Goal: Information Seeking & Learning: Learn about a topic

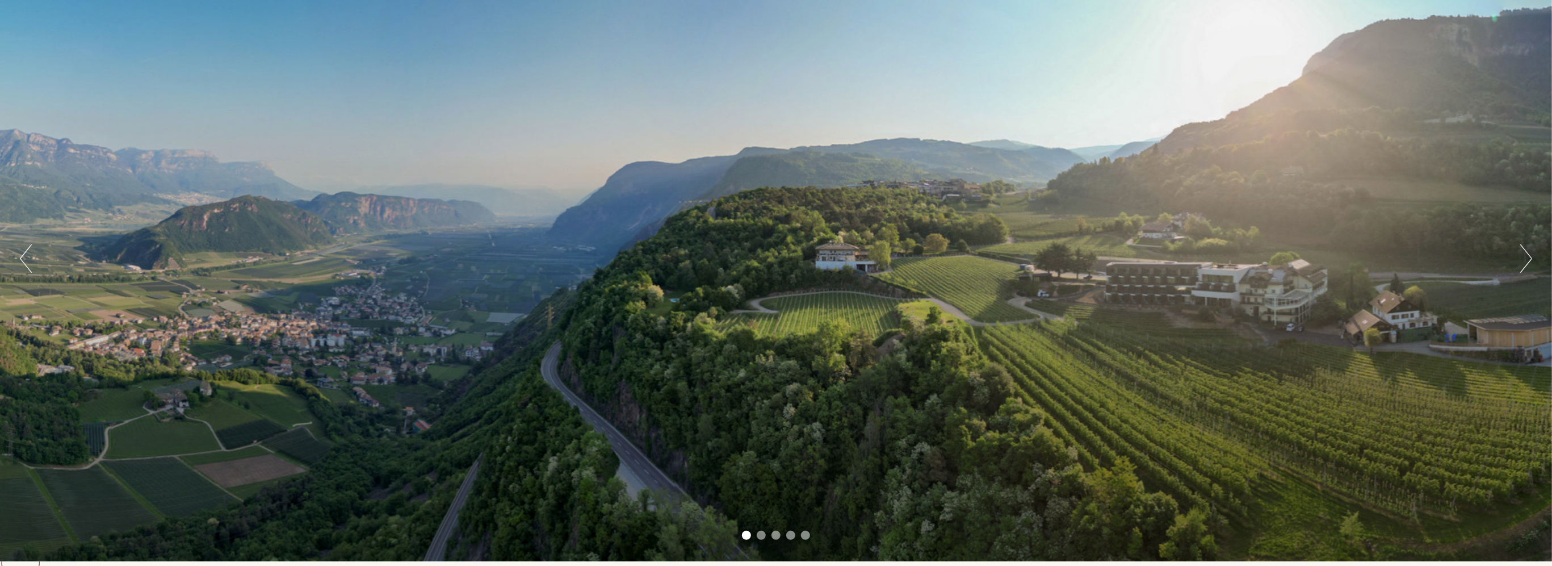
scroll to position [170, 0]
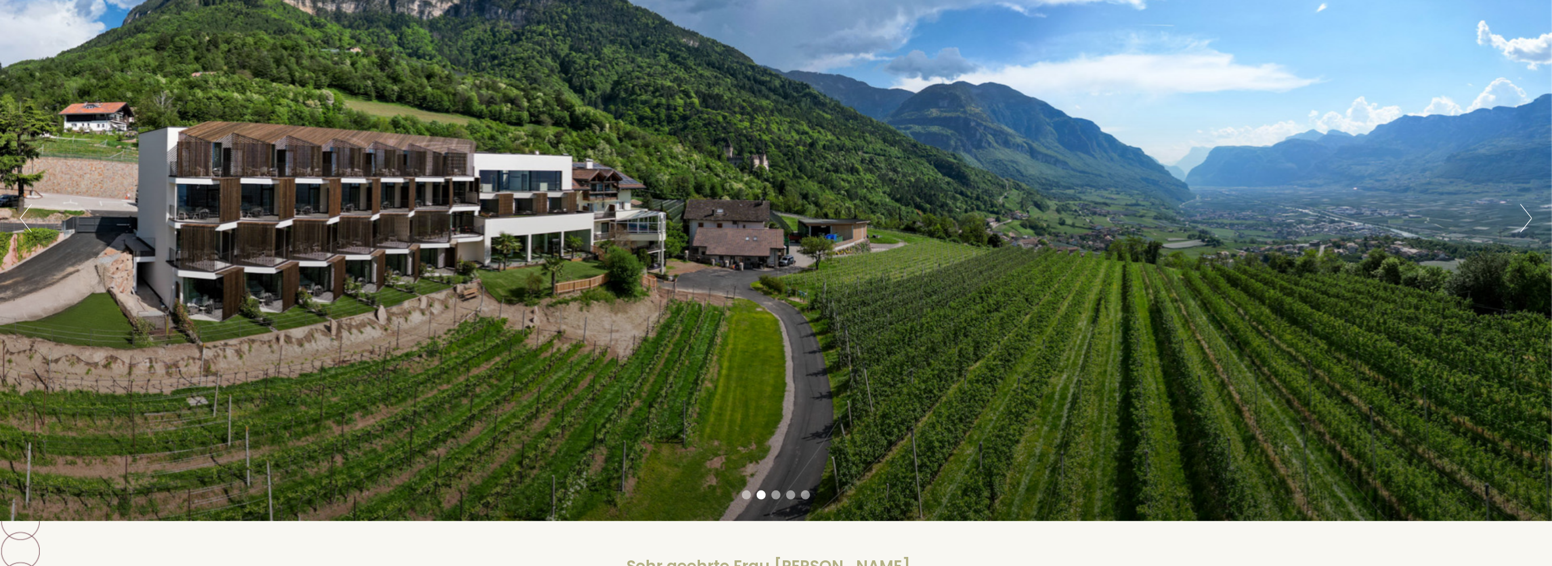
click at [1531, 225] on button "Next" at bounding box center [1527, 218] width 12 height 28
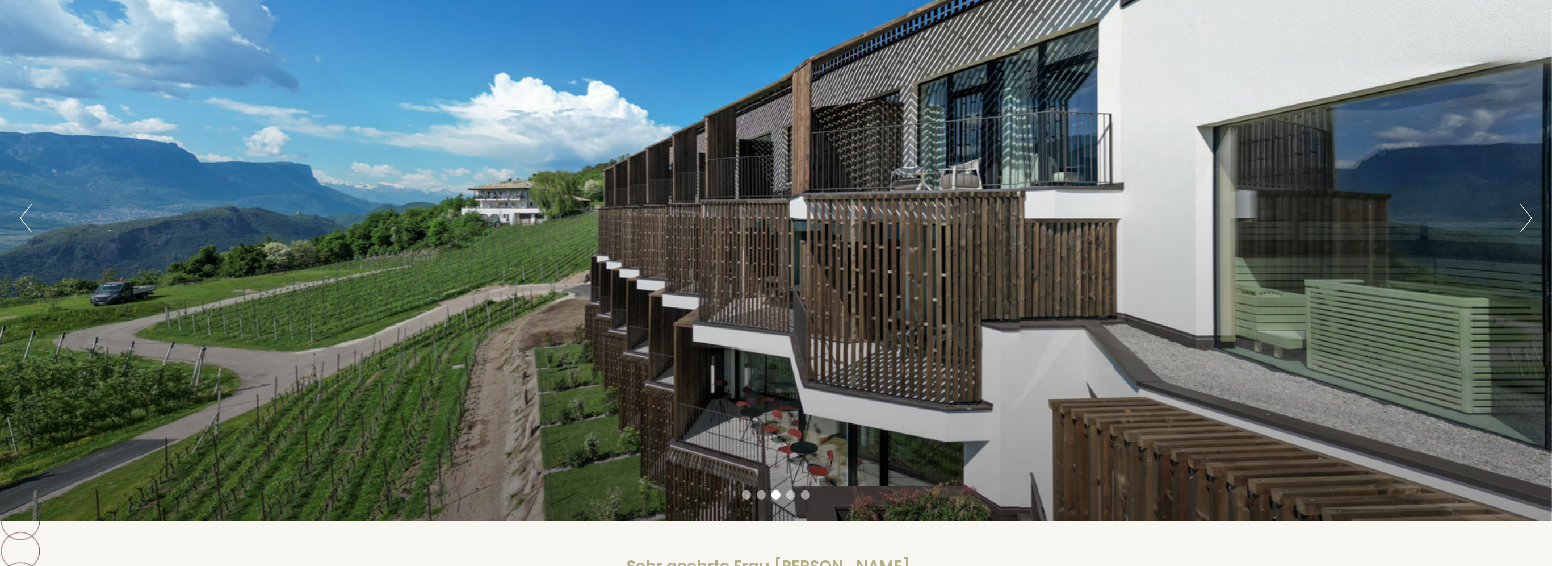
click at [1531, 225] on button "Next" at bounding box center [1527, 218] width 12 height 28
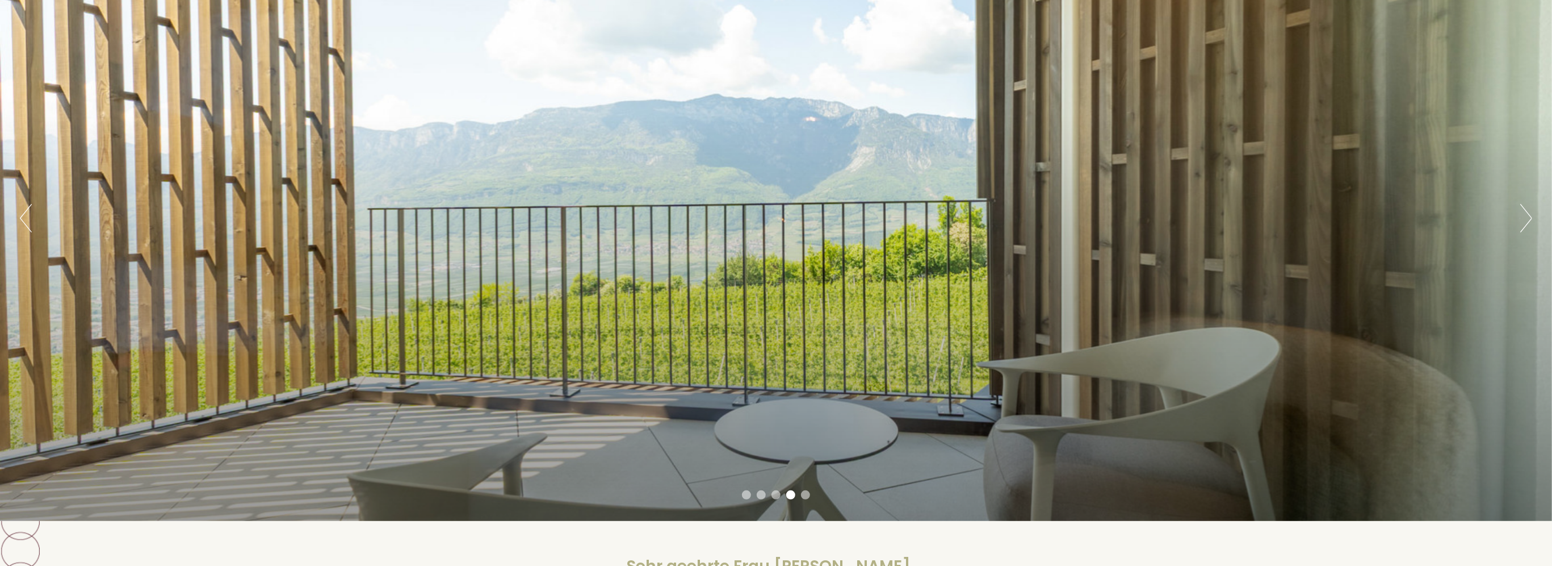
click at [1531, 225] on button "Next" at bounding box center [1527, 218] width 12 height 28
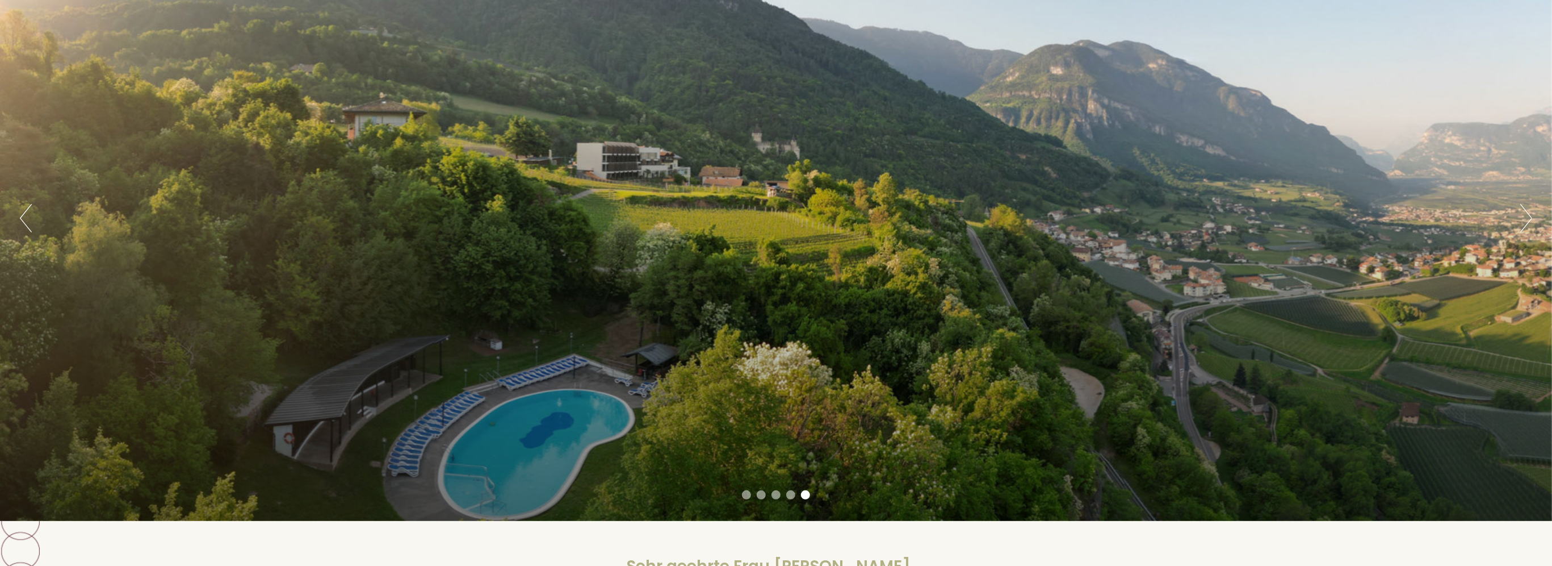
click at [1531, 225] on button "Next" at bounding box center [1527, 218] width 12 height 28
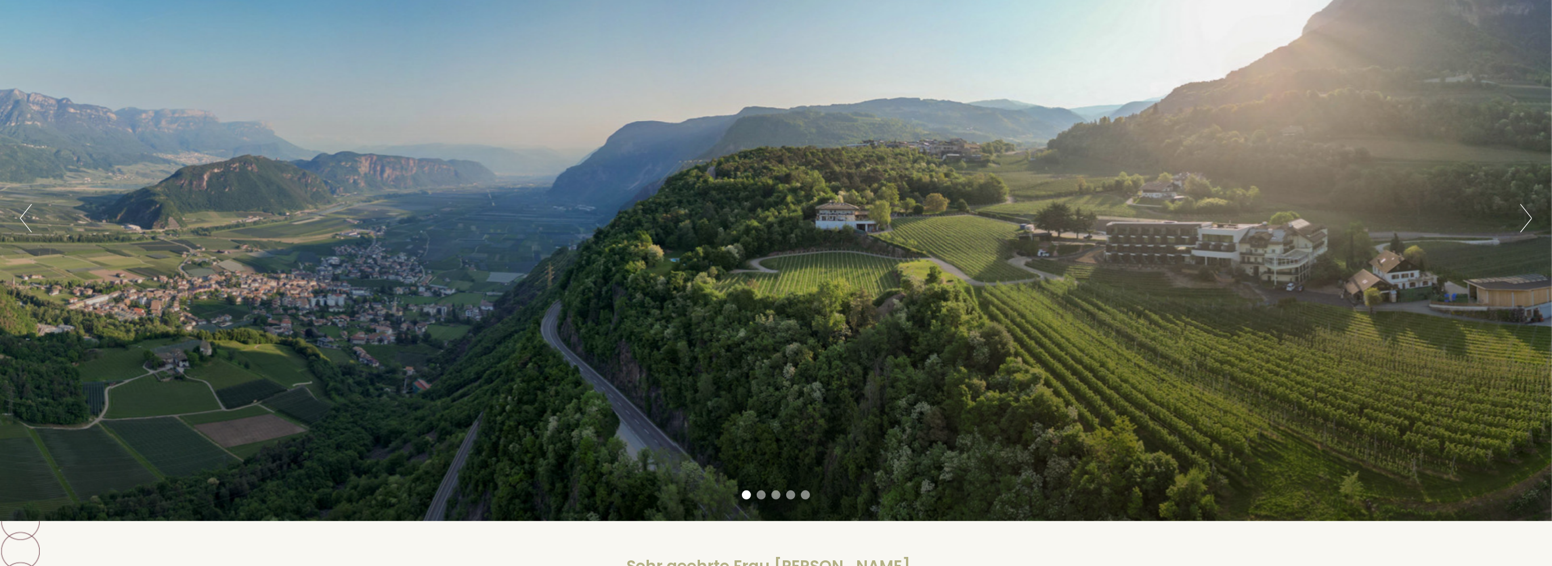
click at [1531, 225] on button "Next" at bounding box center [1527, 218] width 12 height 28
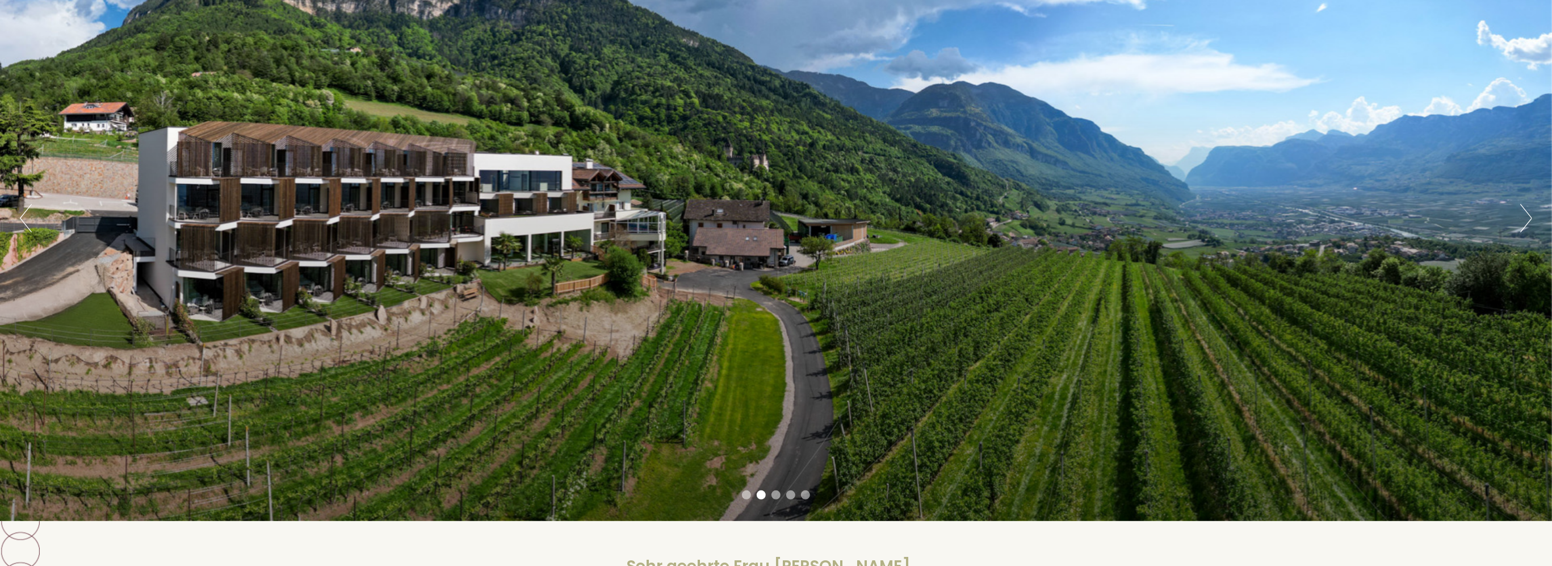
click at [1531, 225] on button "Next" at bounding box center [1527, 218] width 12 height 28
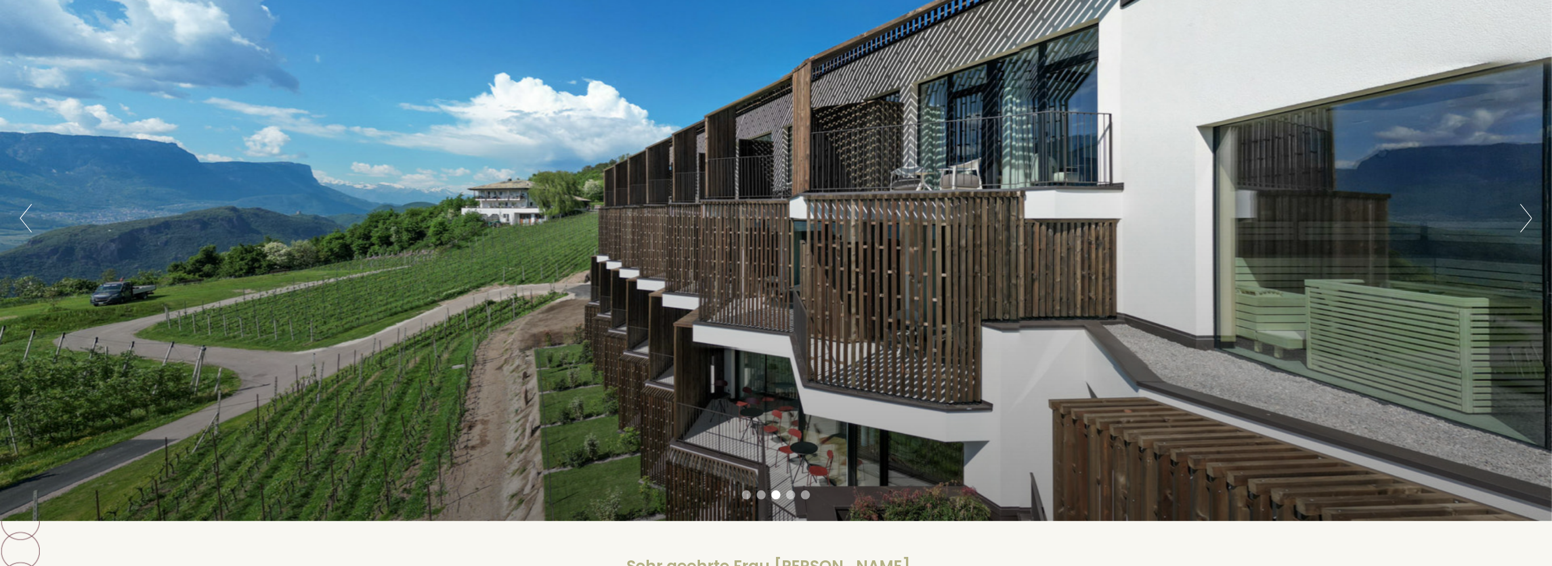
click at [1531, 225] on button "Next" at bounding box center [1527, 218] width 12 height 28
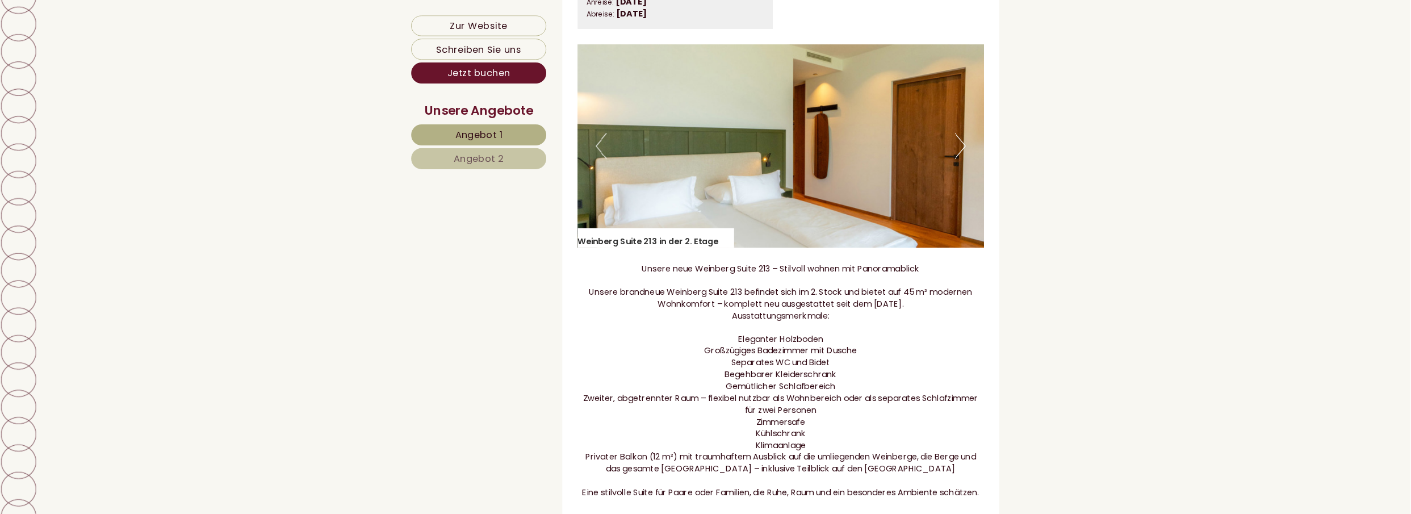
scroll to position [1022, 0]
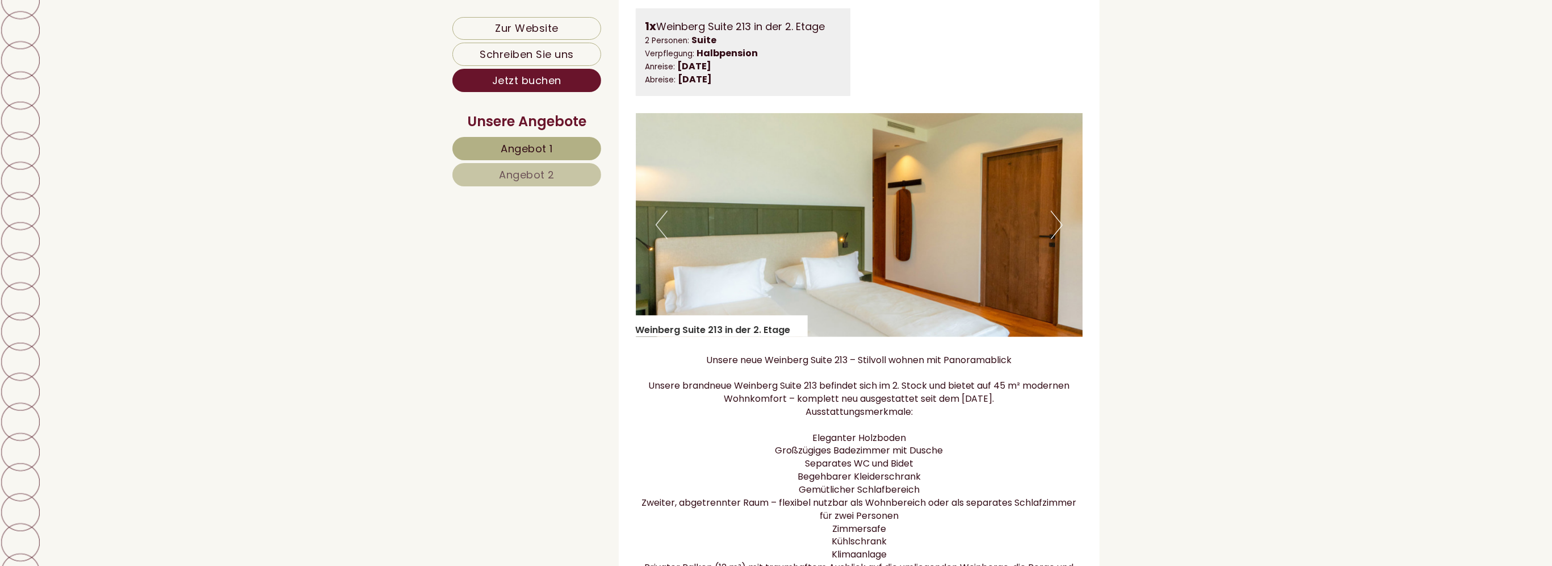
click at [1052, 239] on button "Next" at bounding box center [1057, 225] width 12 height 28
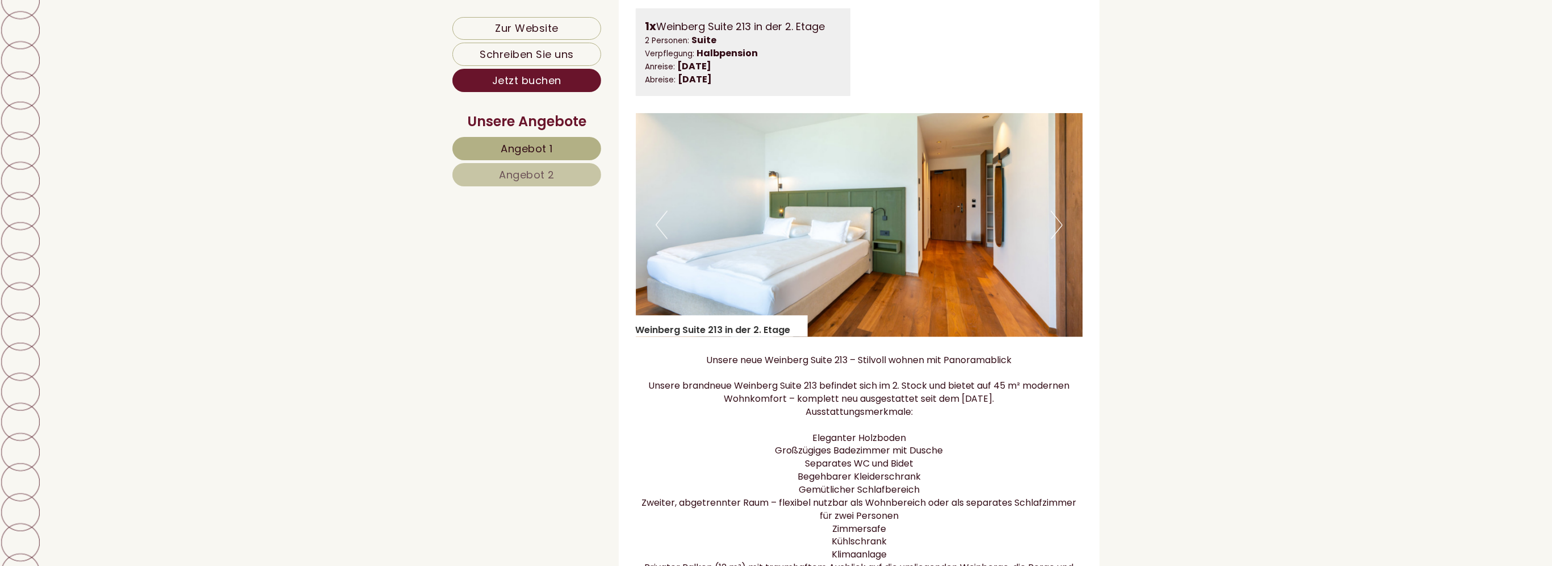
click at [1052, 239] on button "Next" at bounding box center [1057, 225] width 12 height 28
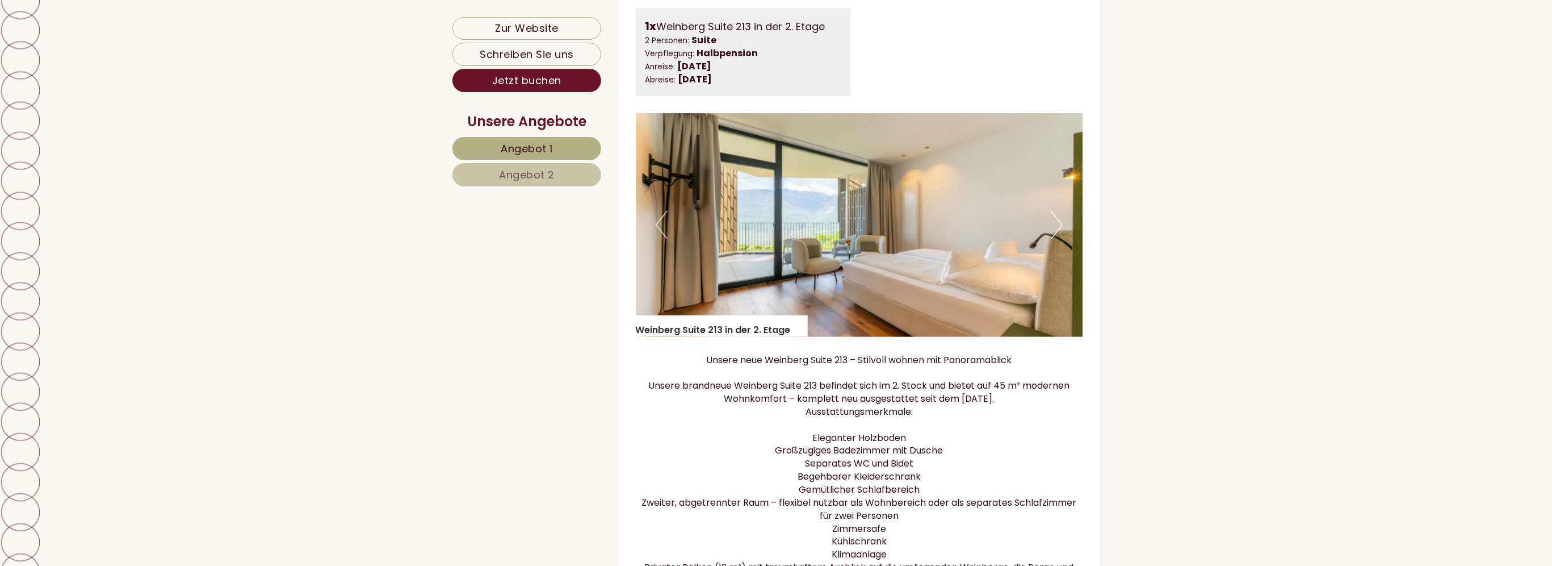
click at [1052, 239] on button "Next" at bounding box center [1057, 225] width 12 height 28
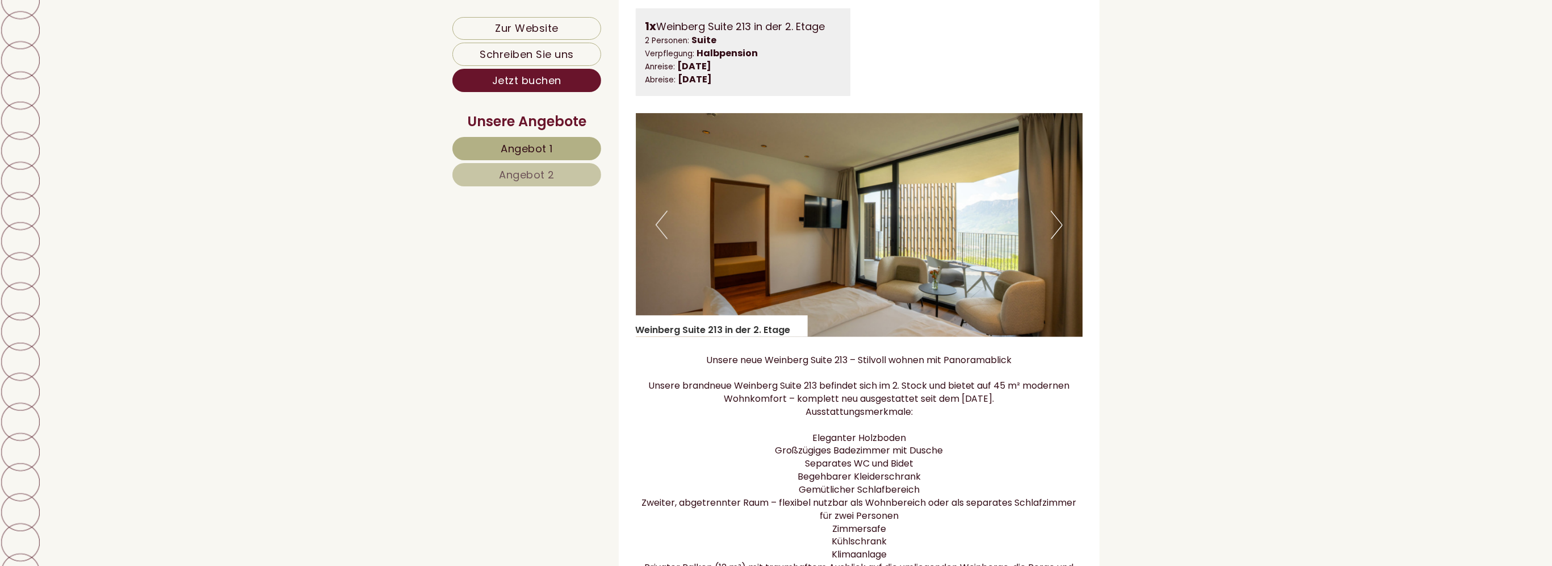
click at [1052, 239] on button "Next" at bounding box center [1057, 225] width 12 height 28
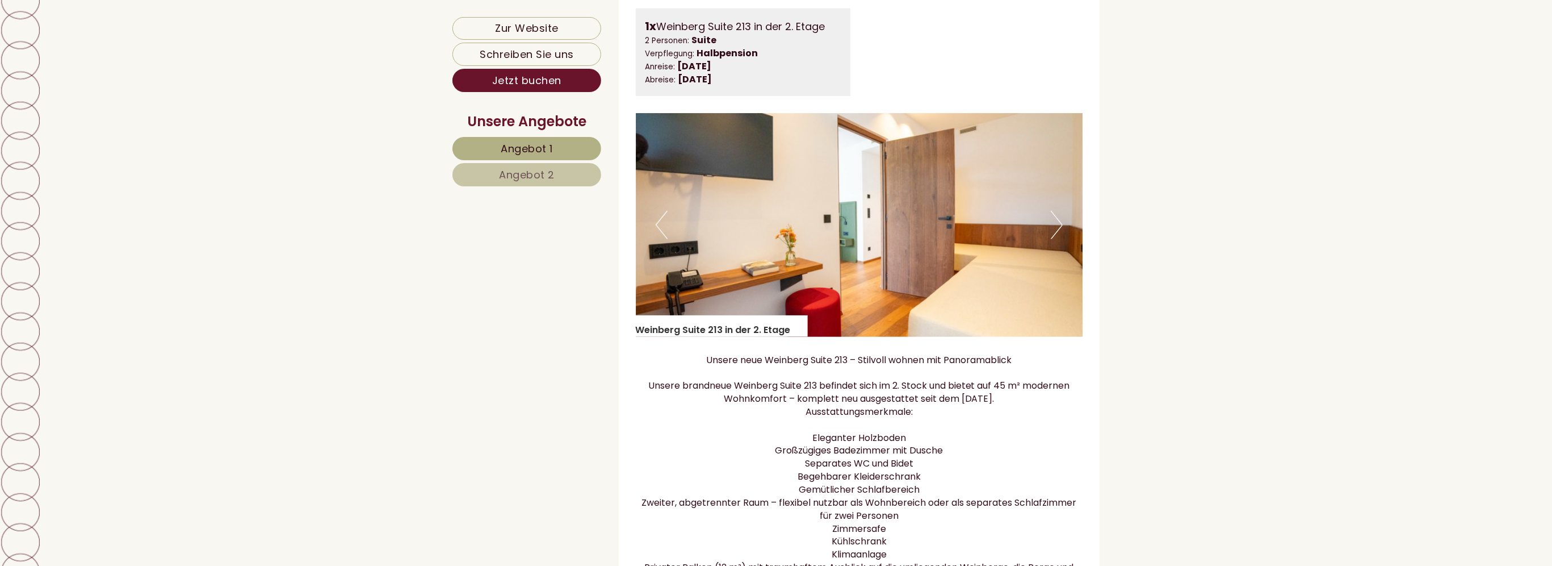
click at [1052, 239] on button "Next" at bounding box center [1057, 225] width 12 height 28
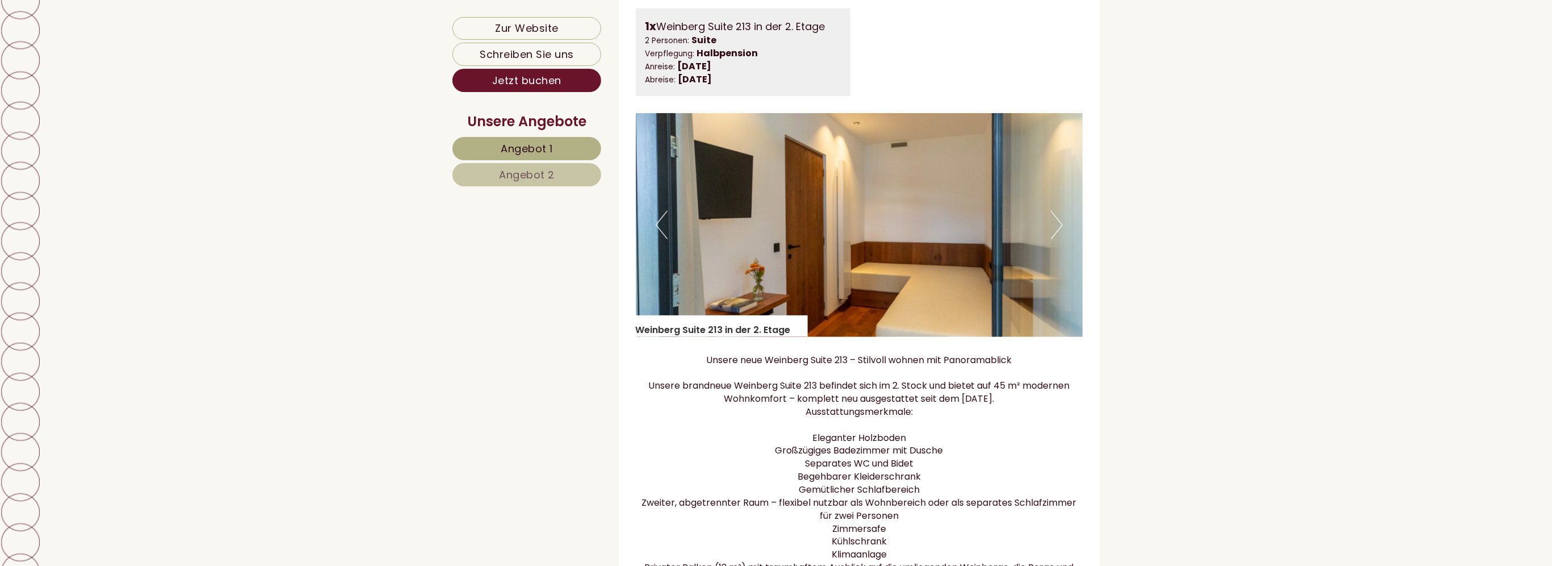
click at [1052, 239] on button "Next" at bounding box center [1057, 225] width 12 height 28
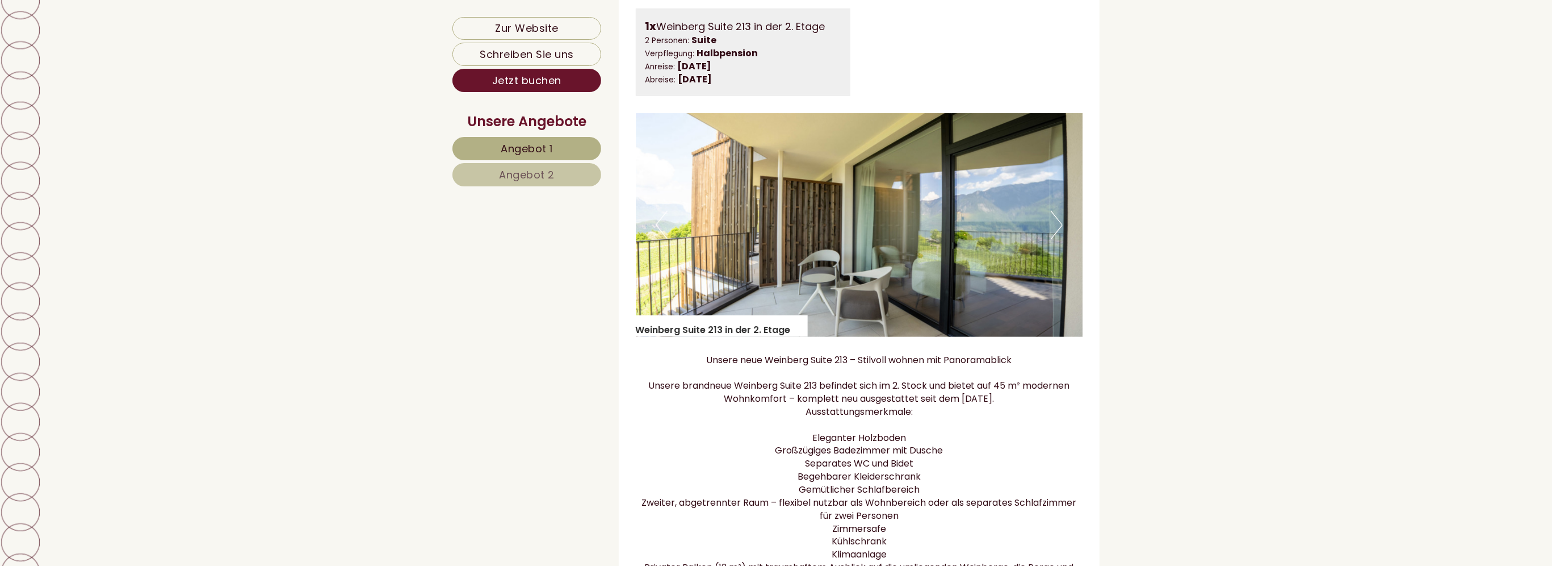
click at [1052, 239] on button "Next" at bounding box center [1057, 225] width 12 height 28
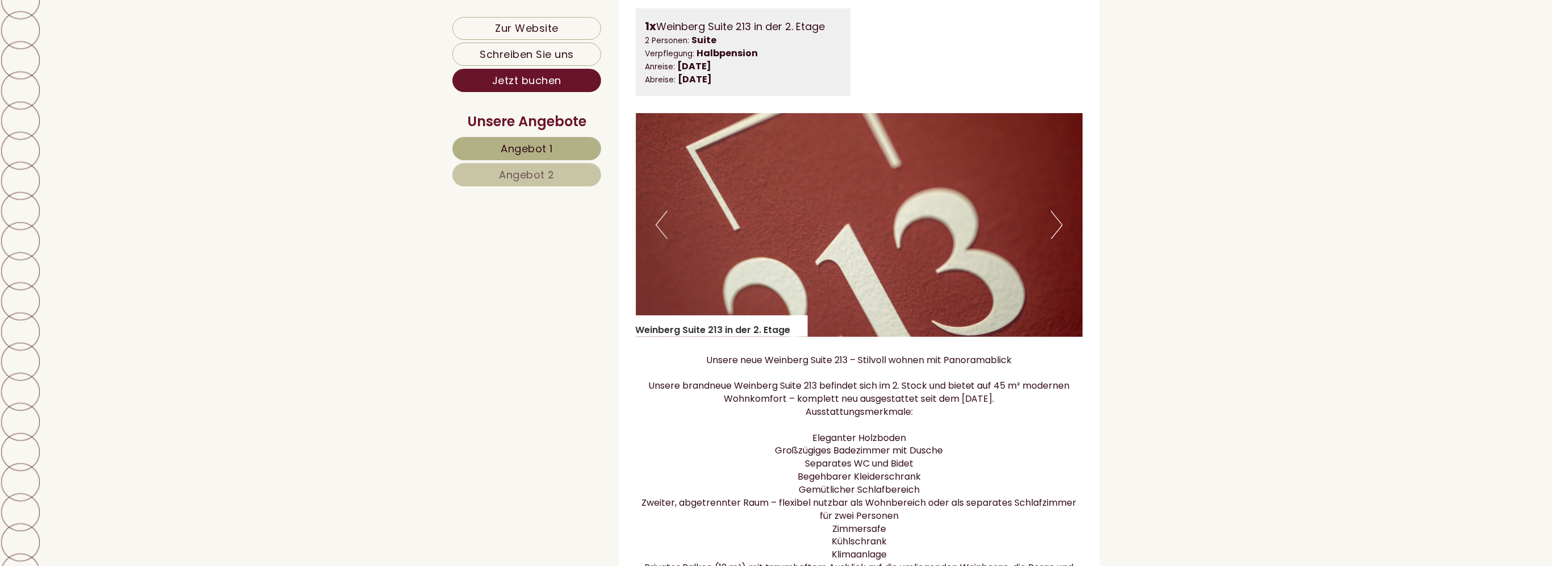
click at [1052, 239] on button "Next" at bounding box center [1057, 225] width 12 height 28
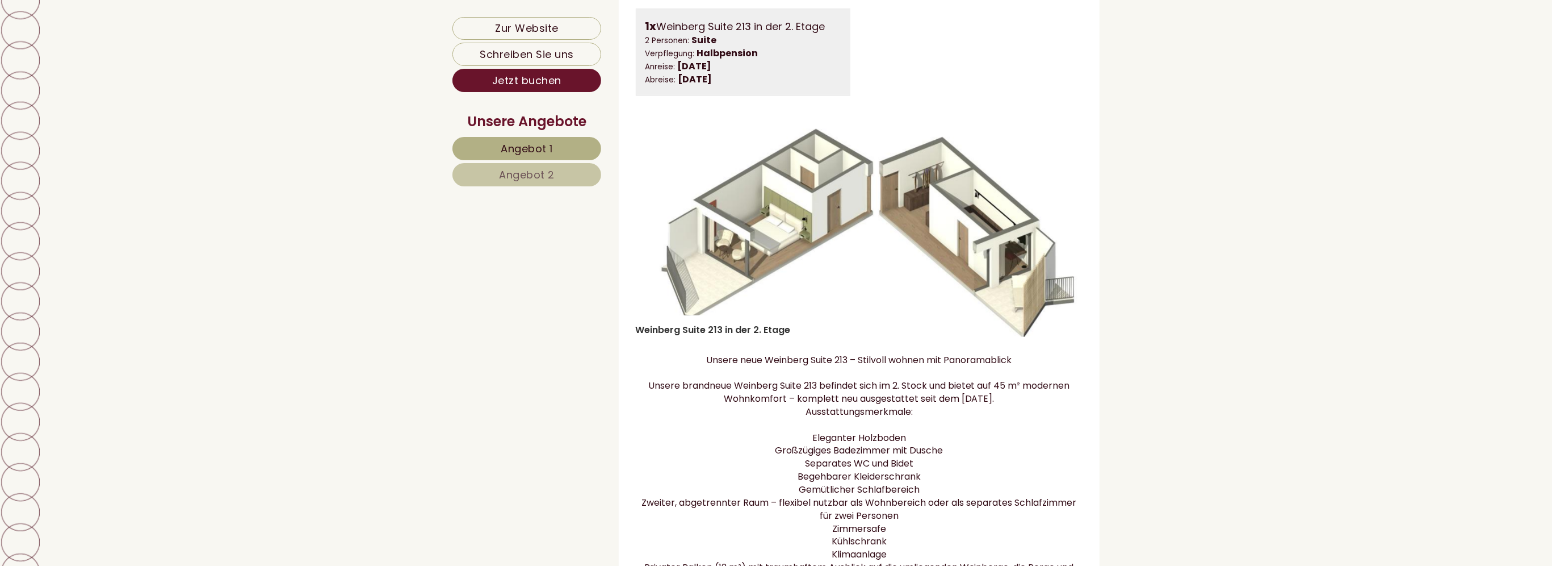
drag, startPoint x: 996, startPoint y: 297, endPoint x: 797, endPoint y: 237, distance: 208.0
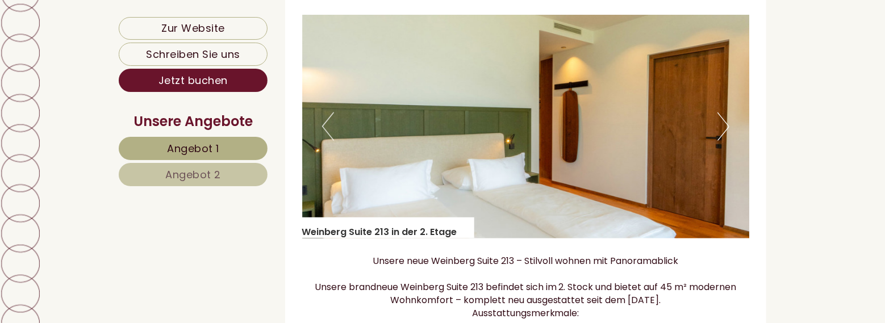
scroll to position [827, 0]
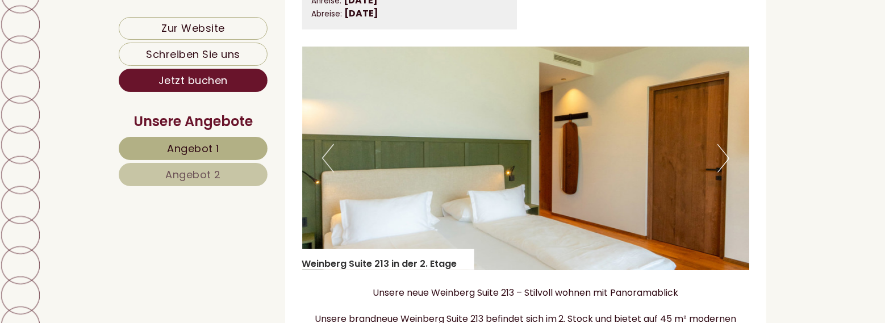
click at [726, 173] on button "Next" at bounding box center [723, 158] width 12 height 28
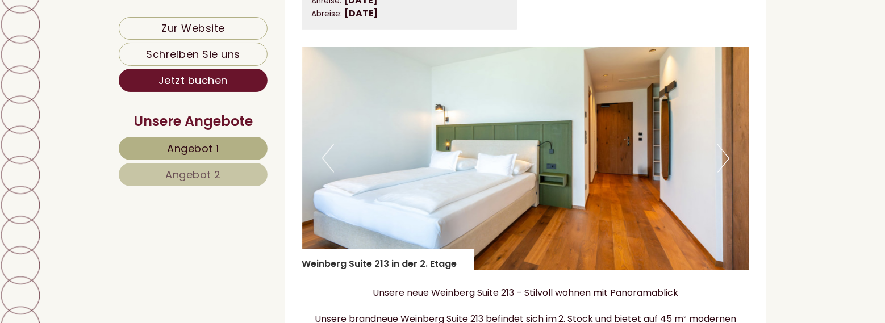
click at [726, 173] on button "Next" at bounding box center [723, 158] width 12 height 28
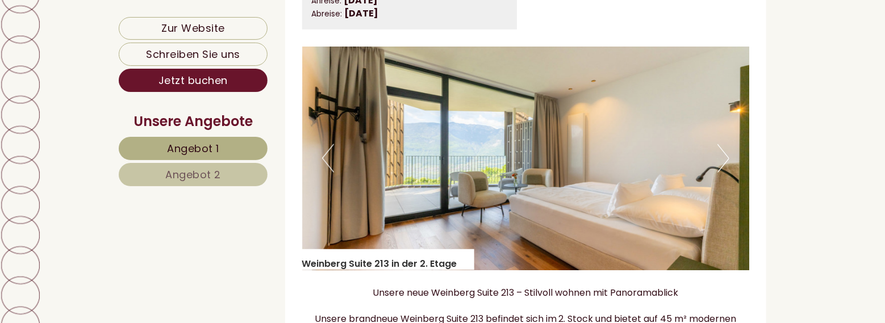
click at [726, 173] on button "Next" at bounding box center [723, 158] width 12 height 28
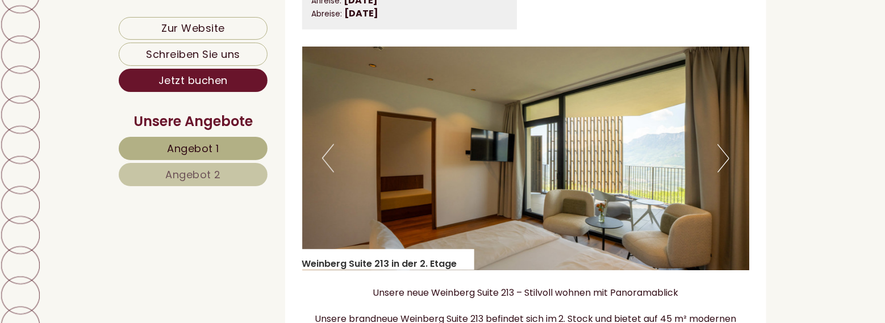
click at [726, 173] on button "Next" at bounding box center [723, 158] width 12 height 28
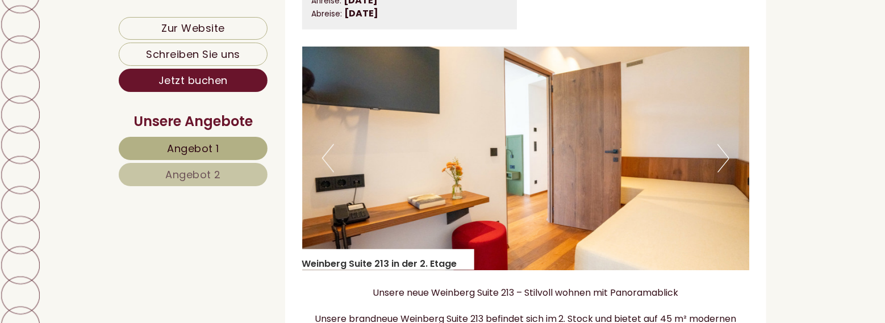
click at [726, 173] on button "Next" at bounding box center [723, 158] width 12 height 28
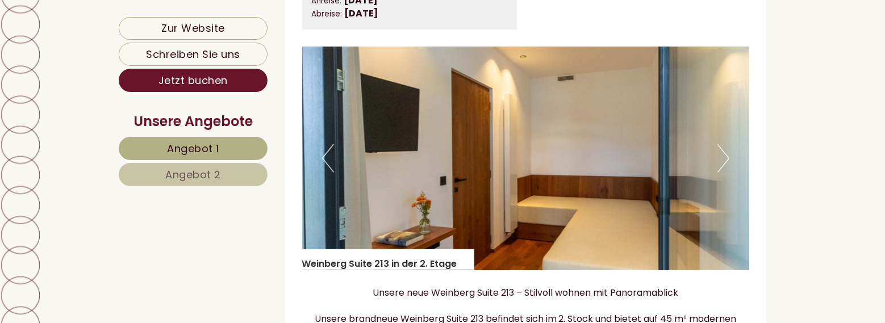
click at [726, 173] on button "Next" at bounding box center [723, 158] width 12 height 28
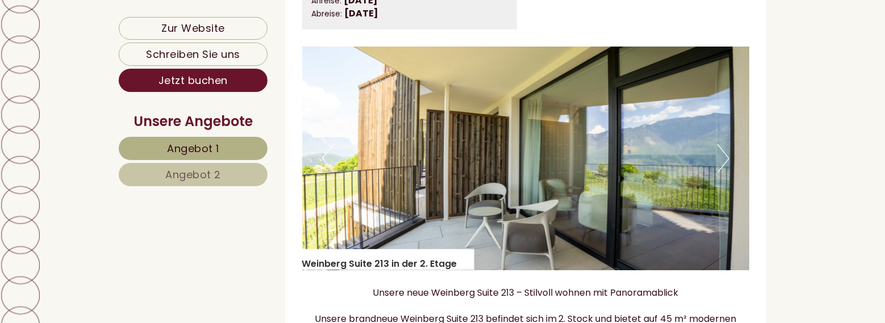
click at [726, 173] on button "Next" at bounding box center [723, 158] width 12 height 28
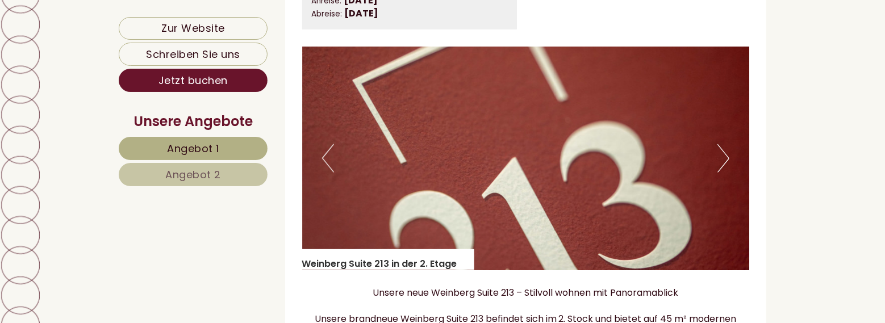
click at [726, 173] on button "Next" at bounding box center [723, 158] width 12 height 28
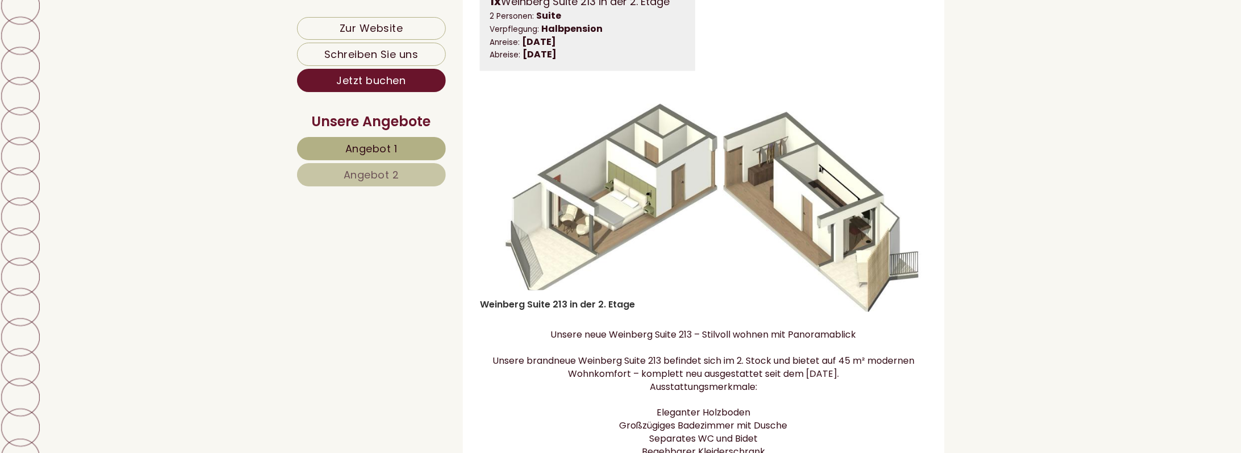
scroll to position [931, 0]
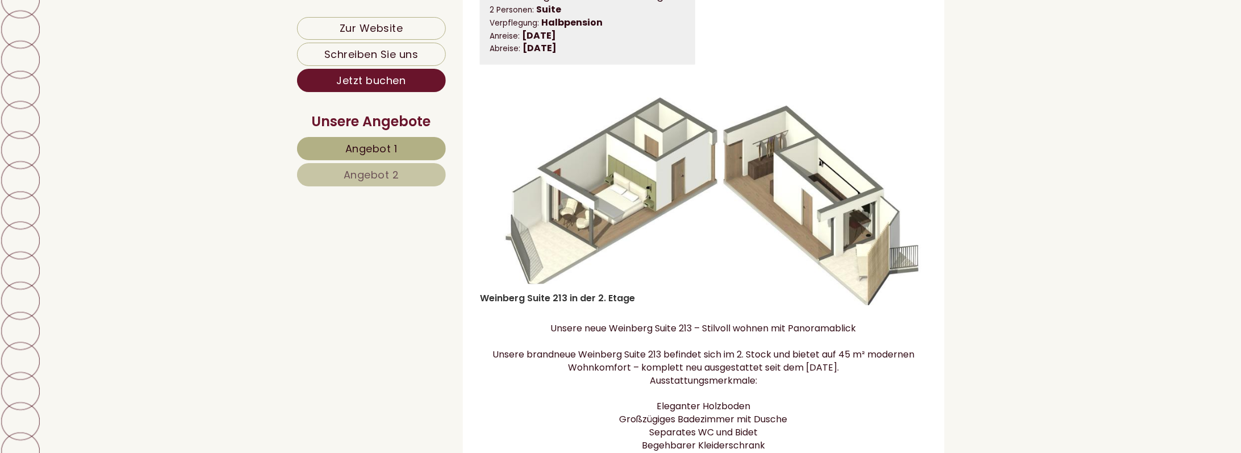
click at [787, 363] on p "Unsere neue Weinberg Suite 213 – Stilvoll wohnen mit Panoramablick Unsere brand…" at bounding box center [703, 452] width 447 height 259
click at [883, 342] on p "Unsere neue Weinberg Suite 213 – Stilvoll wohnen mit Panoramablick Unsere brand…" at bounding box center [703, 452] width 447 height 259
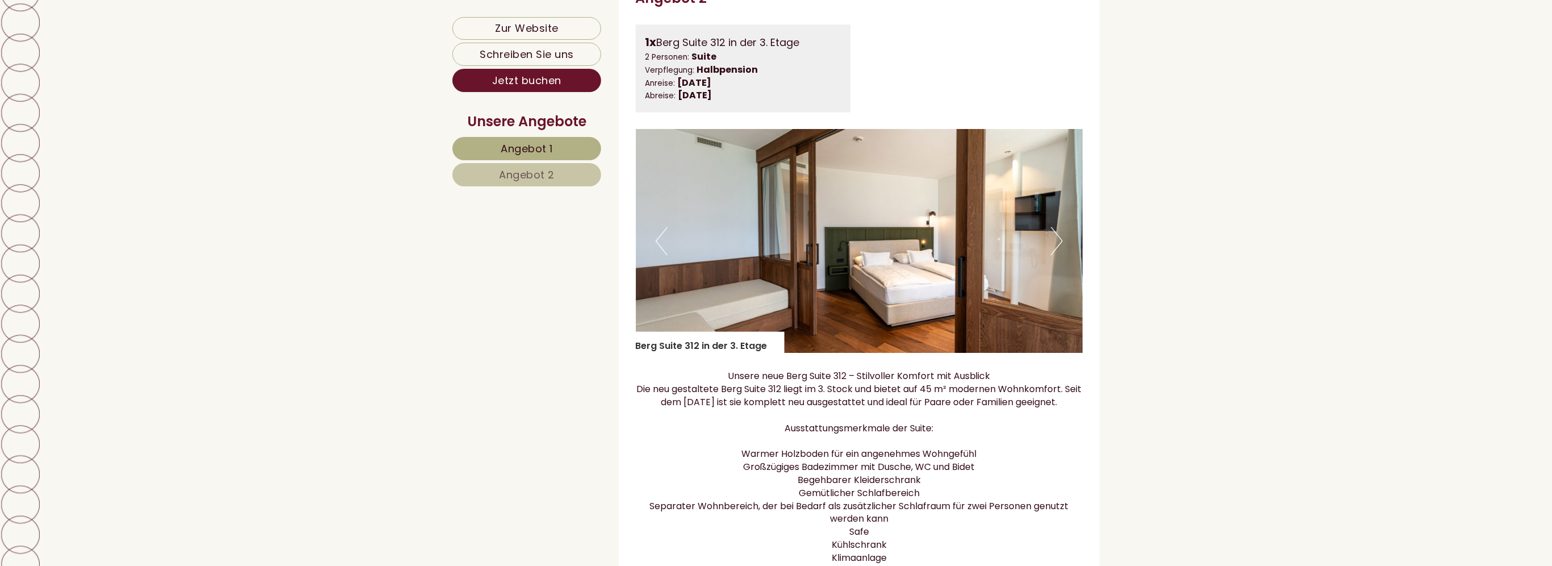
scroll to position [1953, 0]
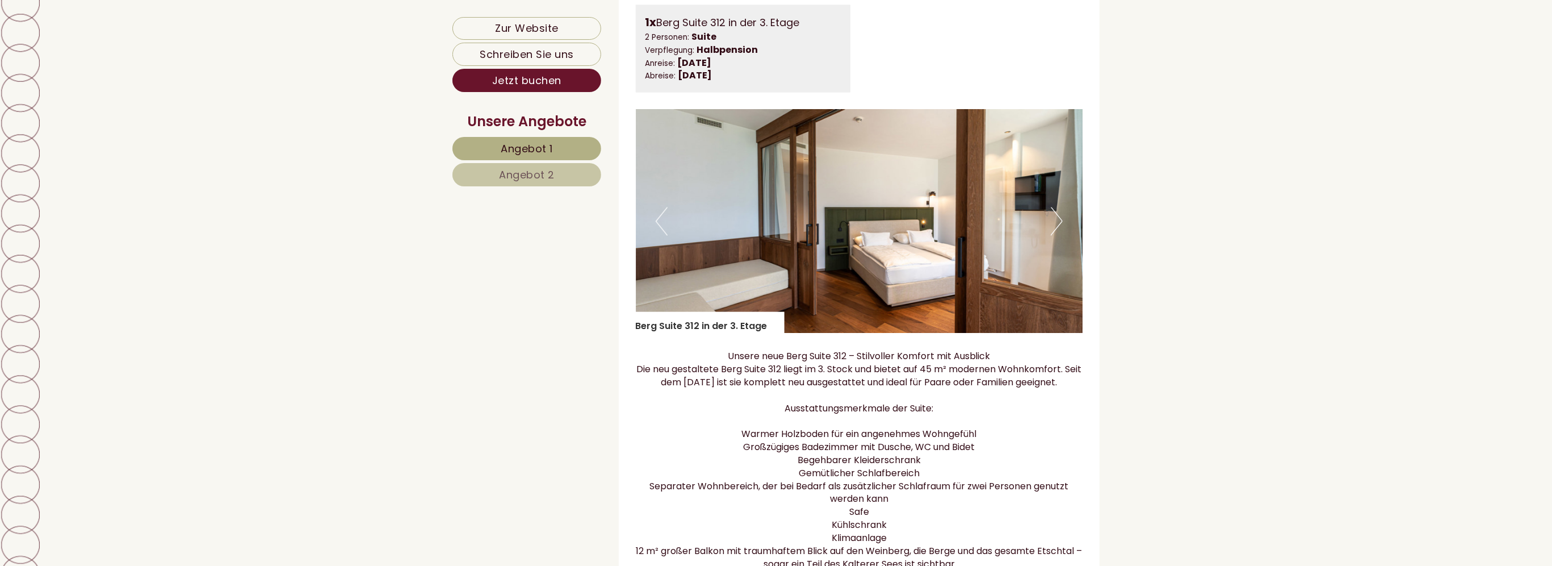
click at [1061, 234] on button "Next" at bounding box center [1057, 221] width 12 height 28
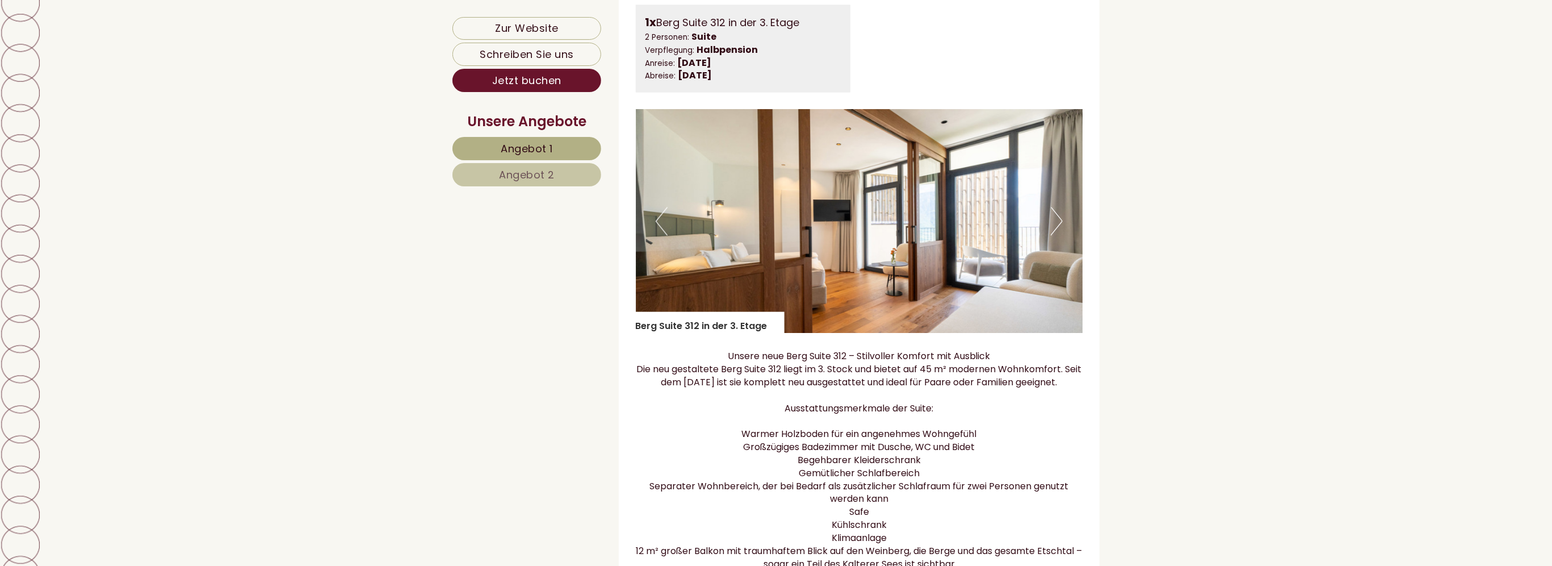
click at [1061, 234] on button "Next" at bounding box center [1057, 221] width 12 height 28
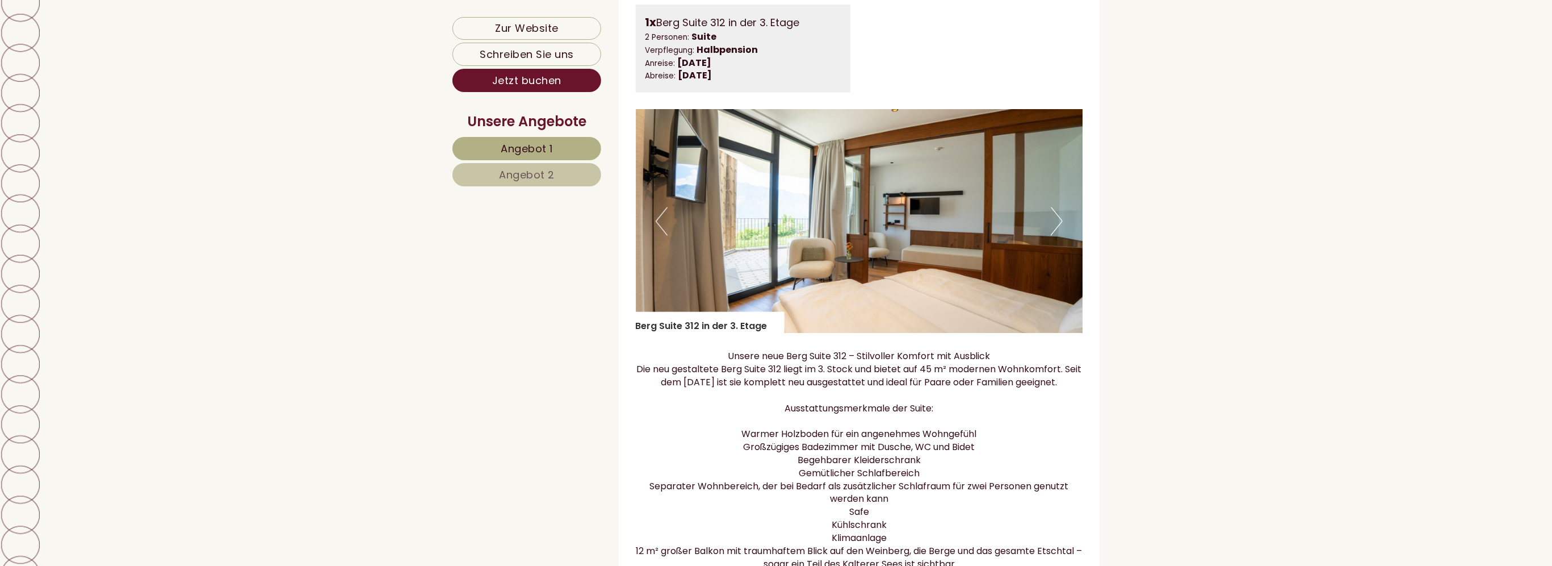
click at [1061, 234] on button "Next" at bounding box center [1057, 221] width 12 height 28
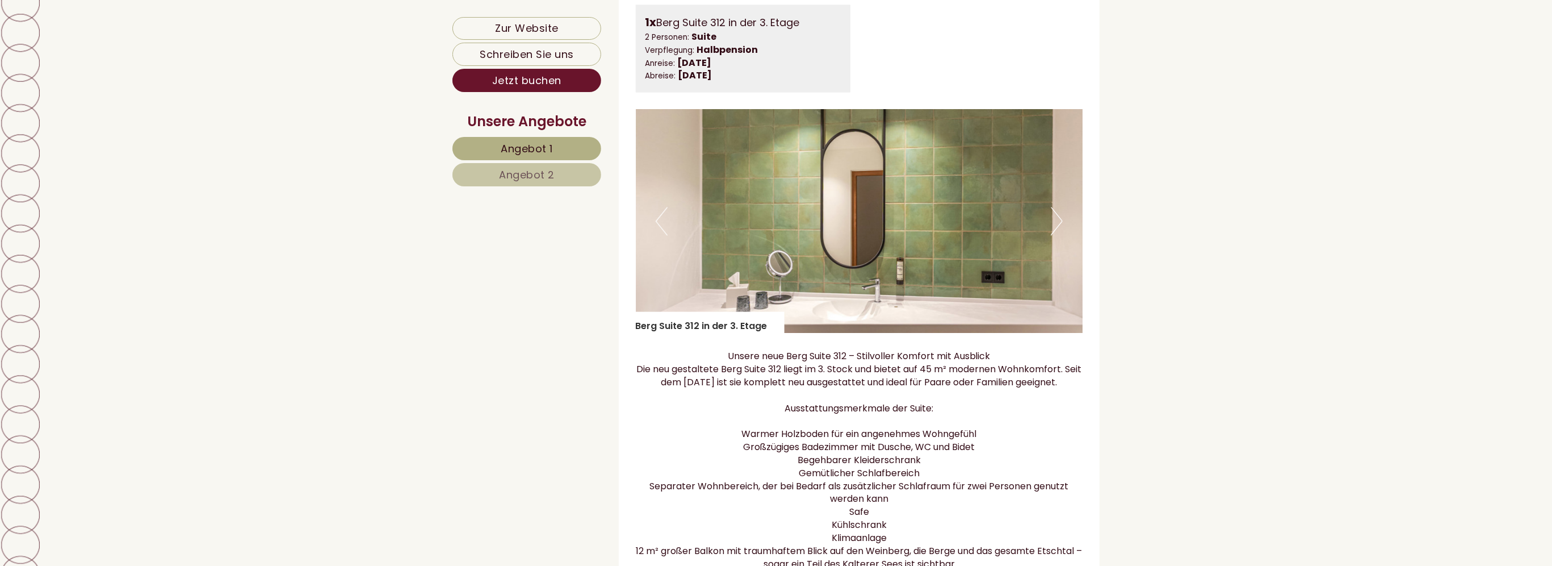
click at [1061, 234] on button "Next" at bounding box center [1057, 221] width 12 height 28
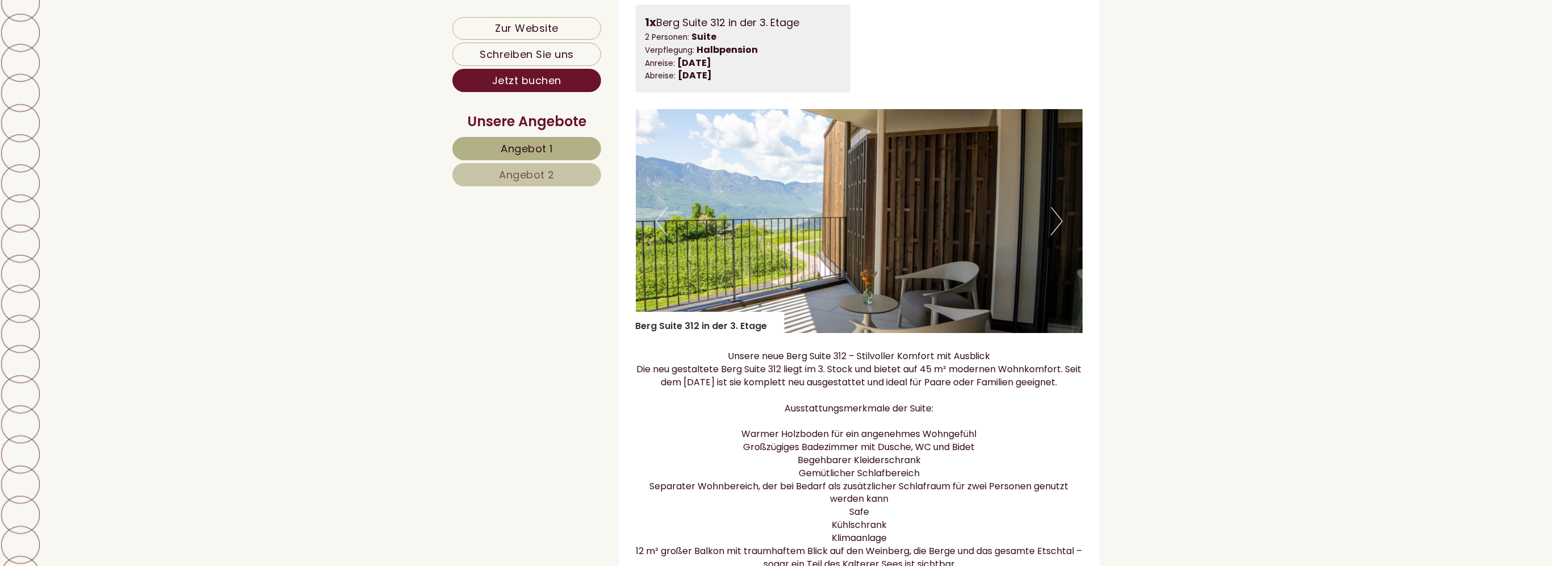
click at [1061, 234] on button "Next" at bounding box center [1057, 221] width 12 height 28
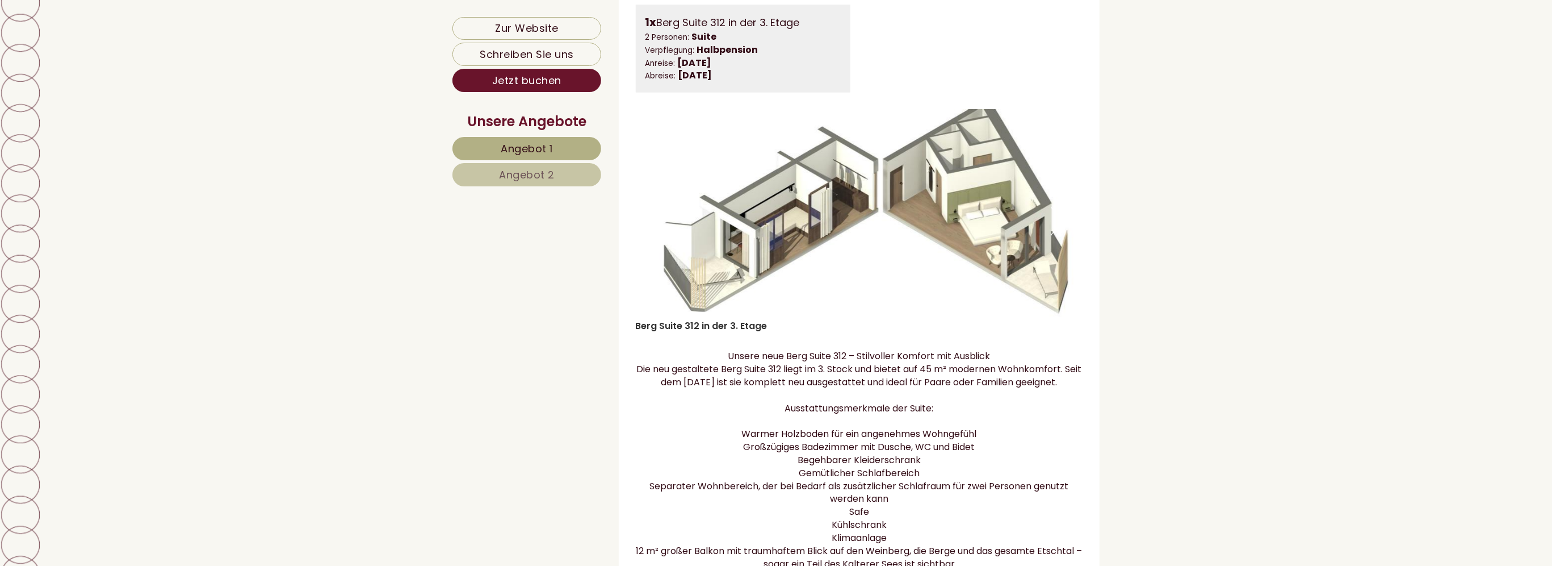
click at [1061, 235] on button "Next" at bounding box center [1057, 221] width 12 height 28
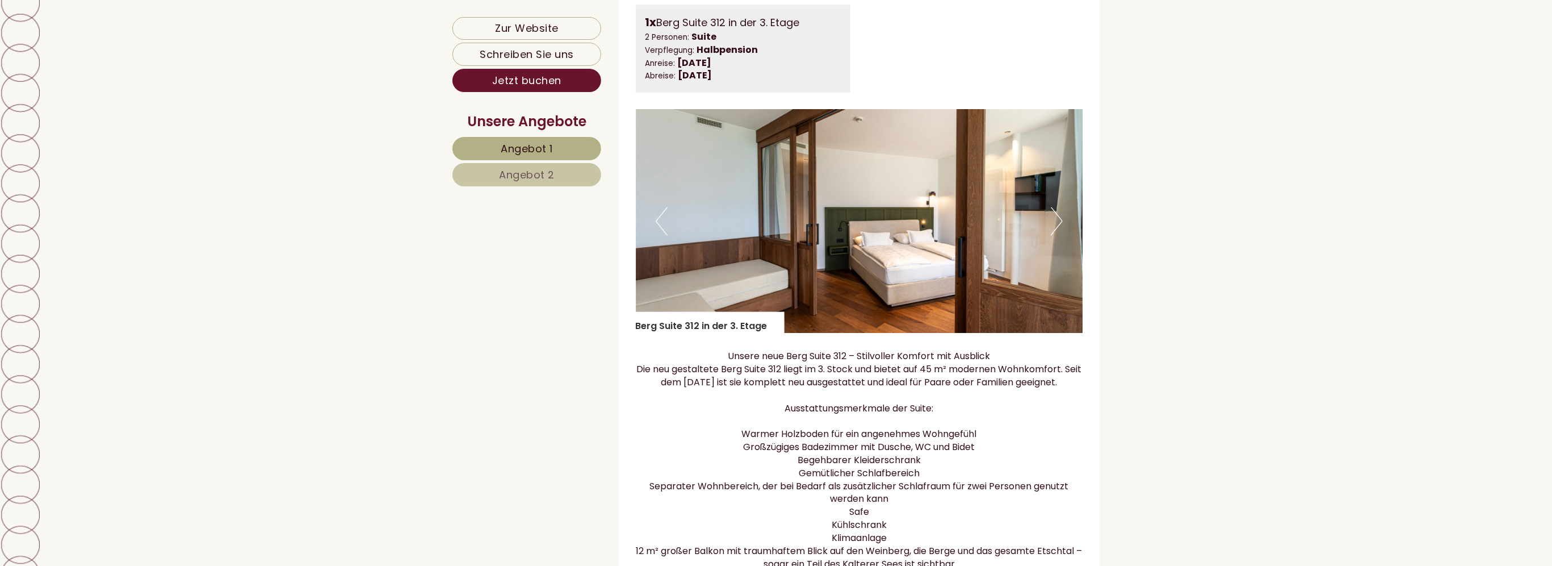
click at [1063, 235] on button "Next" at bounding box center [1057, 221] width 12 height 28
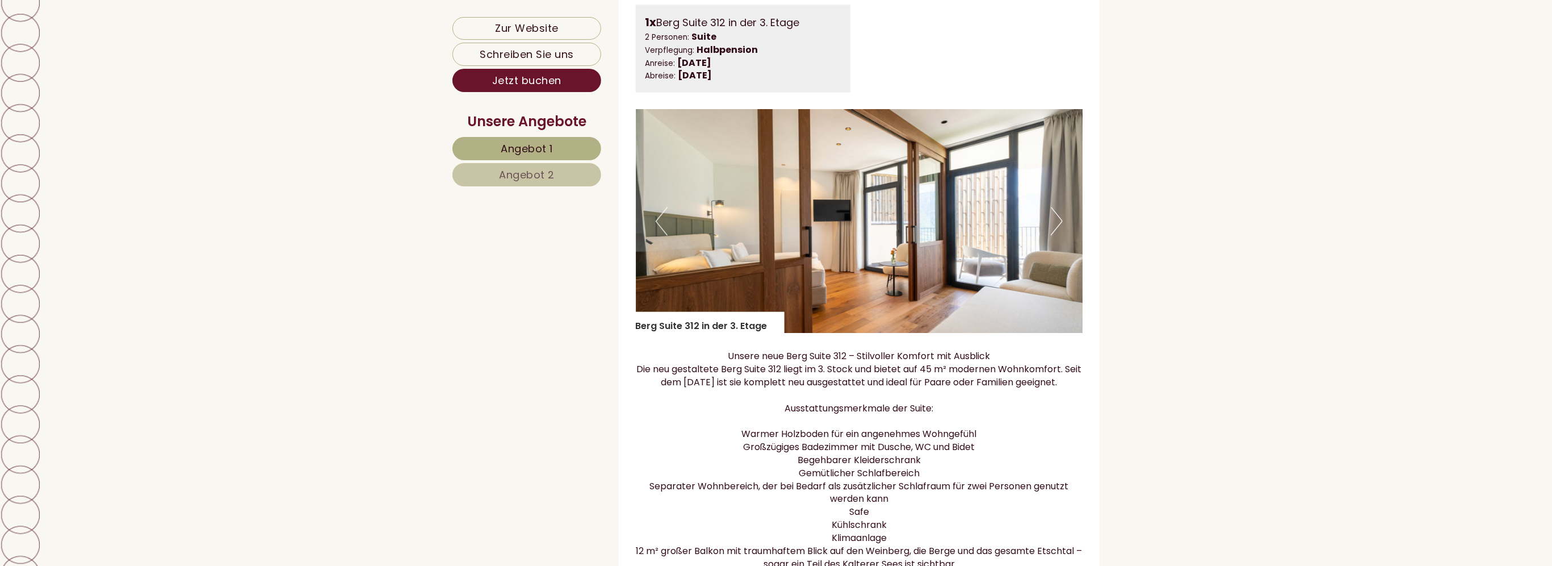
click at [1063, 235] on button "Next" at bounding box center [1057, 221] width 12 height 28
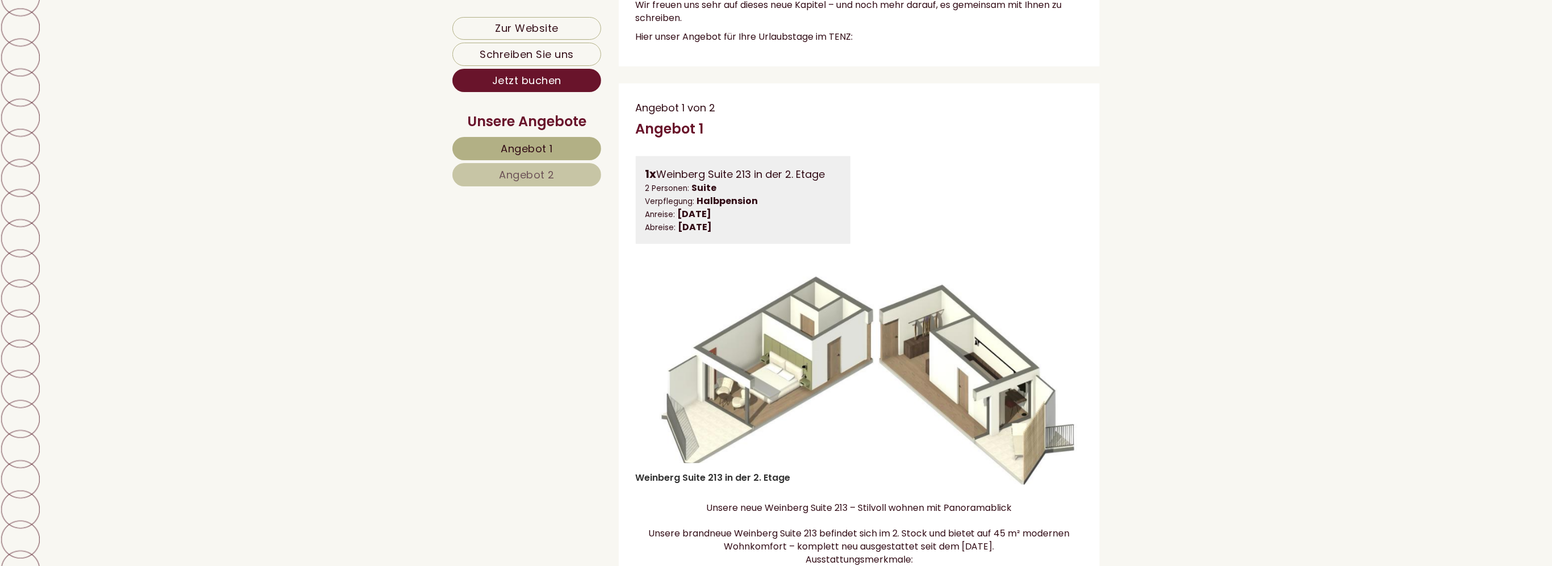
scroll to position [931, 0]
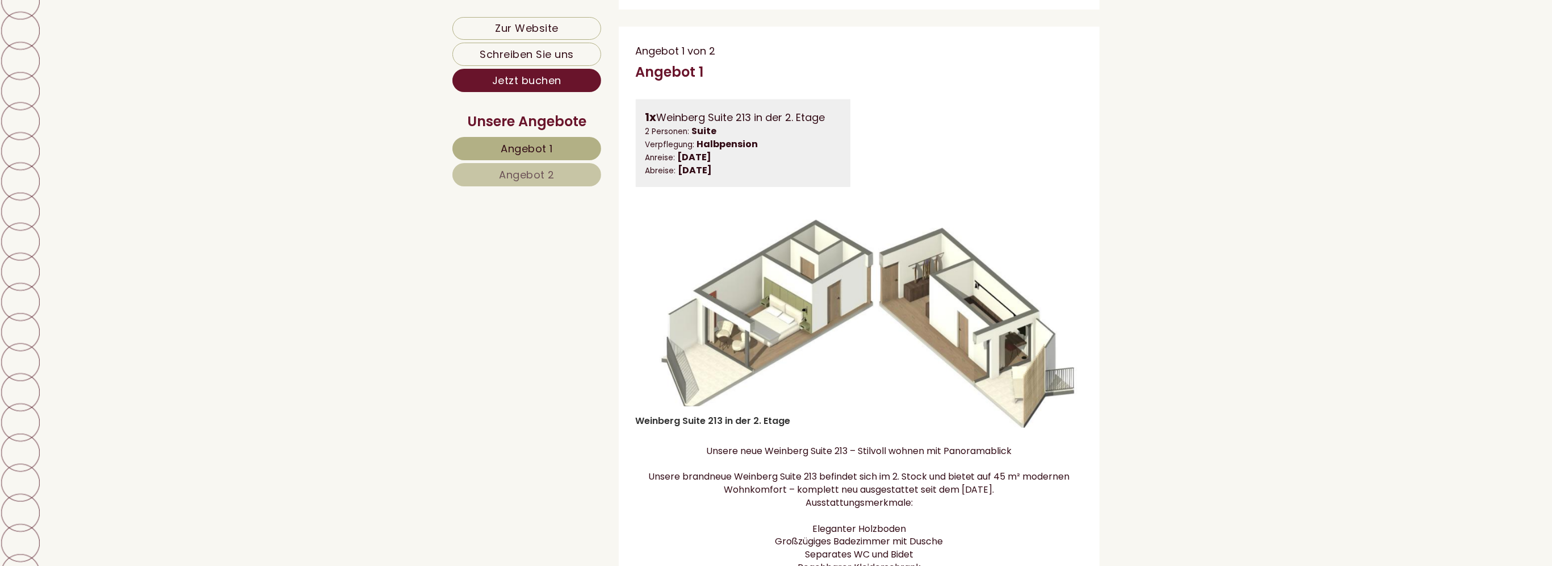
click at [1008, 360] on img at bounding box center [859, 316] width 447 height 224
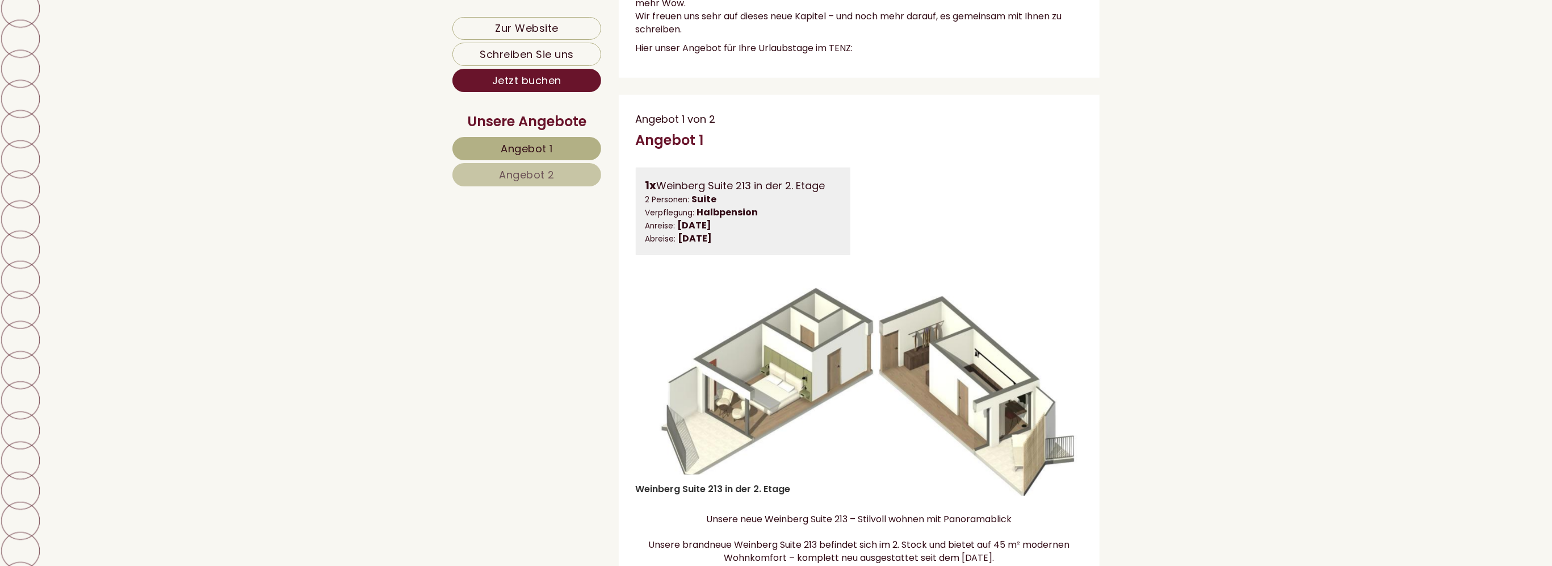
scroll to position [818, 0]
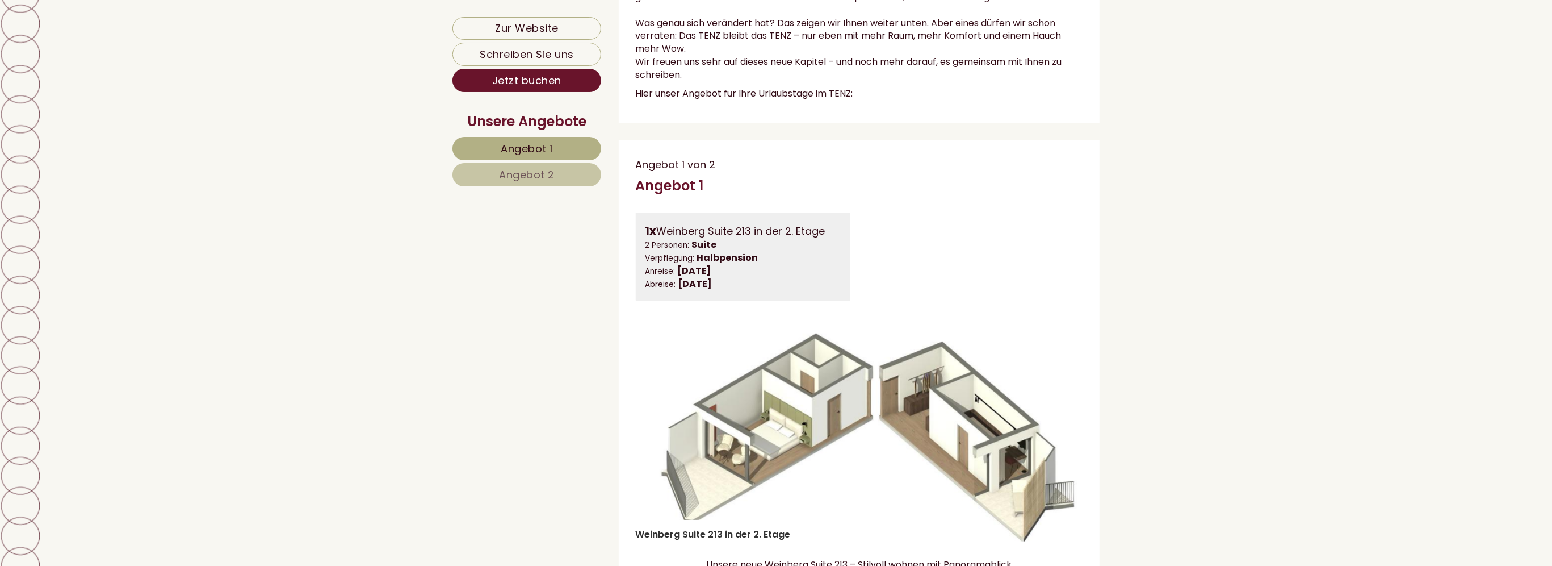
click at [534, 177] on span "Angebot 2" at bounding box center [527, 174] width 56 height 14
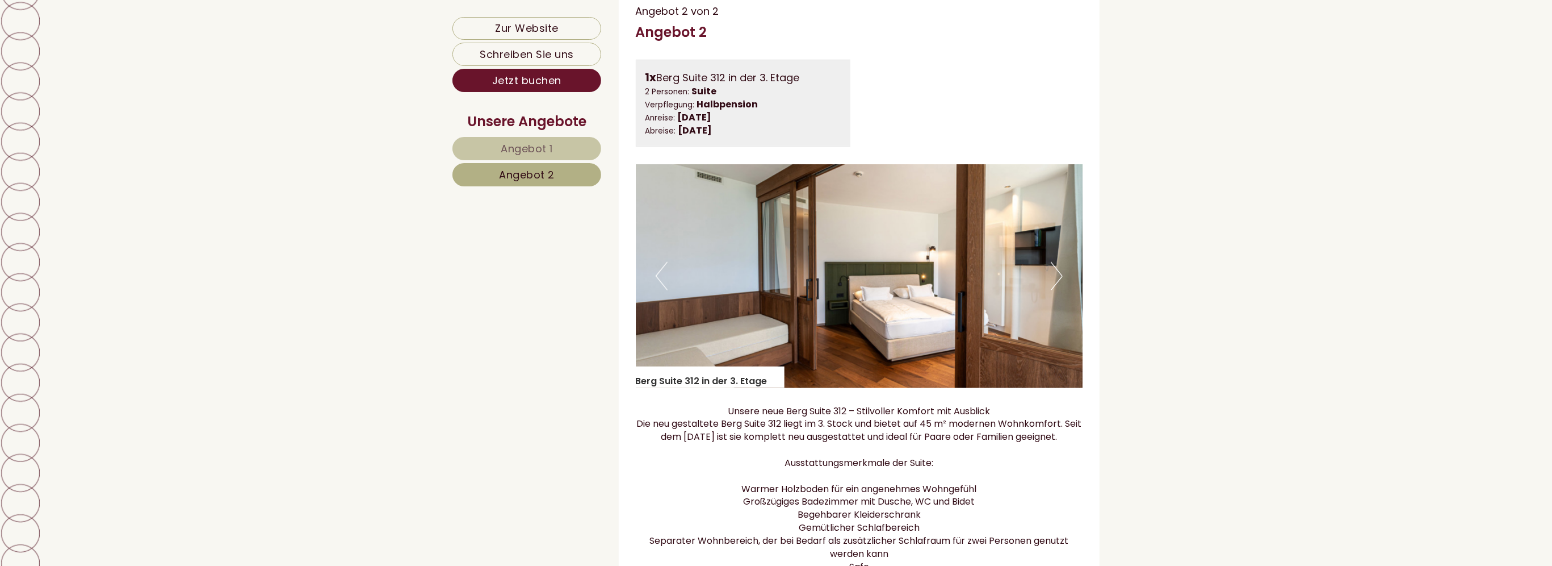
click at [538, 148] on span "Angebot 1" at bounding box center [527, 148] width 52 height 14
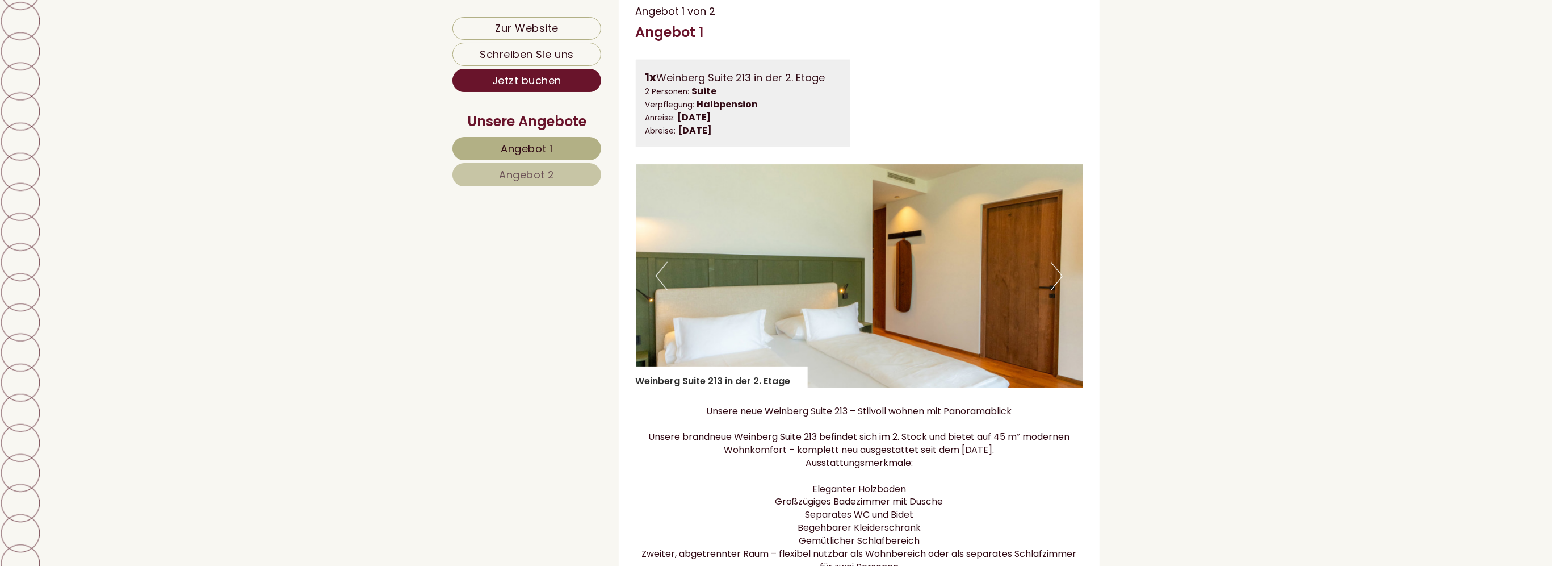
click at [1058, 290] on button "Next" at bounding box center [1057, 276] width 12 height 28
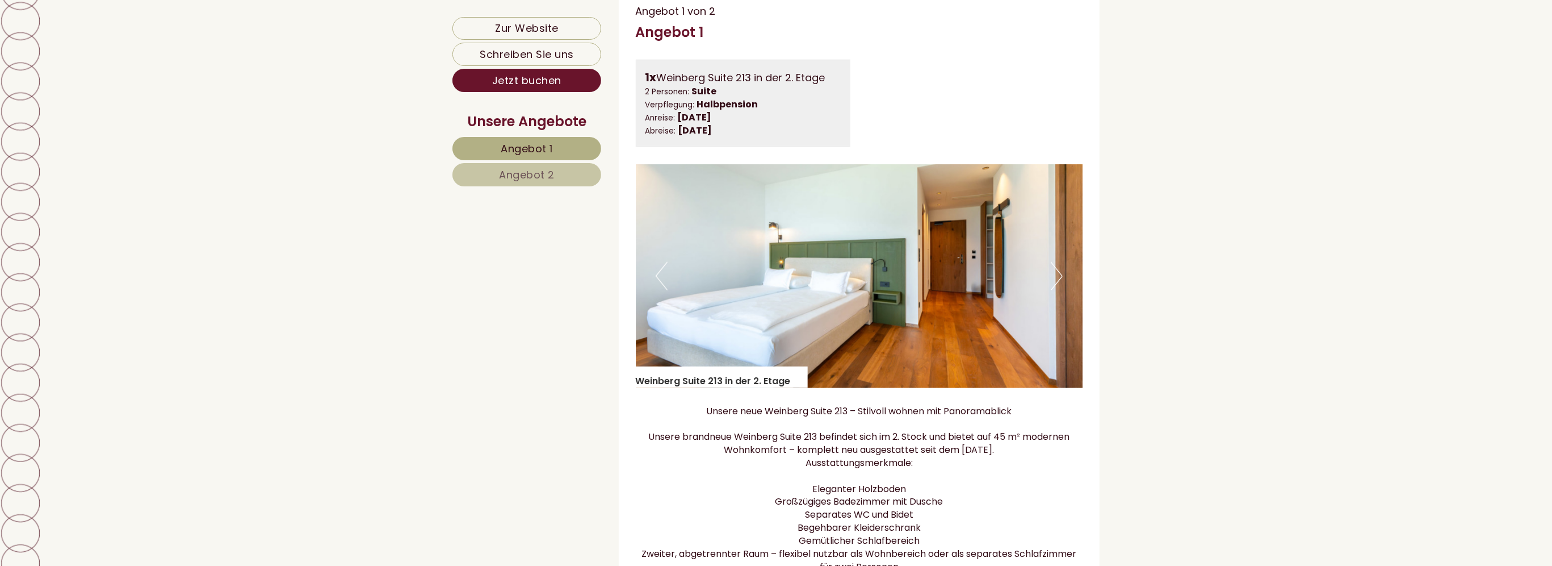
click at [1058, 290] on button "Next" at bounding box center [1057, 276] width 12 height 28
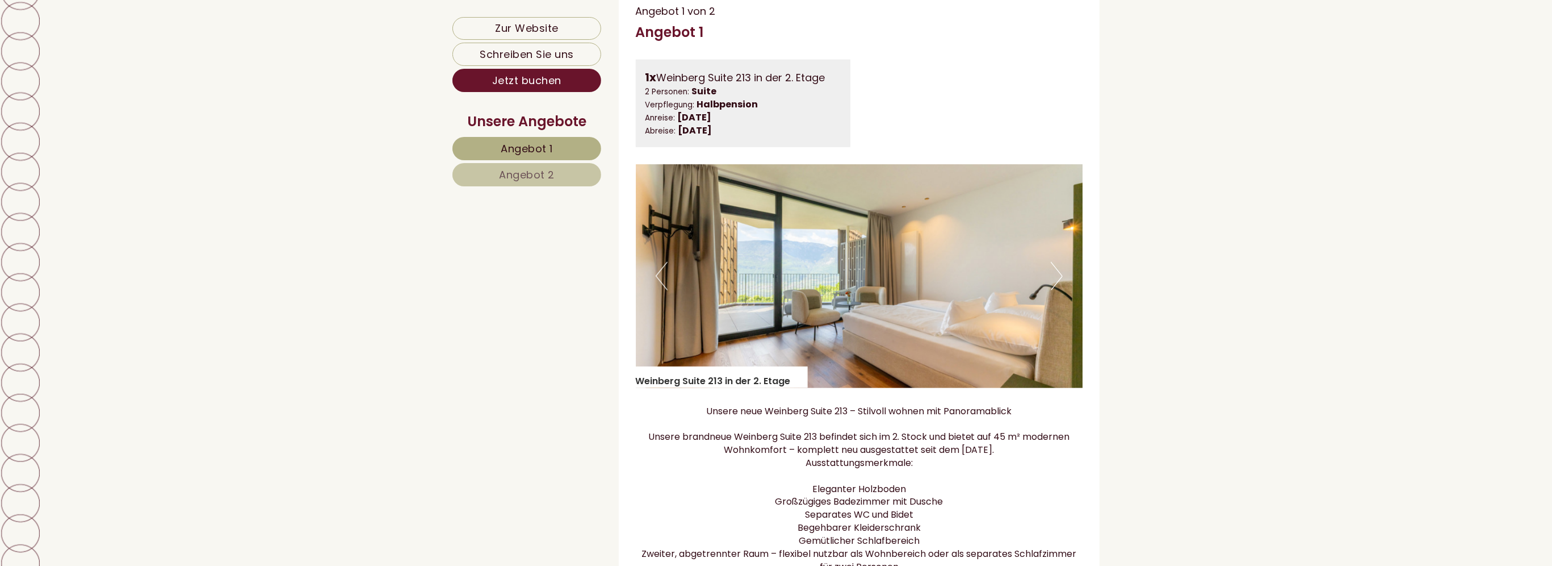
click at [1058, 290] on button "Next" at bounding box center [1057, 276] width 12 height 28
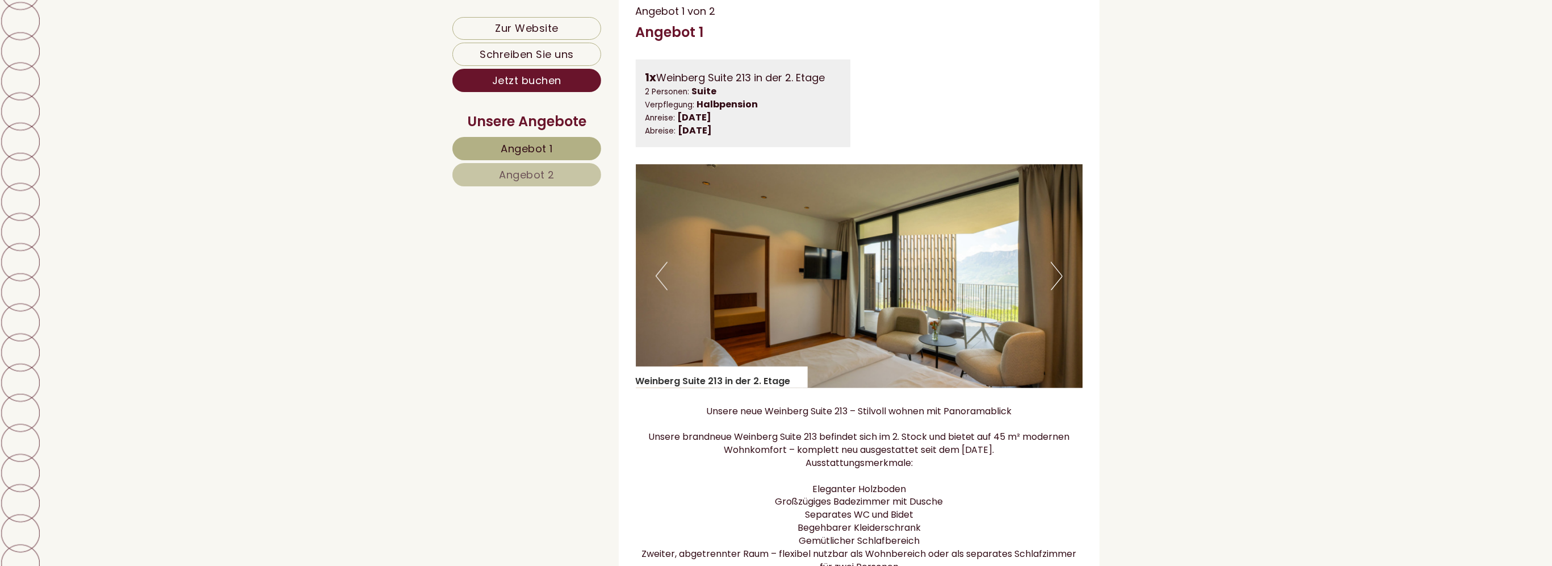
click at [1058, 290] on button "Next" at bounding box center [1057, 276] width 12 height 28
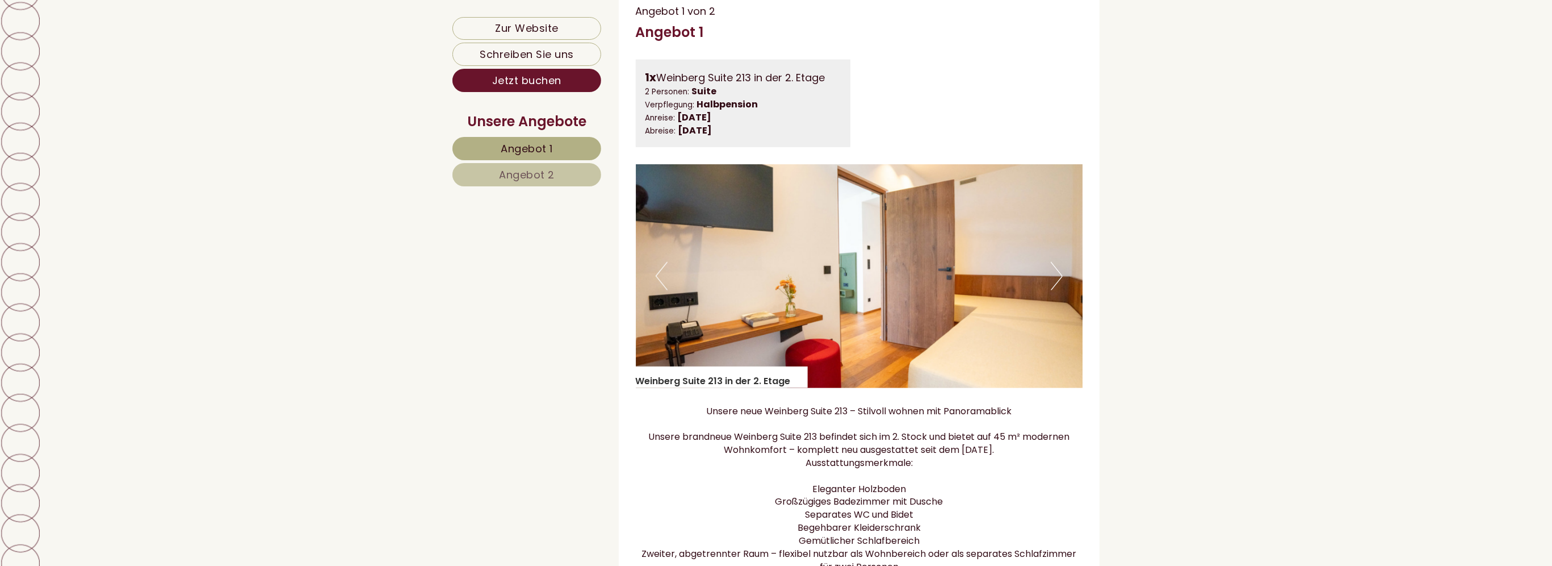
click at [1058, 290] on button "Next" at bounding box center [1057, 276] width 12 height 28
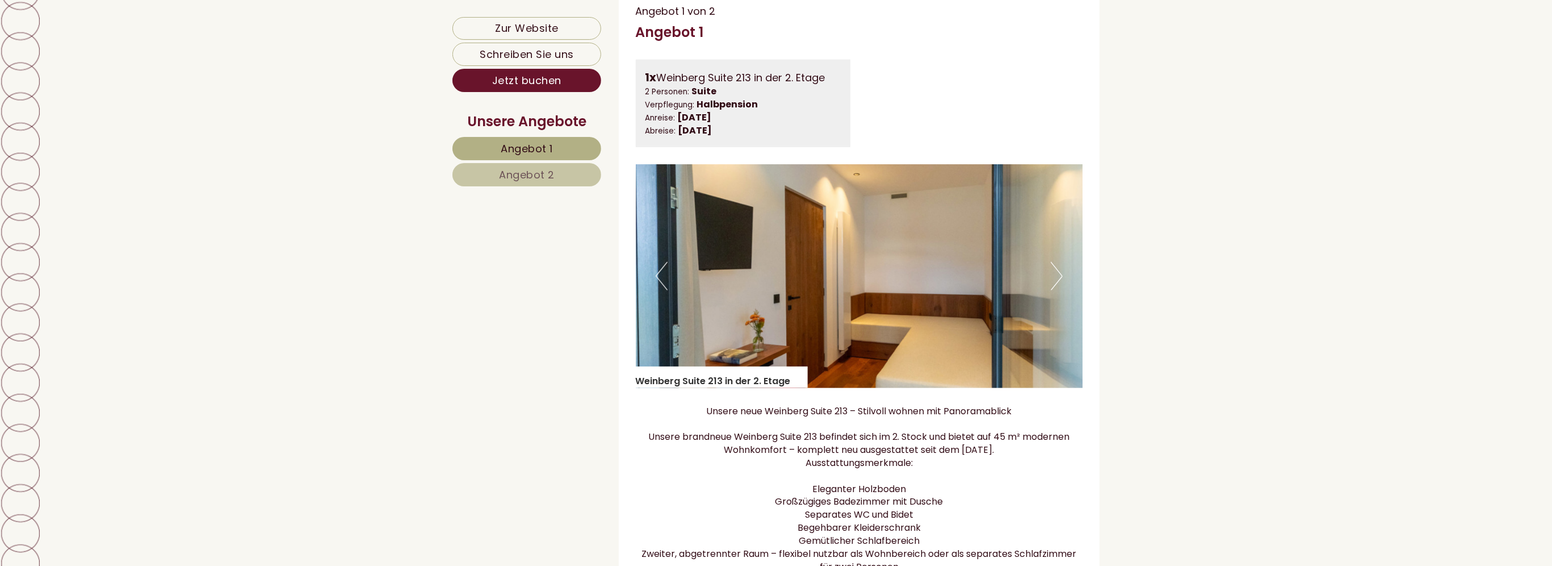
click at [1058, 290] on button "Next" at bounding box center [1057, 276] width 12 height 28
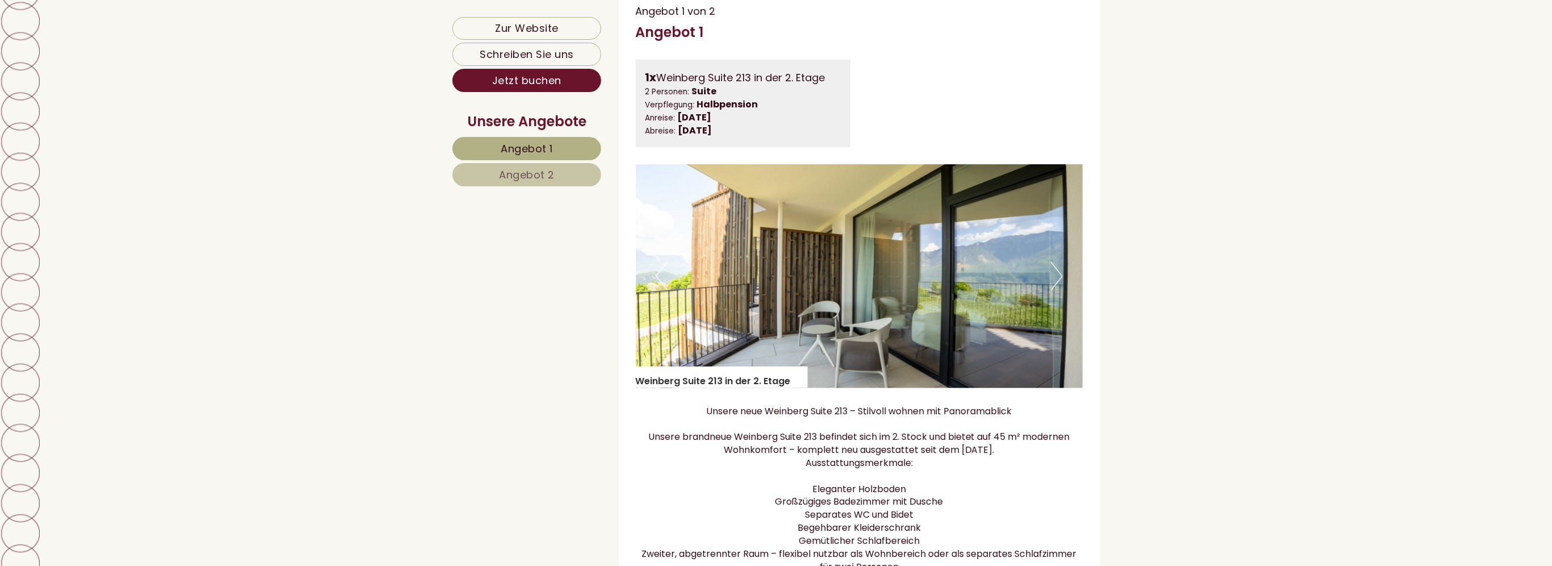
click at [1058, 290] on button "Next" at bounding box center [1057, 276] width 12 height 28
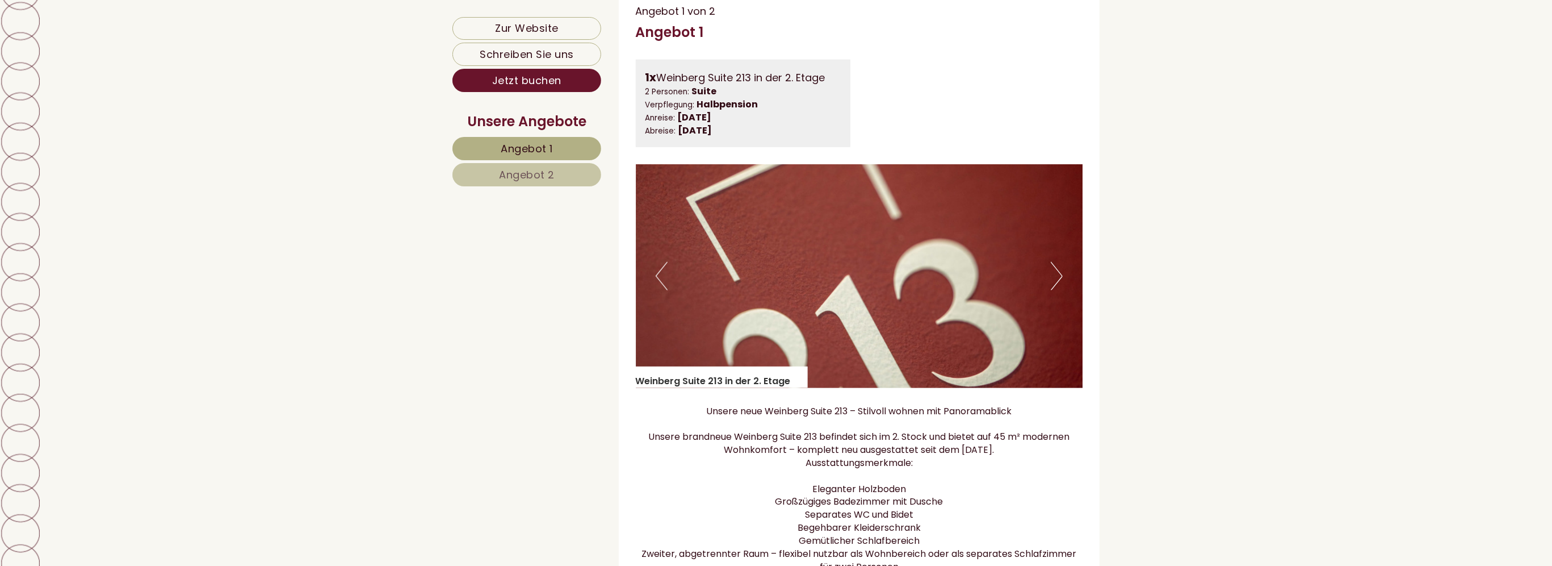
click at [1058, 290] on button "Next" at bounding box center [1057, 276] width 12 height 28
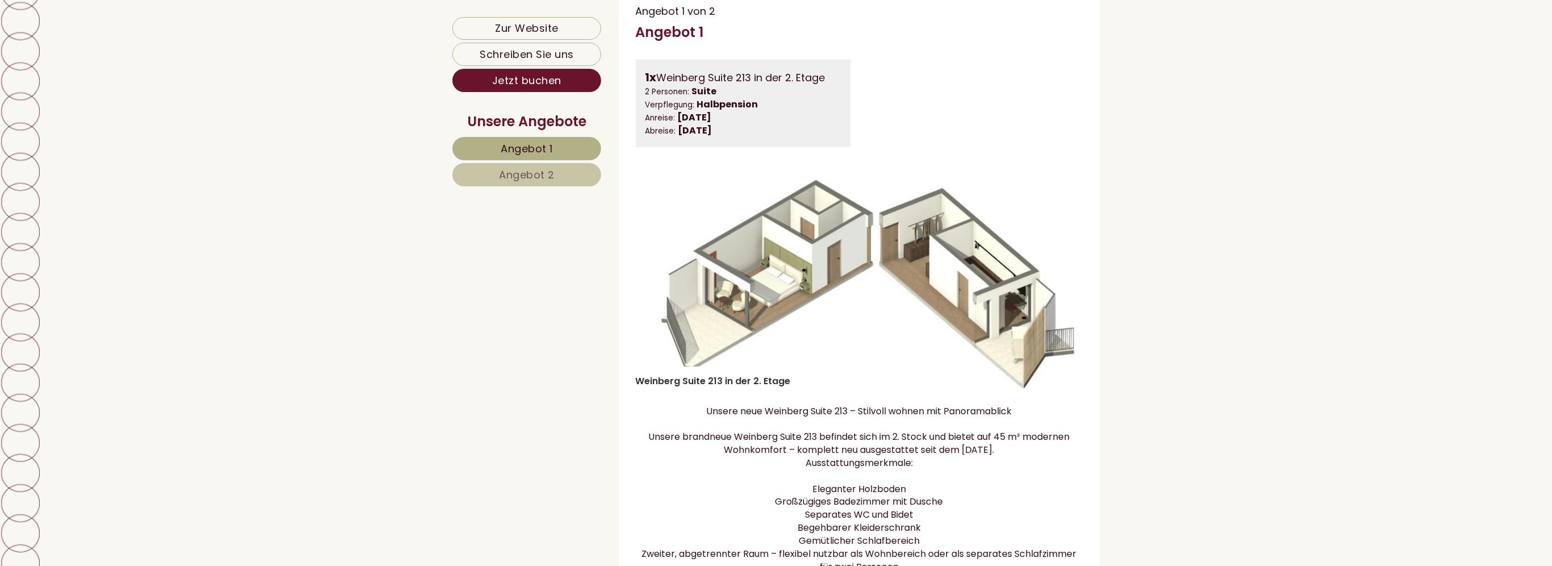
click at [1058, 290] on button "Next" at bounding box center [1057, 276] width 12 height 28
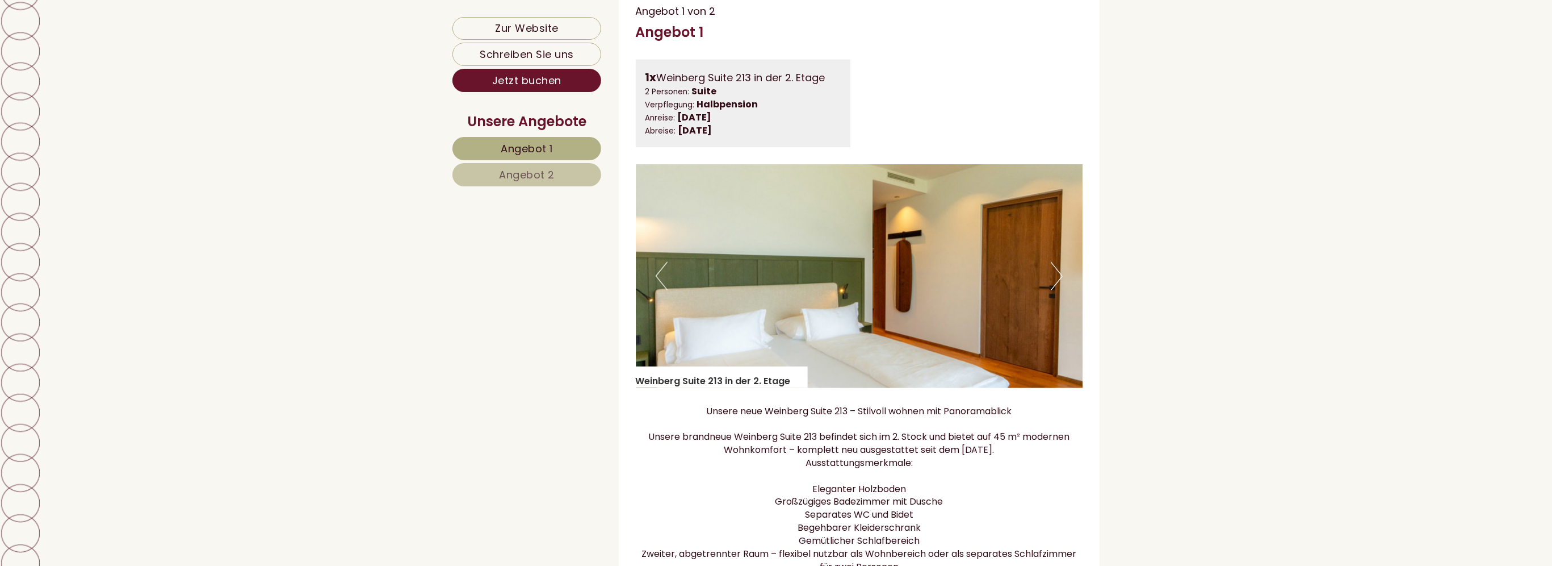
click at [1058, 290] on button "Next" at bounding box center [1057, 276] width 12 height 28
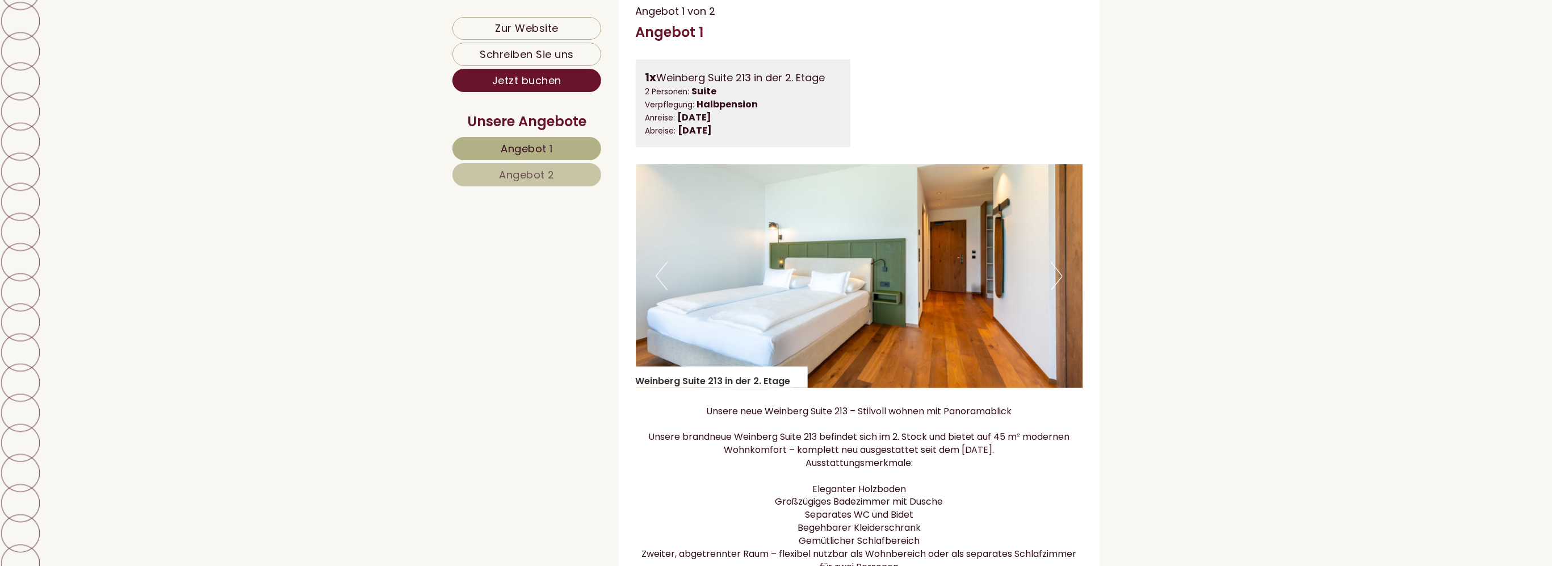
click at [1061, 290] on button "Next" at bounding box center [1057, 276] width 12 height 28
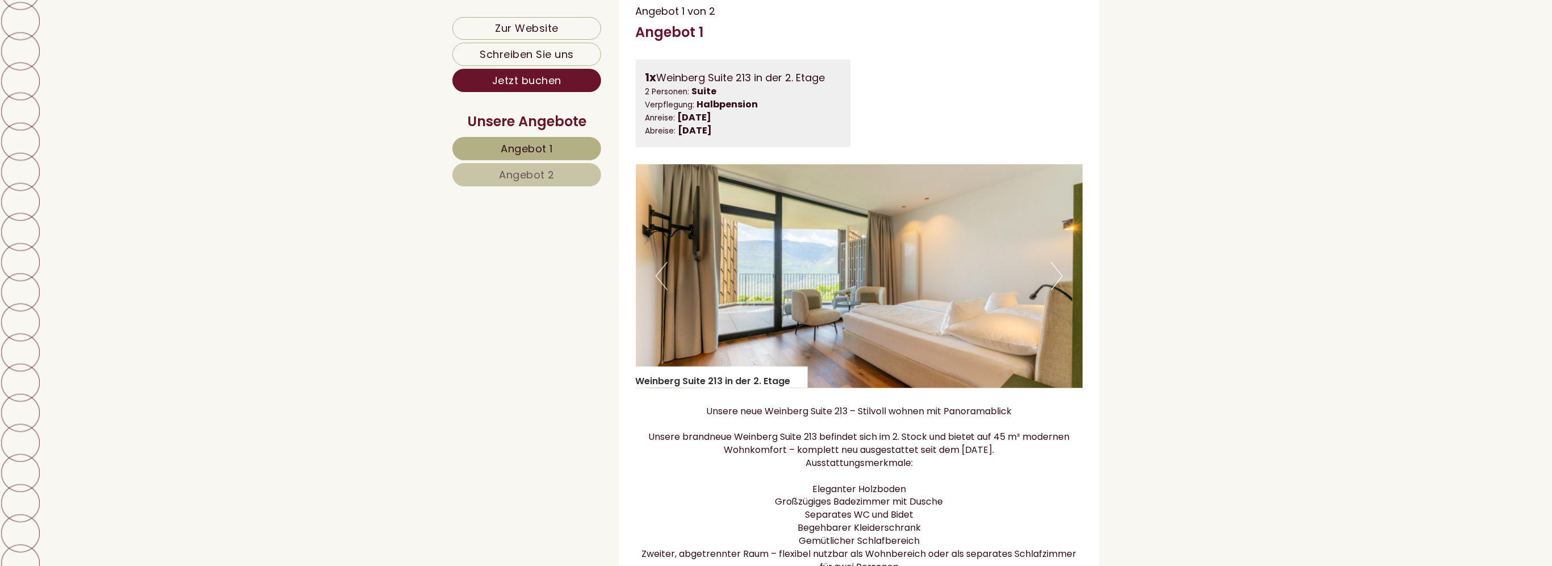
click at [1061, 290] on button "Next" at bounding box center [1057, 276] width 12 height 28
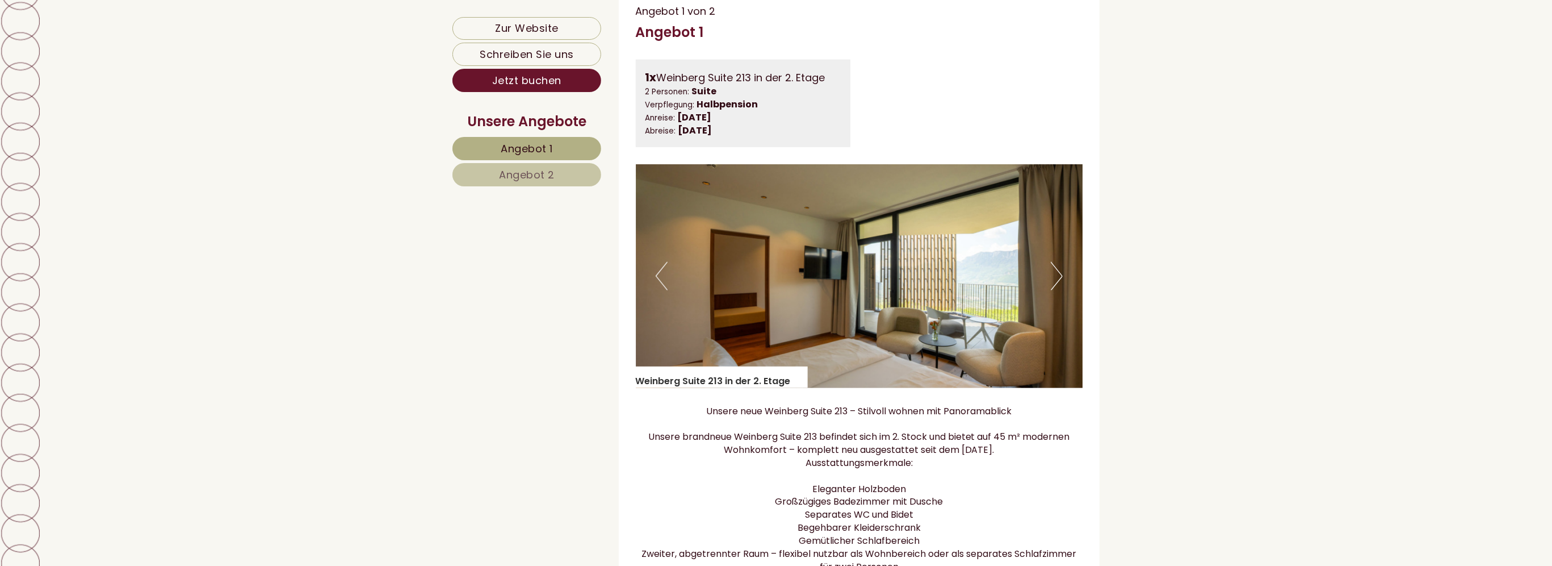
click at [1063, 298] on img at bounding box center [859, 276] width 447 height 224
click at [1056, 290] on button "Next" at bounding box center [1057, 276] width 12 height 28
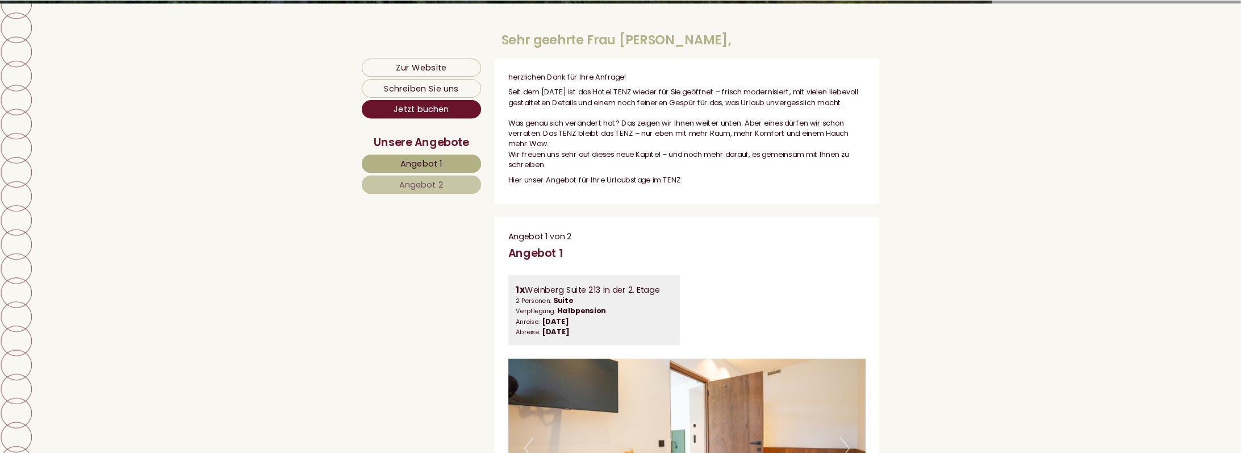
scroll to position [687, 0]
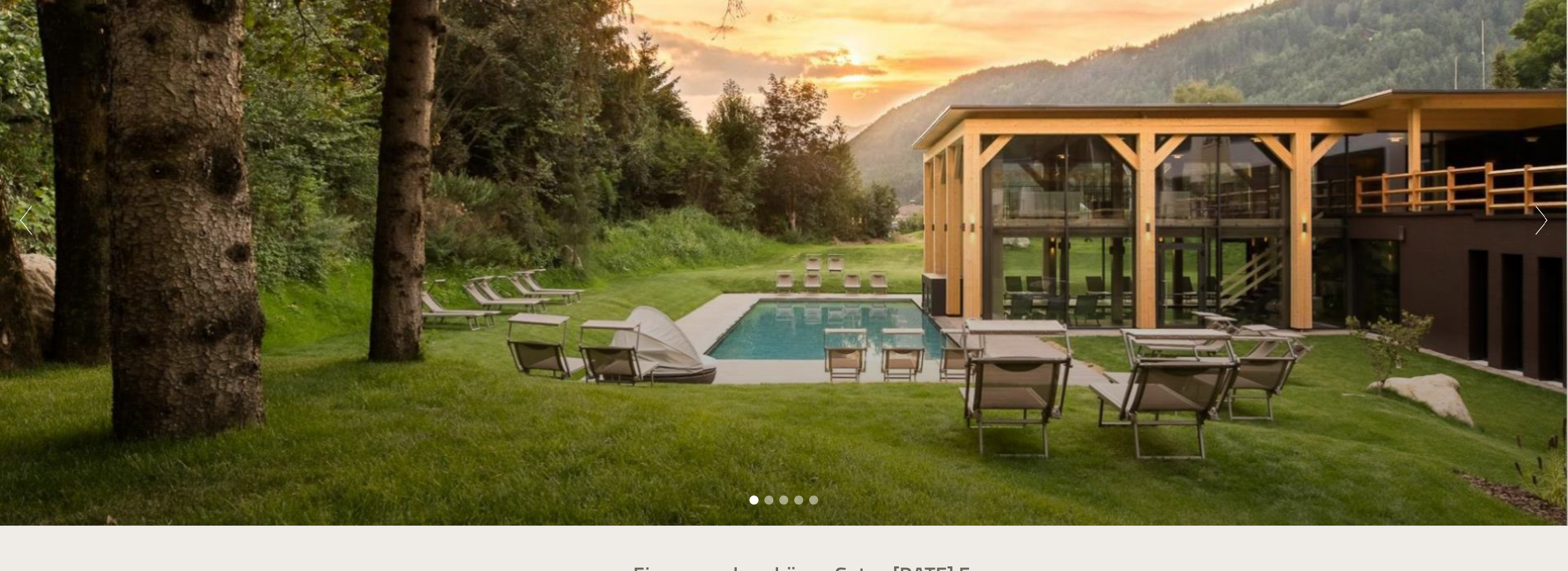
scroll to position [154, 0]
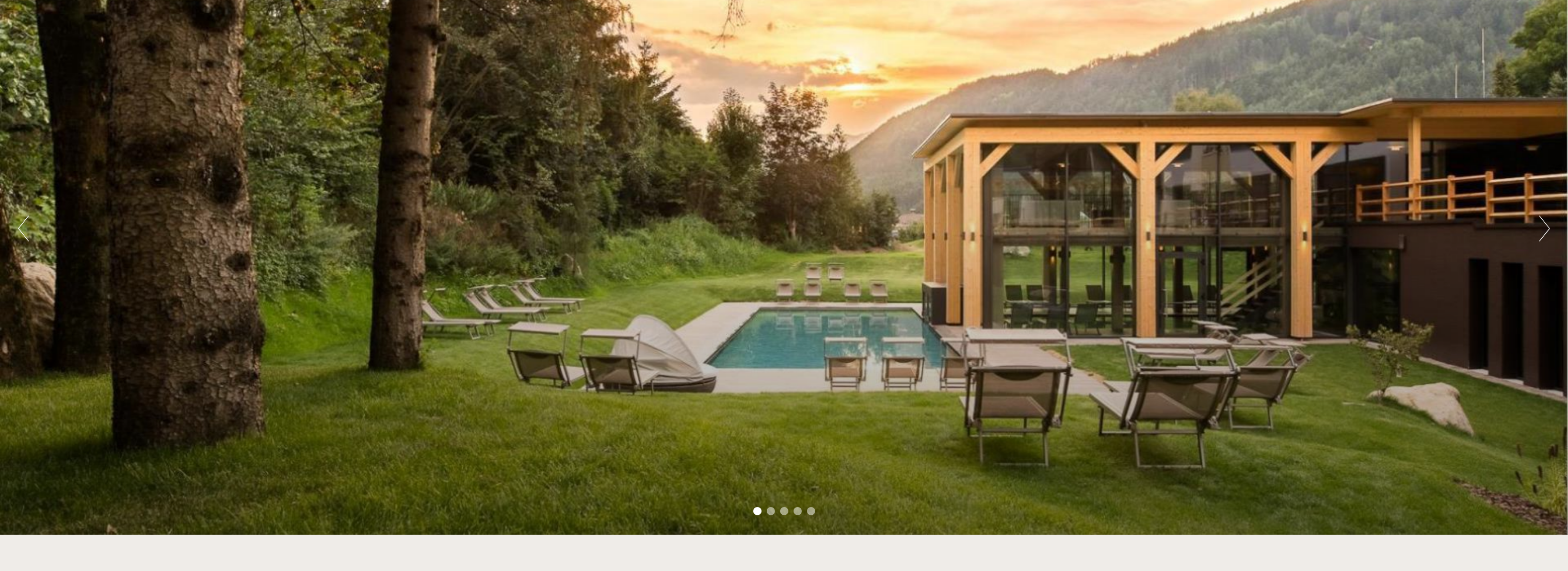
click at [1410, 235] on button "Next" at bounding box center [1544, 228] width 11 height 25
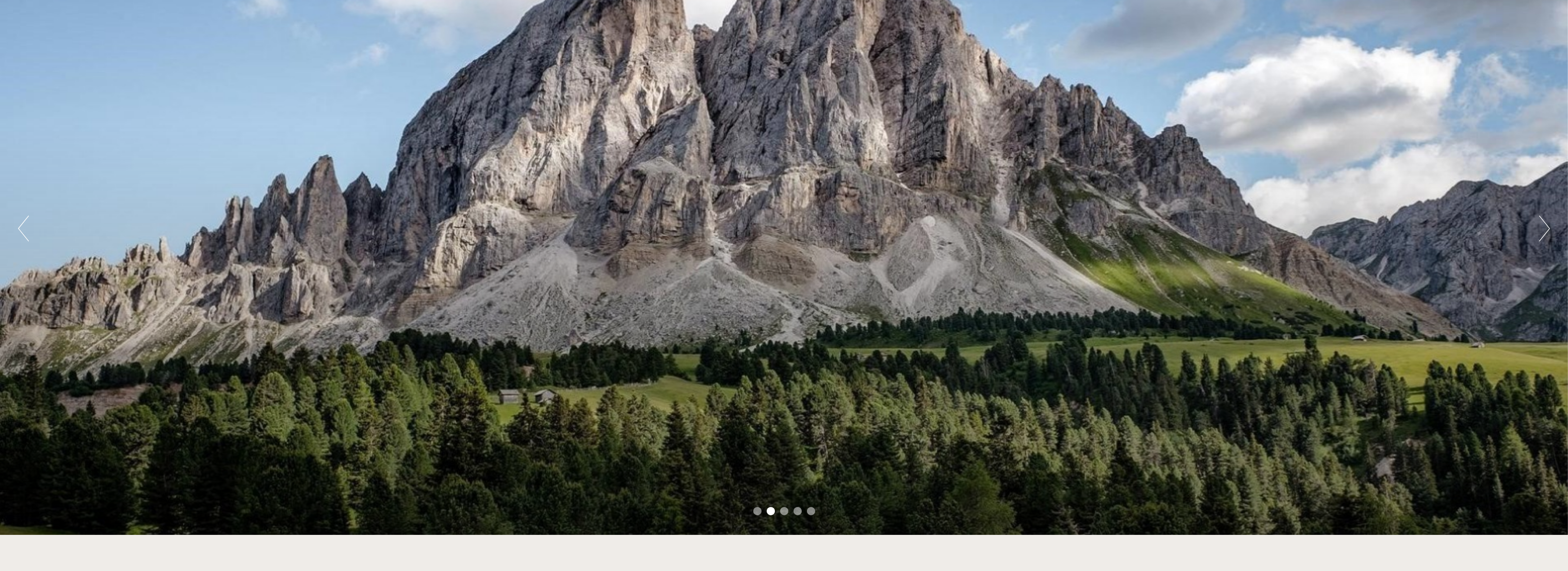
click at [1410, 235] on button "Next" at bounding box center [1544, 228] width 11 height 25
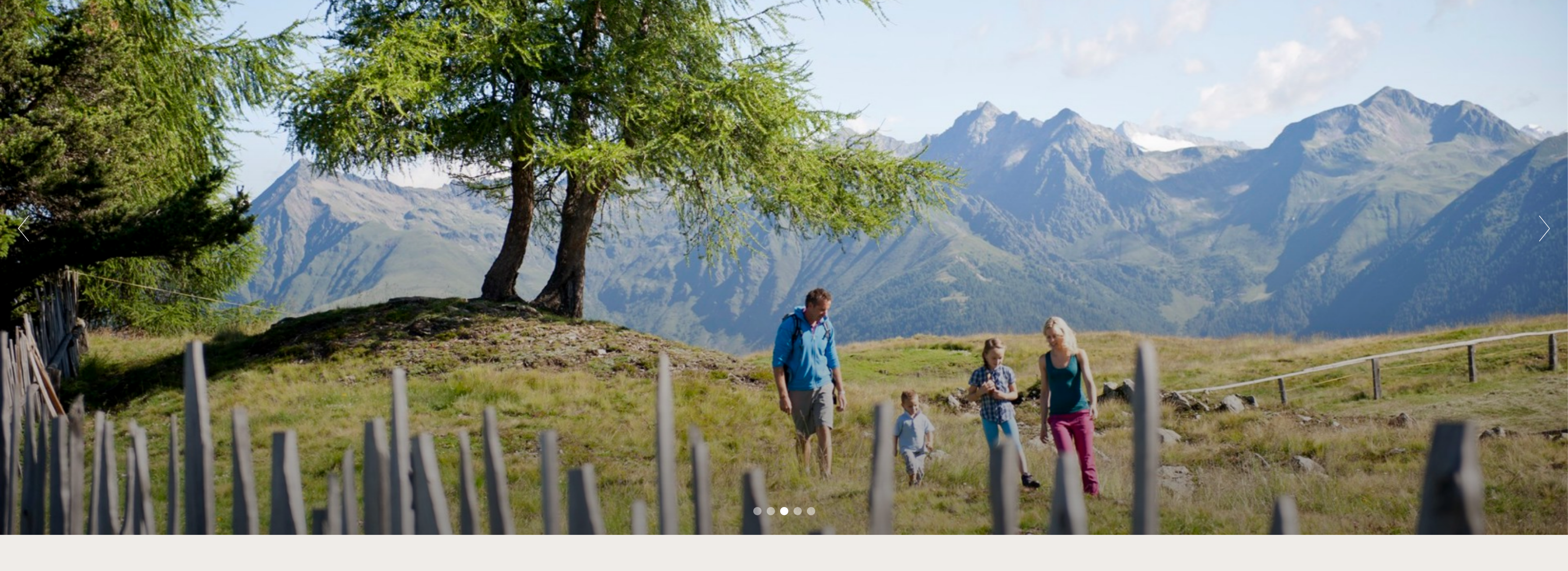
click at [1410, 235] on button "Next" at bounding box center [1544, 228] width 11 height 25
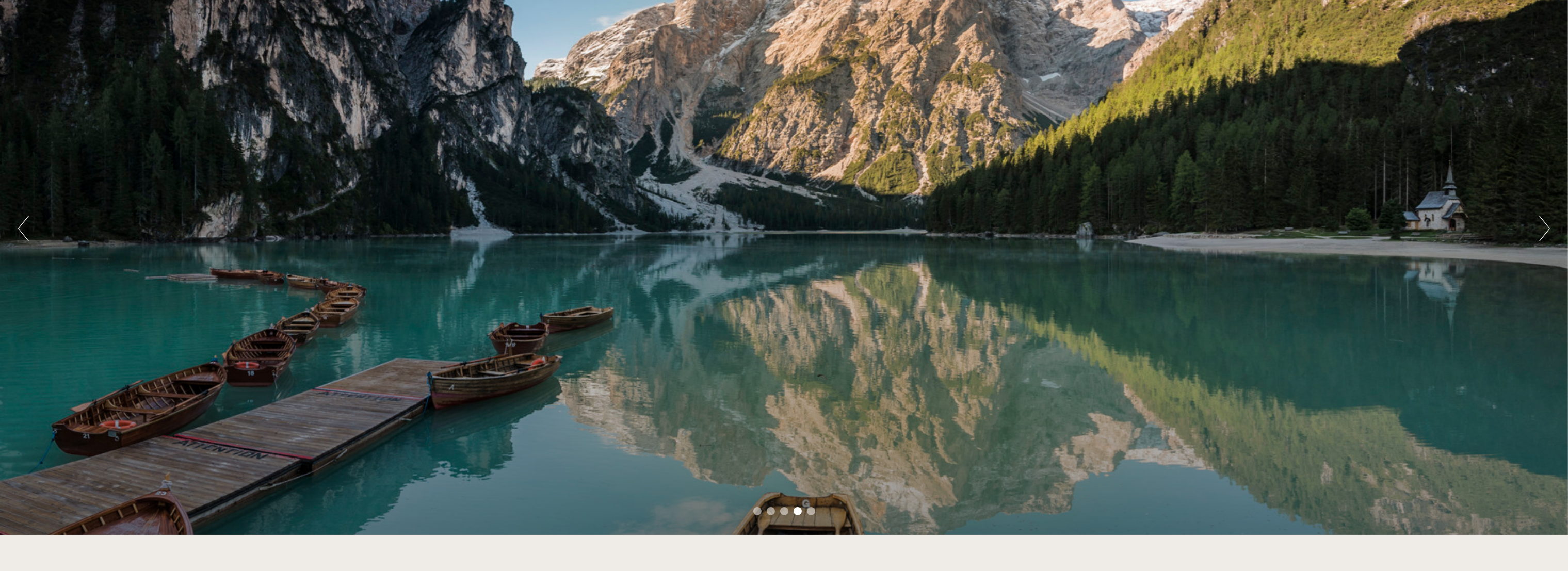
click at [1410, 235] on button "Next" at bounding box center [1544, 228] width 11 height 25
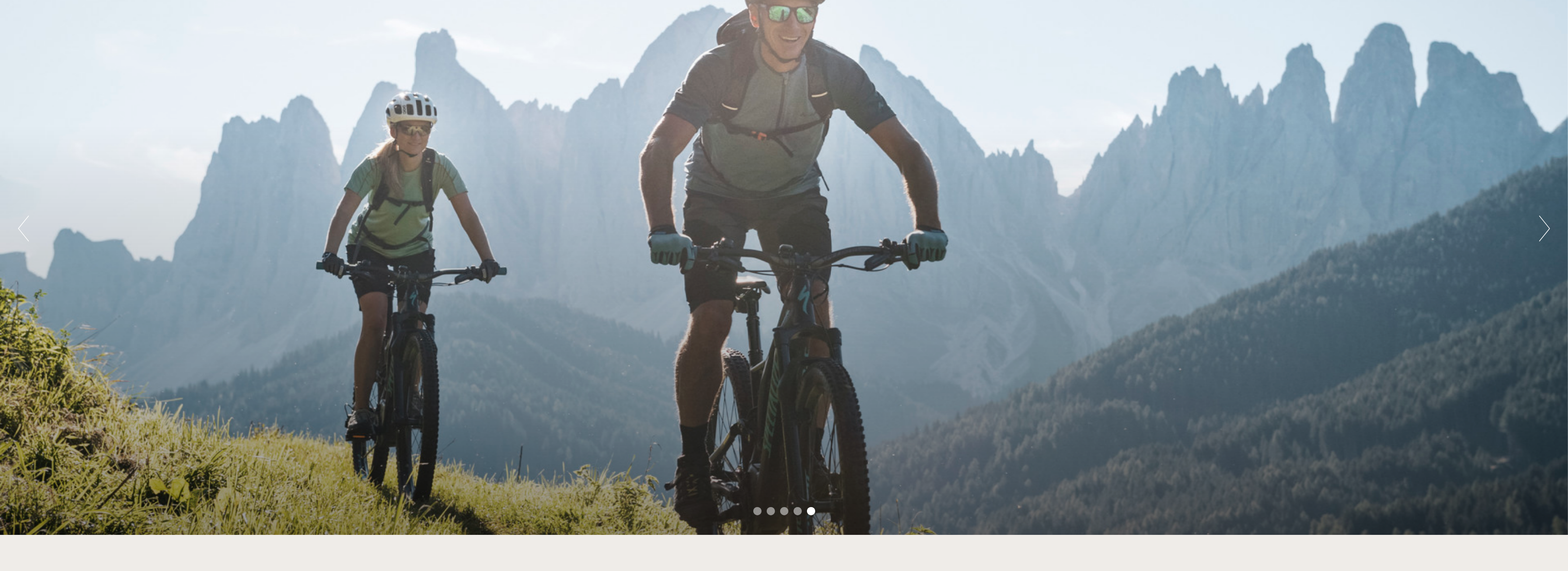
click at [1410, 235] on button "Next" at bounding box center [1544, 228] width 11 height 25
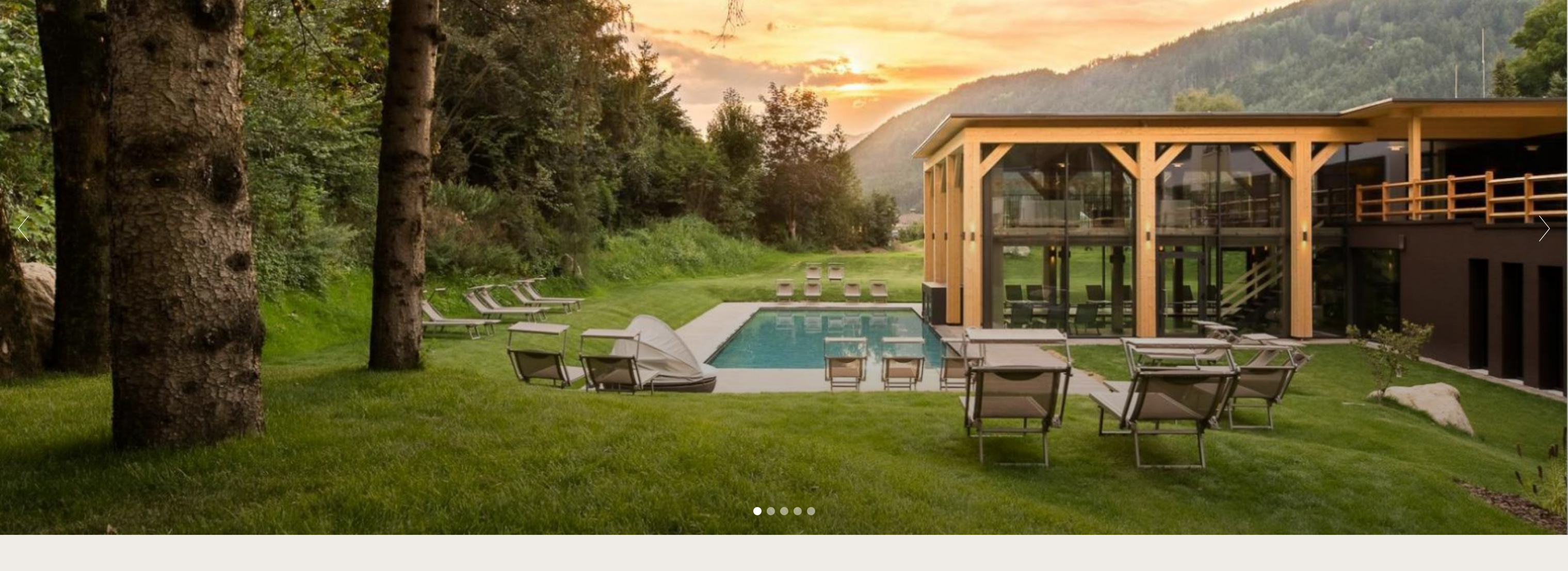
click at [1410, 235] on button "Next" at bounding box center [1544, 228] width 11 height 25
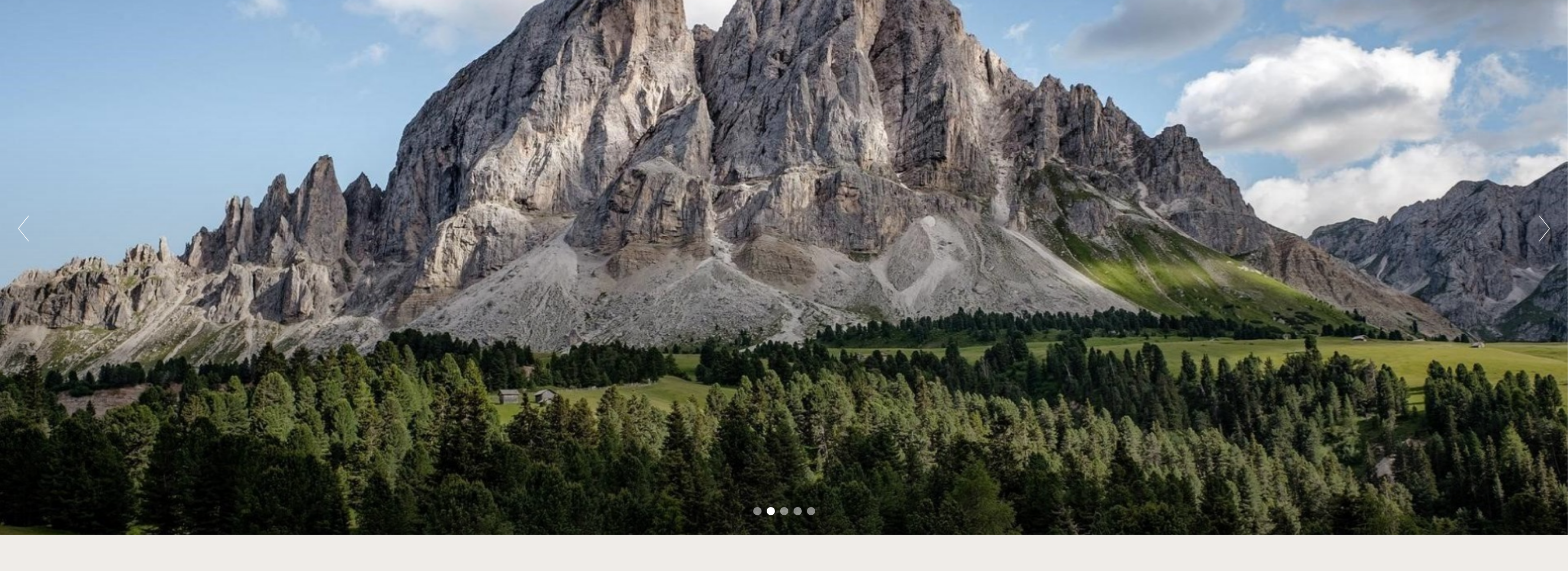
click at [1410, 235] on button "Next" at bounding box center [1544, 228] width 11 height 25
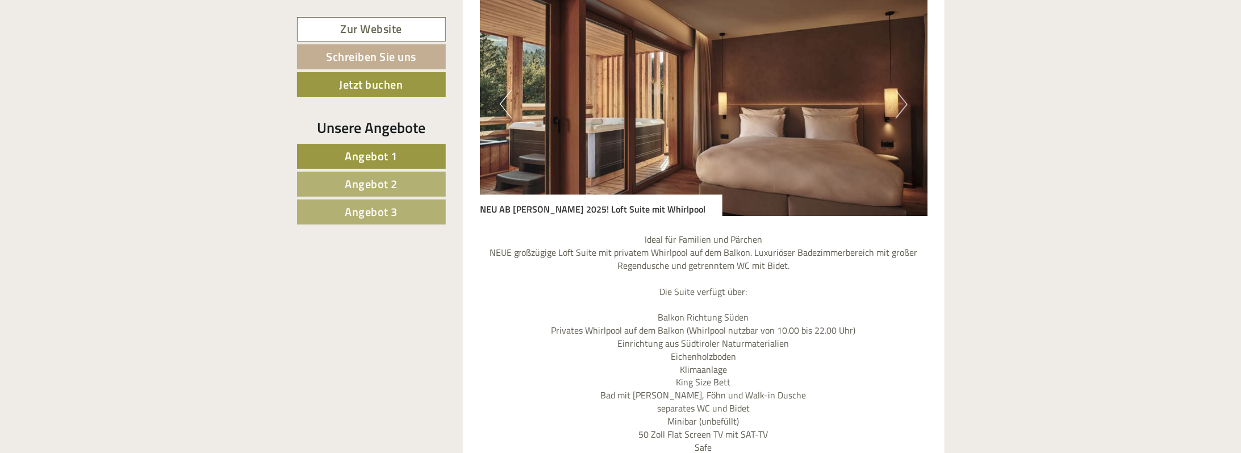
scroll to position [943, 0]
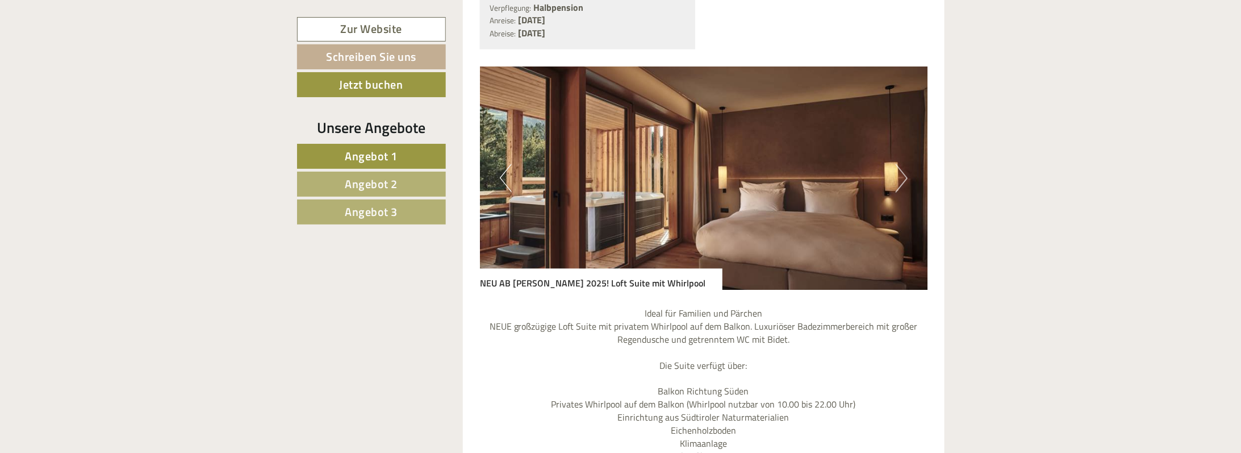
drag, startPoint x: 208, startPoint y: 380, endPoint x: 188, endPoint y: 379, distance: 19.9
click at [895, 163] on div "Previous Next" at bounding box center [703, 178] width 447 height 224
click at [902, 164] on button "Next" at bounding box center [901, 178] width 12 height 28
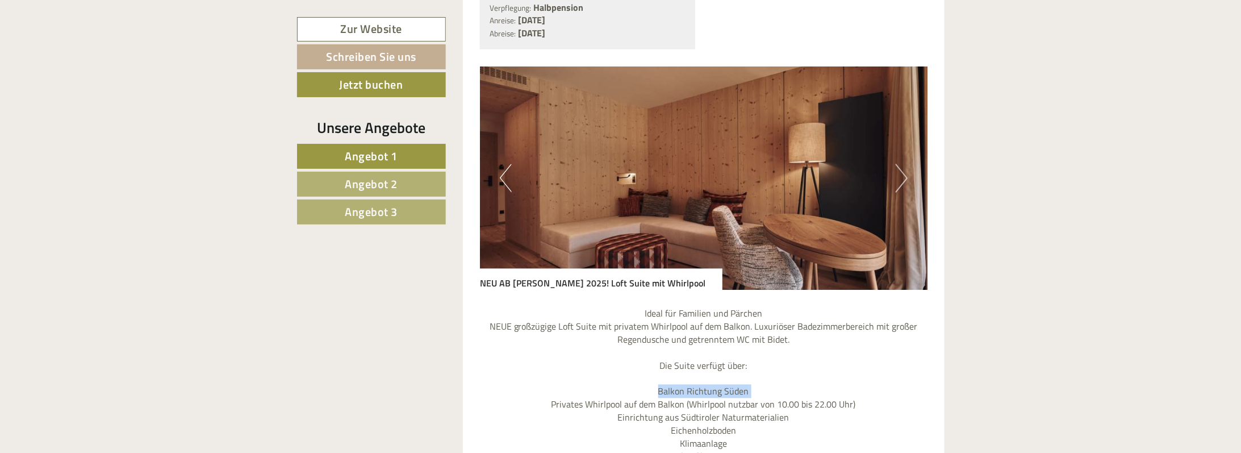
click at [902, 164] on button "Next" at bounding box center [901, 178] width 12 height 28
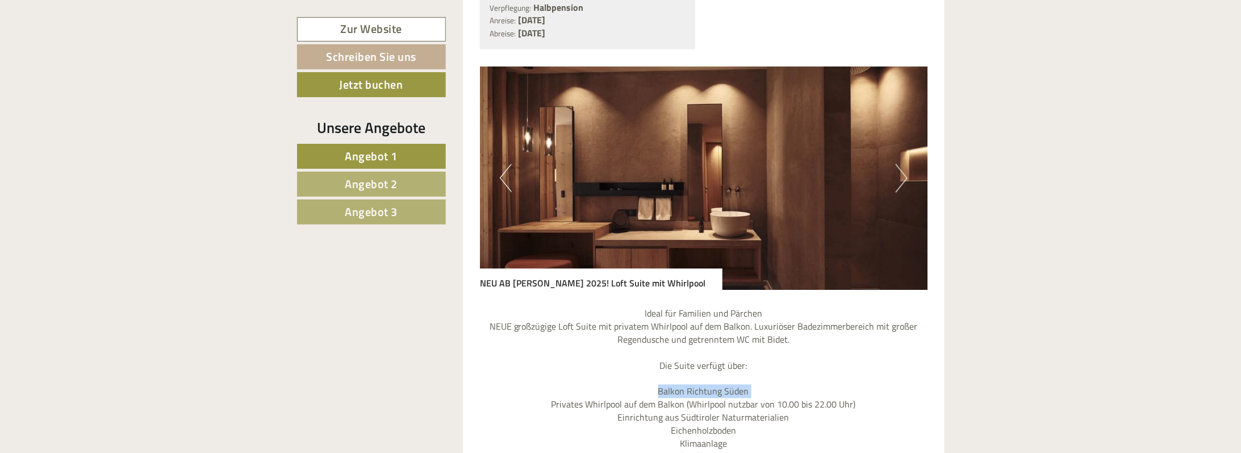
click at [902, 164] on button "Next" at bounding box center [901, 178] width 12 height 28
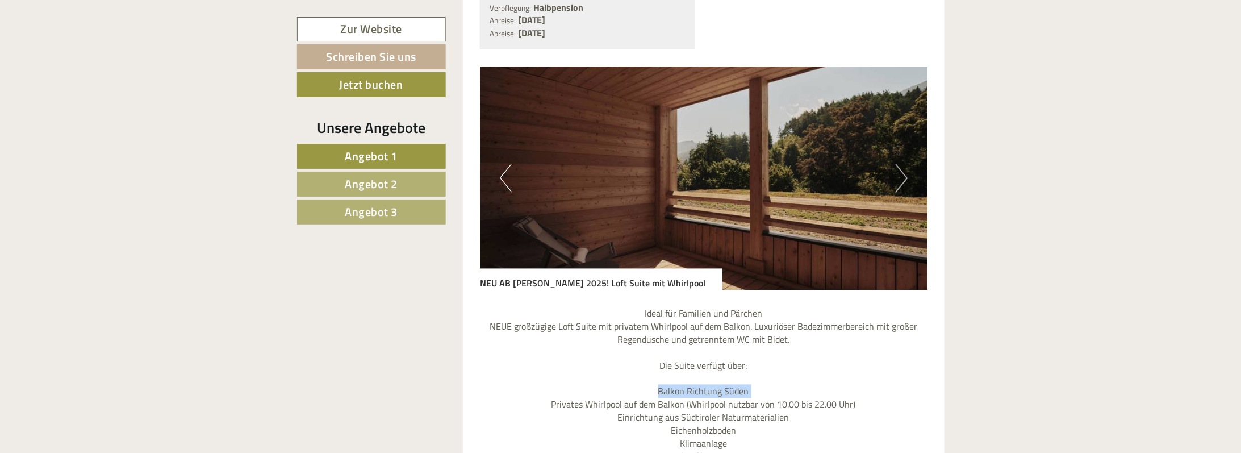
click at [902, 164] on button "Next" at bounding box center [901, 178] width 12 height 28
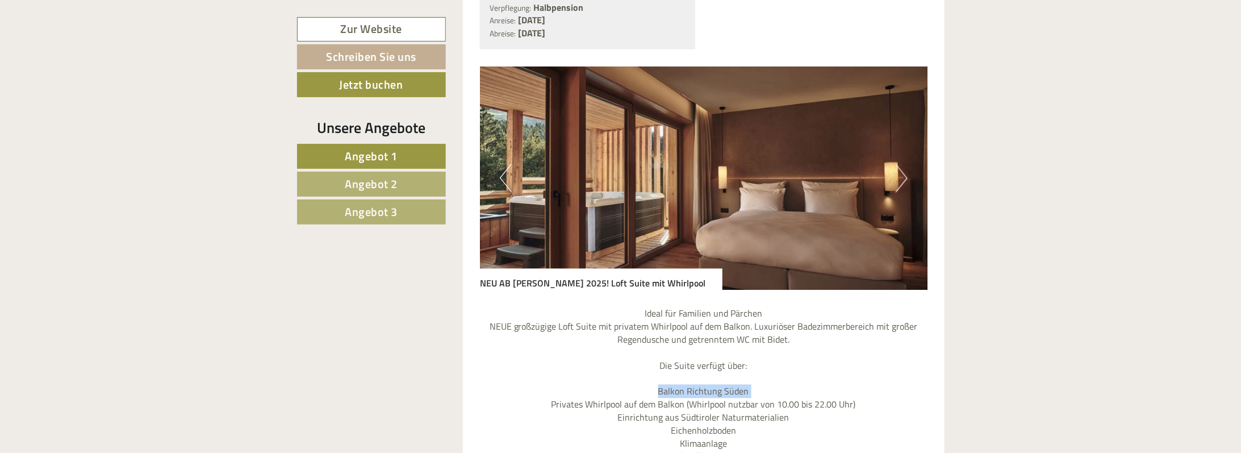
click at [902, 164] on button "Next" at bounding box center [901, 178] width 12 height 28
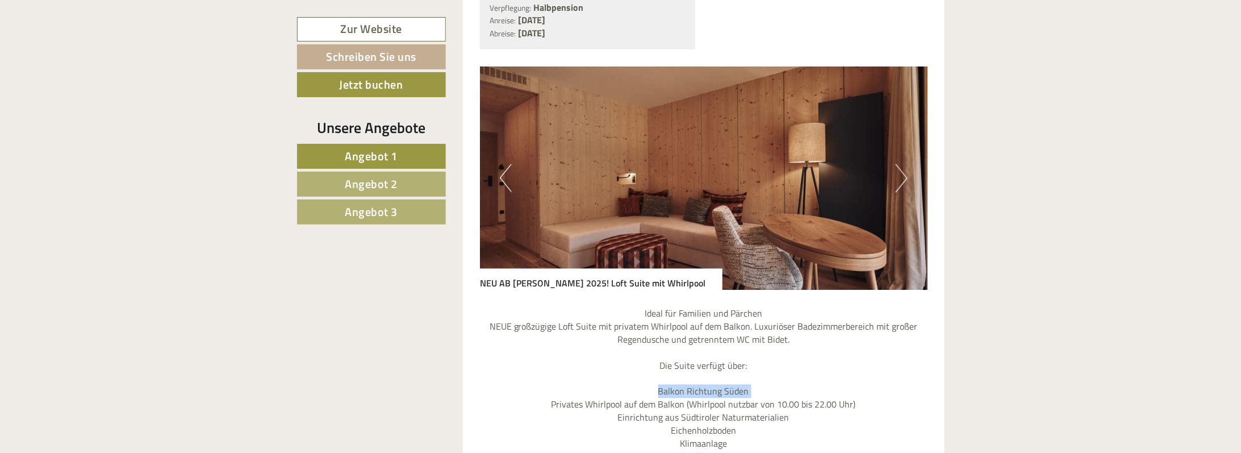
click at [902, 164] on button "Next" at bounding box center [901, 178] width 12 height 28
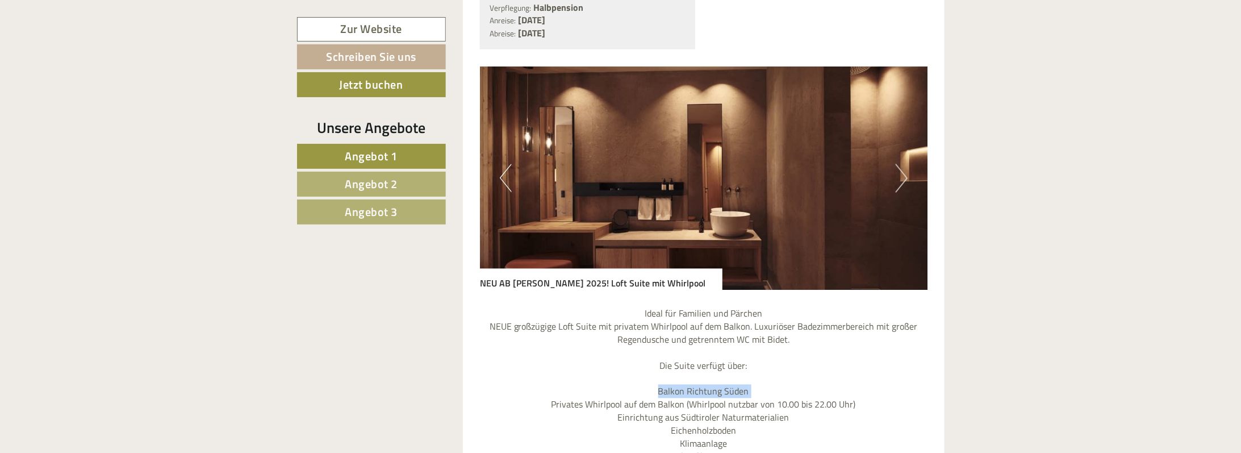
click at [902, 164] on button "Next" at bounding box center [901, 178] width 12 height 28
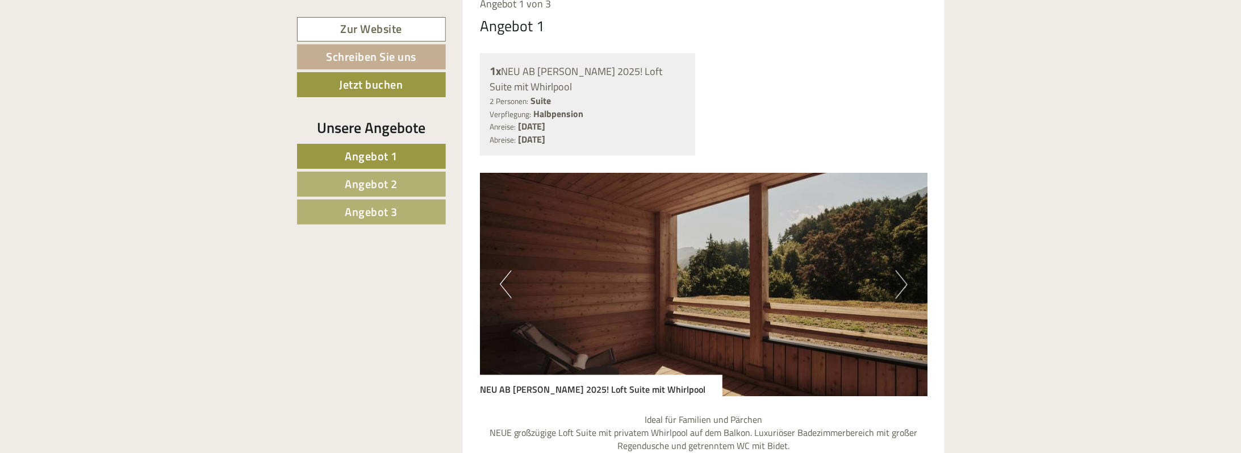
scroll to position [852, 0]
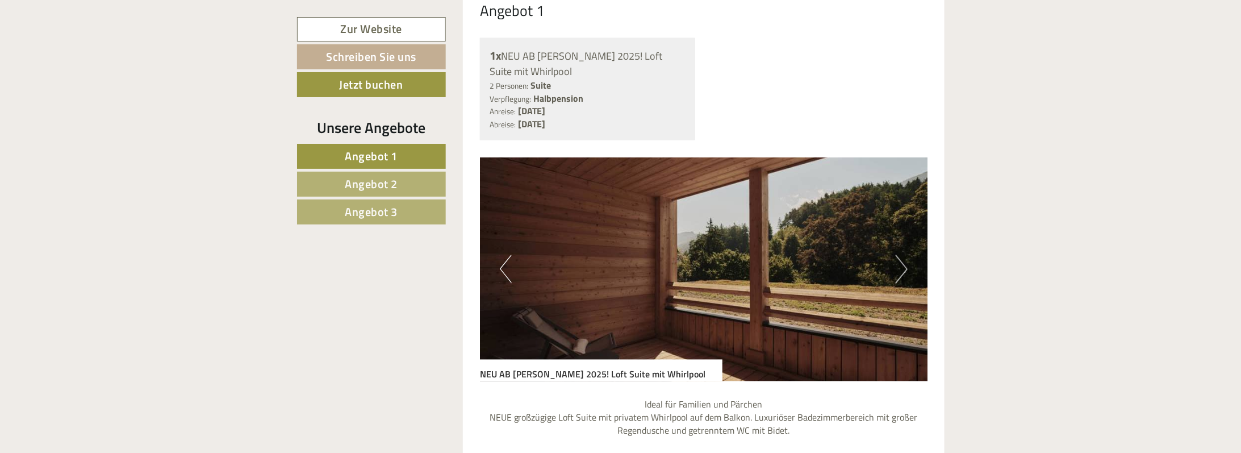
click at [899, 255] on button "Next" at bounding box center [901, 269] width 12 height 28
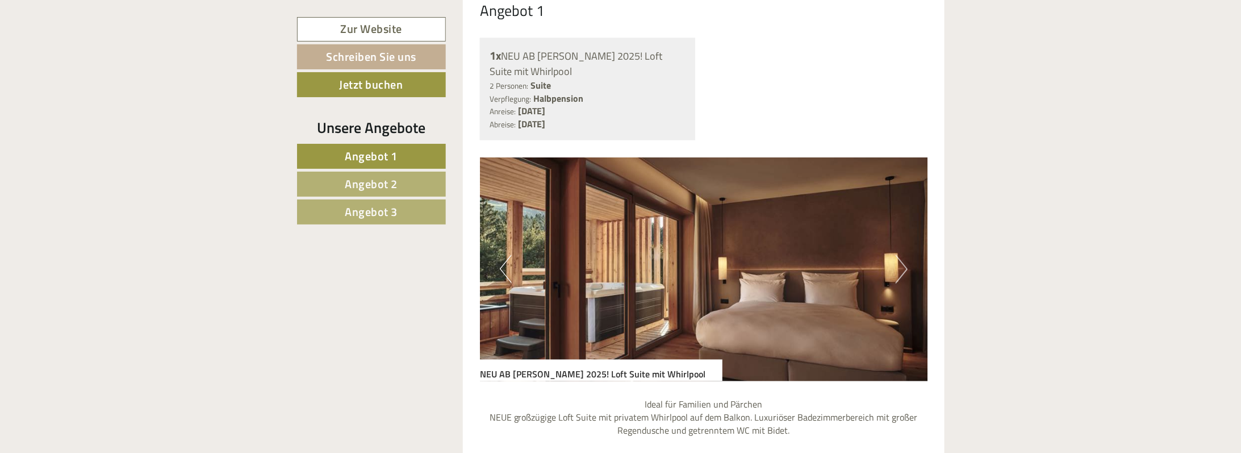
click at [899, 255] on button "Next" at bounding box center [901, 269] width 12 height 28
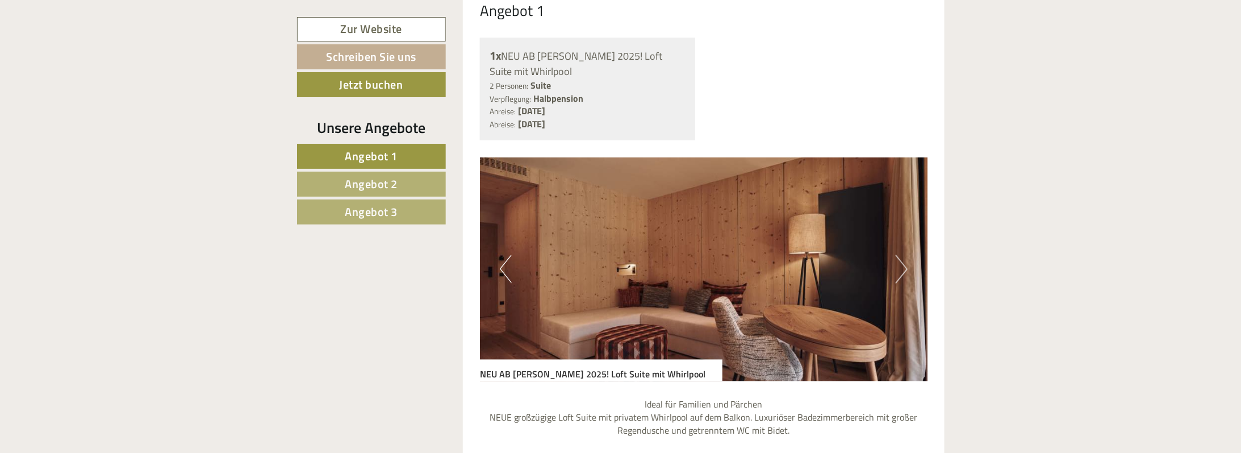
click at [899, 255] on button "Next" at bounding box center [901, 269] width 12 height 28
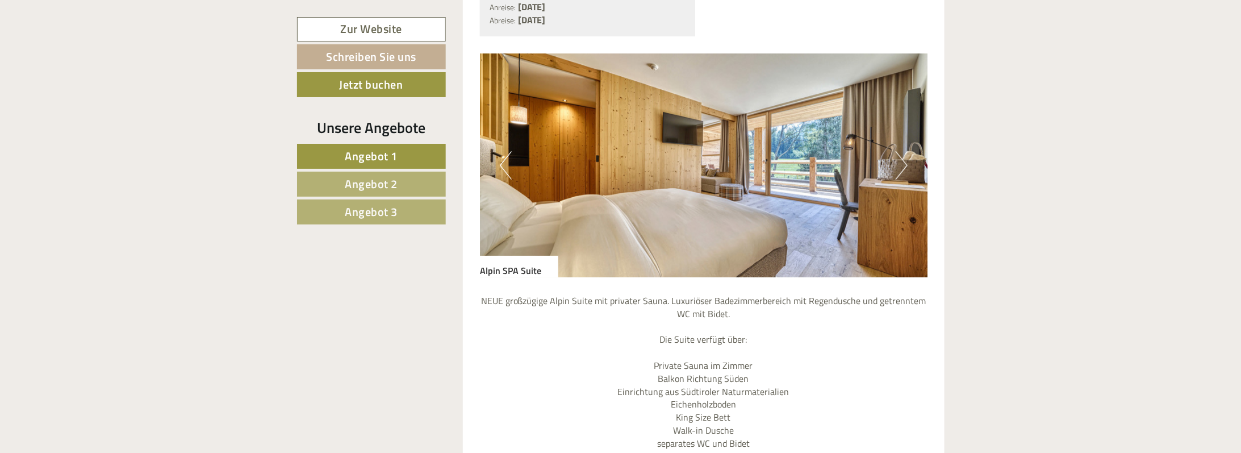
scroll to position [1896, 0]
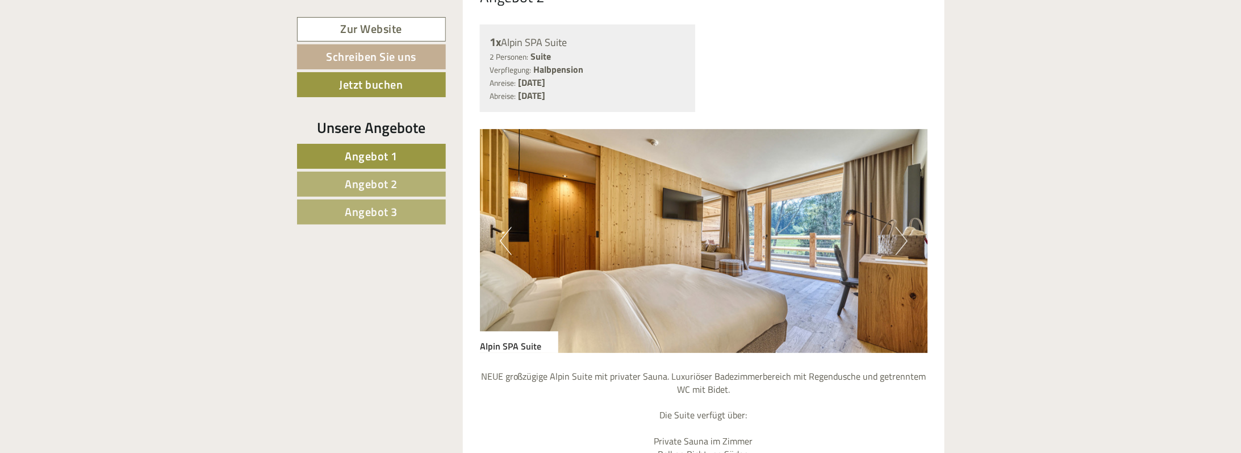
click at [909, 220] on img at bounding box center [703, 241] width 447 height 224
click at [899, 227] on button "Next" at bounding box center [901, 241] width 12 height 28
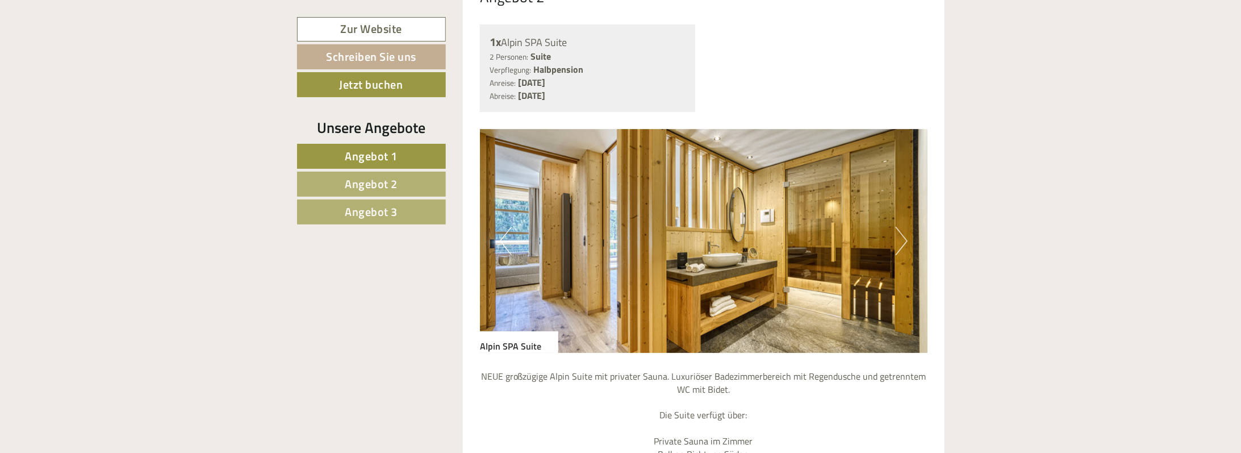
click at [899, 227] on button "Next" at bounding box center [901, 241] width 12 height 28
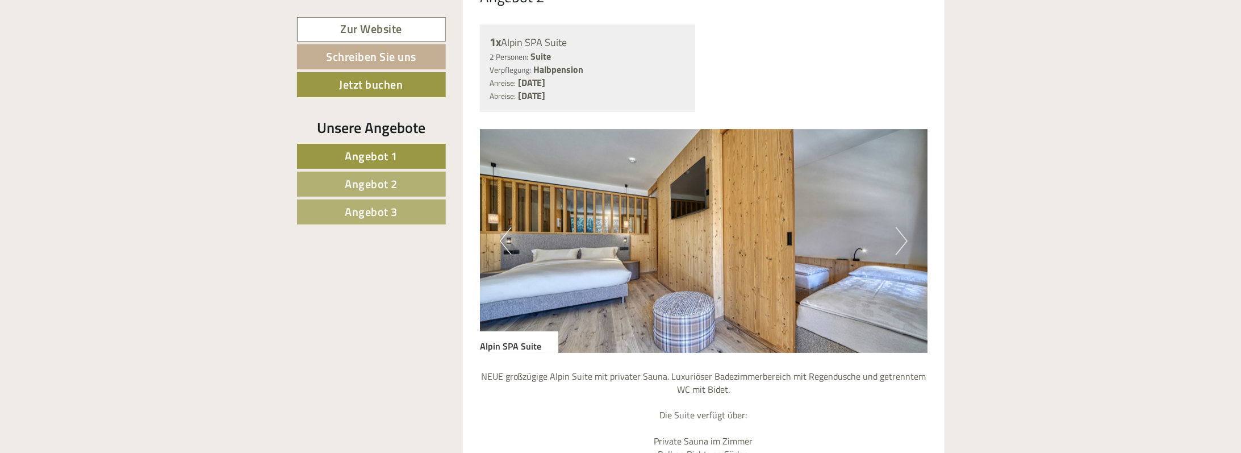
click at [899, 227] on button "Next" at bounding box center [901, 241] width 12 height 28
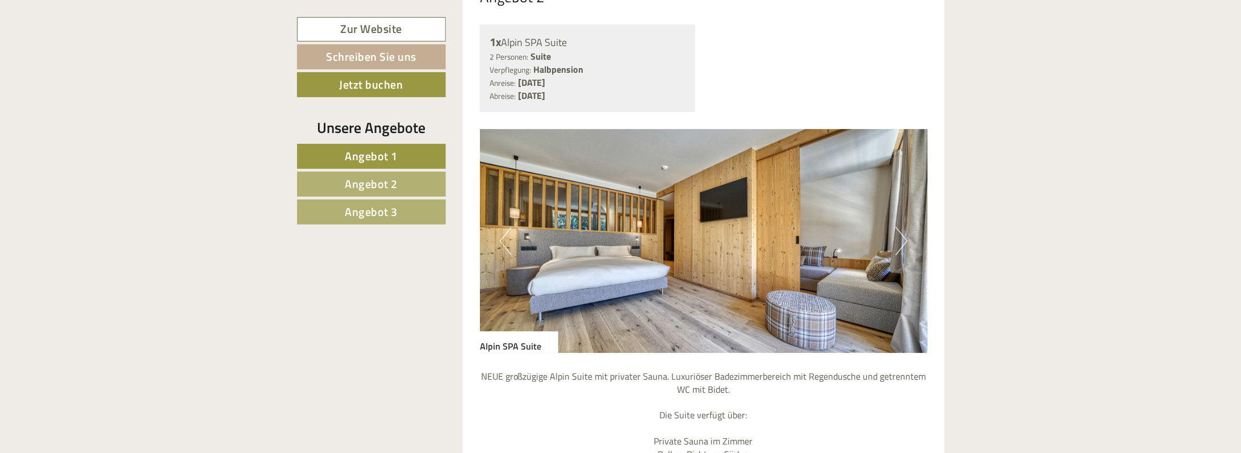
click at [899, 227] on button "Next" at bounding box center [901, 241] width 12 height 28
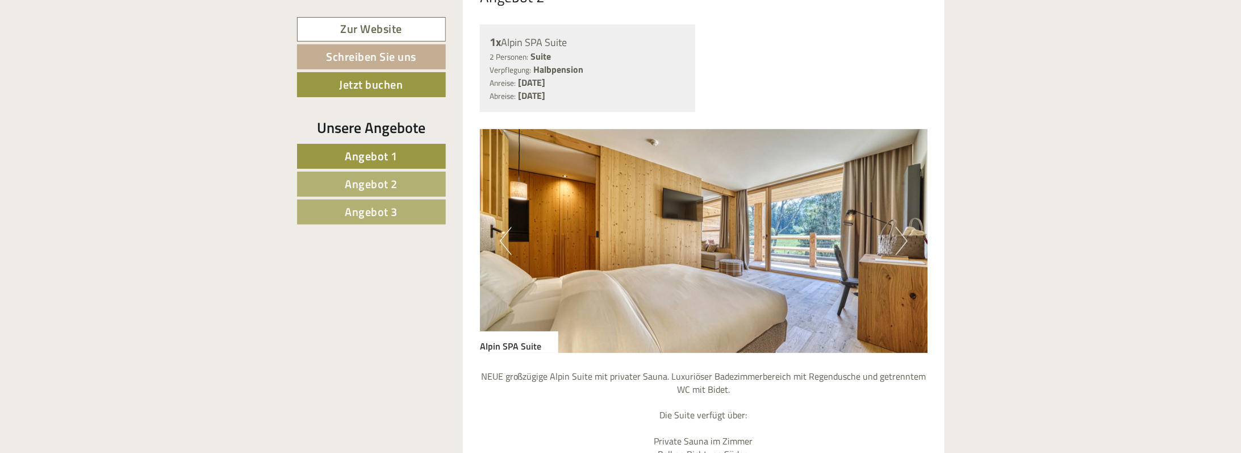
click at [899, 227] on button "Next" at bounding box center [901, 241] width 12 height 28
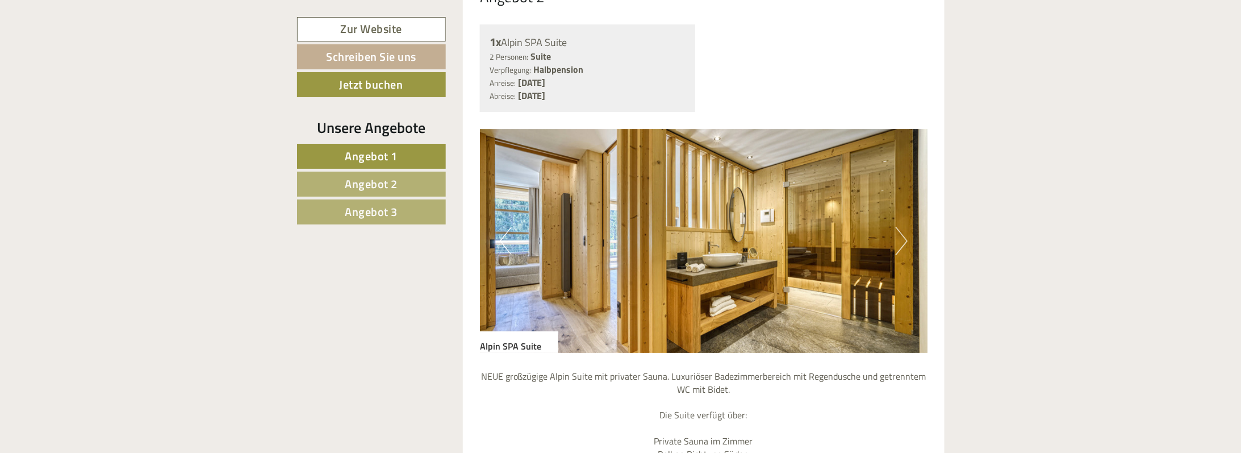
click at [899, 227] on button "Next" at bounding box center [901, 241] width 12 height 28
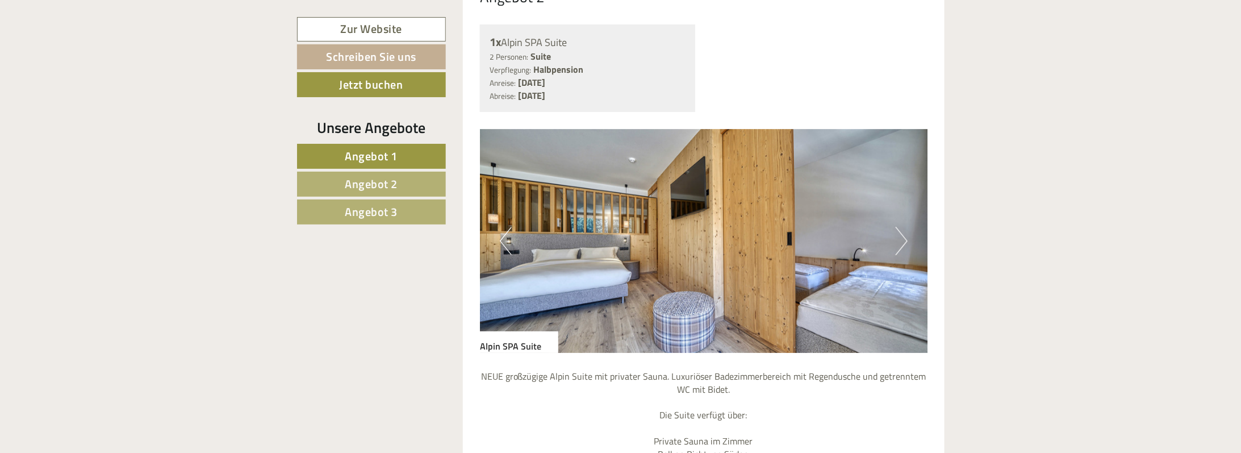
click at [899, 227] on button "Next" at bounding box center [901, 241] width 12 height 28
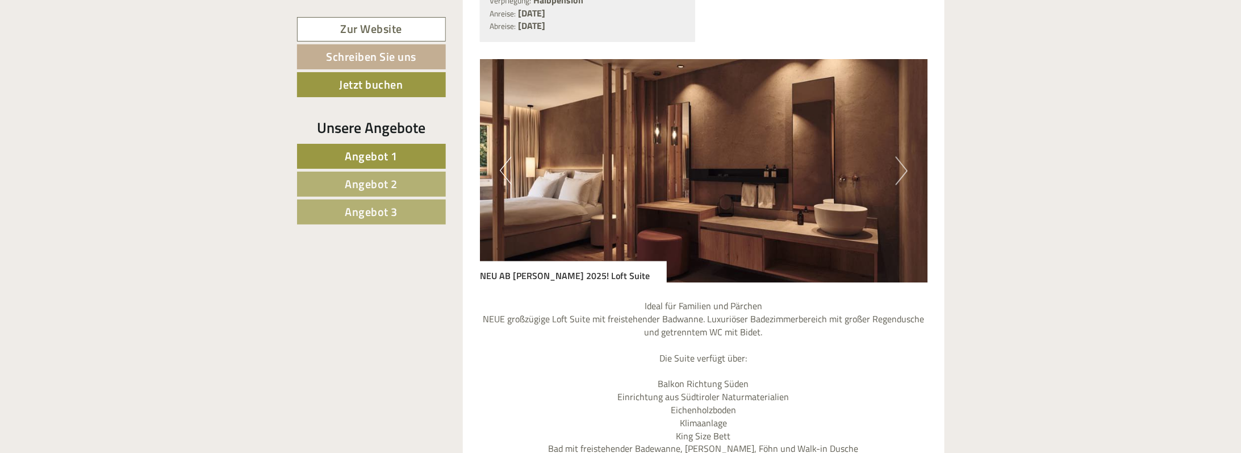
scroll to position [2896, 0]
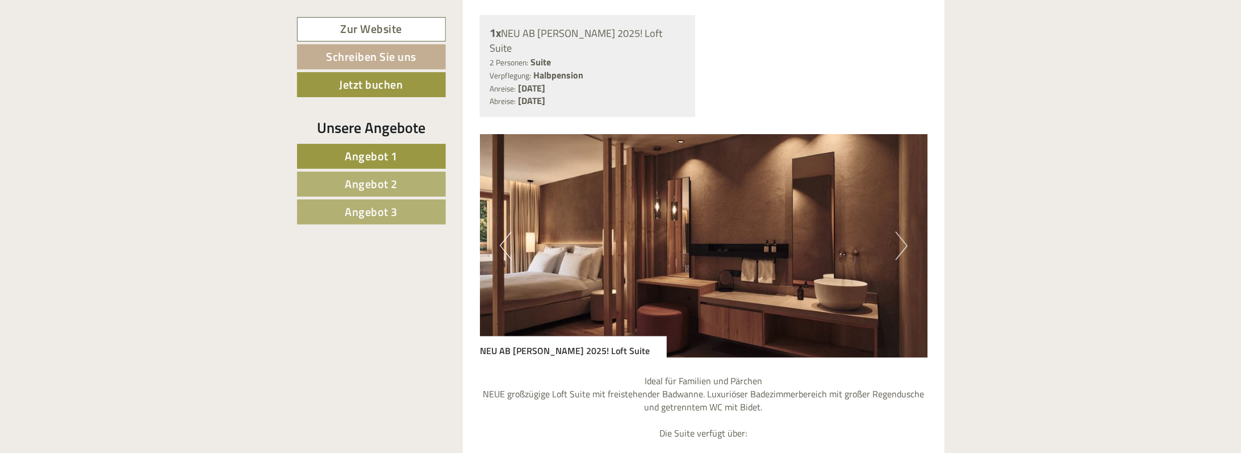
click at [903, 232] on button "Next" at bounding box center [901, 246] width 12 height 28
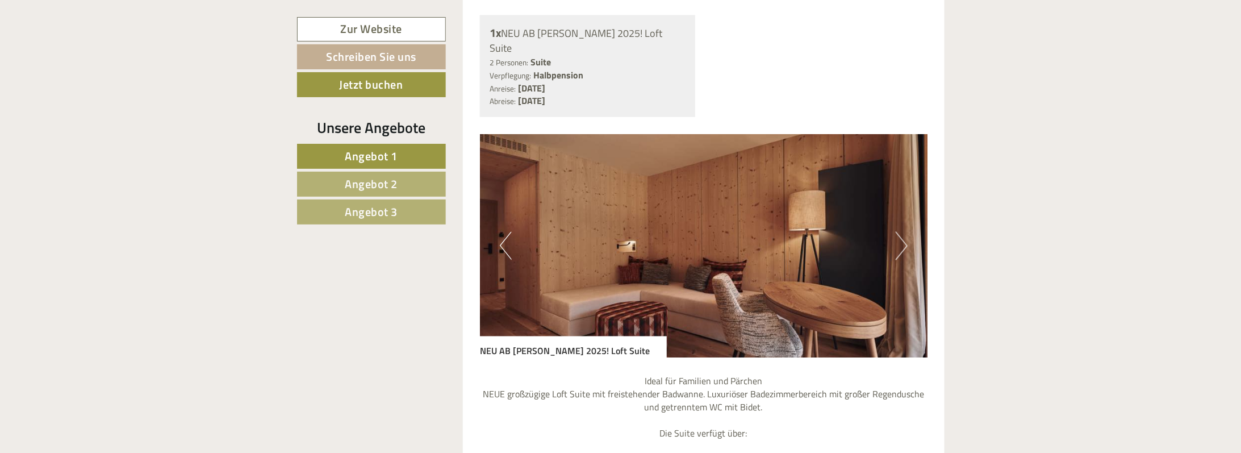
click at [903, 232] on button "Next" at bounding box center [901, 246] width 12 height 28
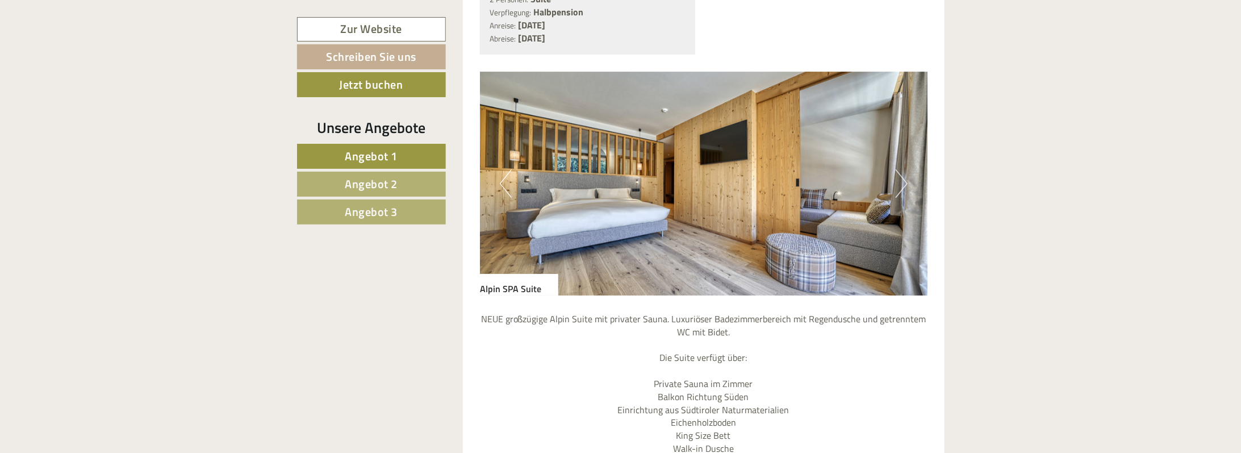
scroll to position [1942, 0]
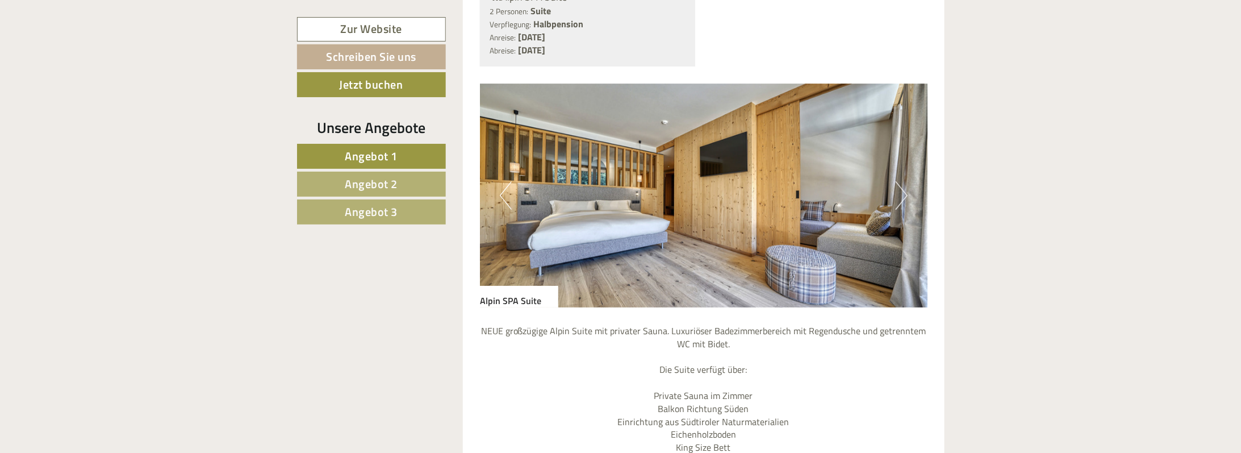
click at [903, 181] on button "Next" at bounding box center [901, 195] width 12 height 28
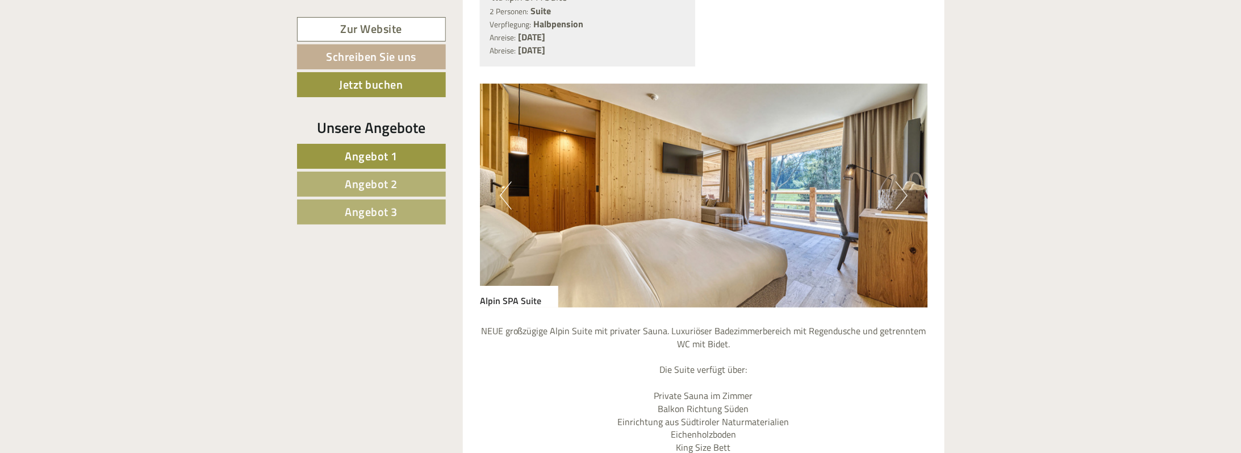
click at [903, 181] on button "Next" at bounding box center [901, 195] width 12 height 28
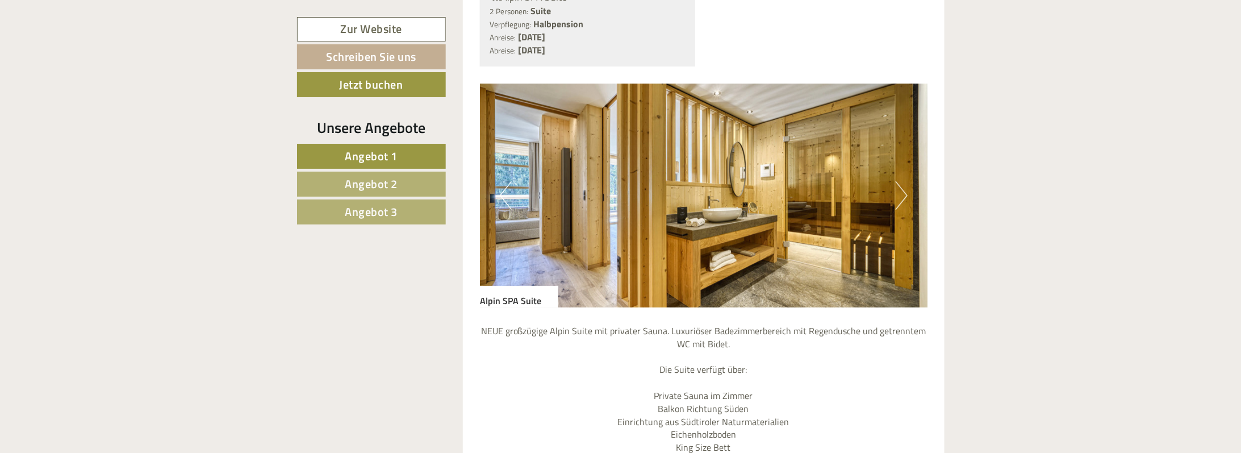
click at [903, 181] on button "Next" at bounding box center [901, 195] width 12 height 28
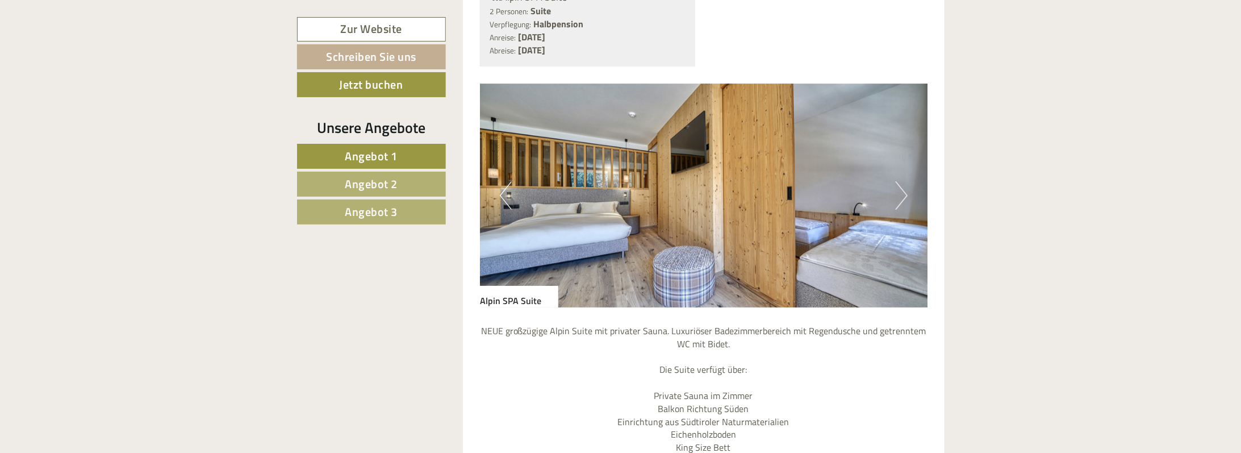
click at [903, 181] on button "Next" at bounding box center [901, 195] width 12 height 28
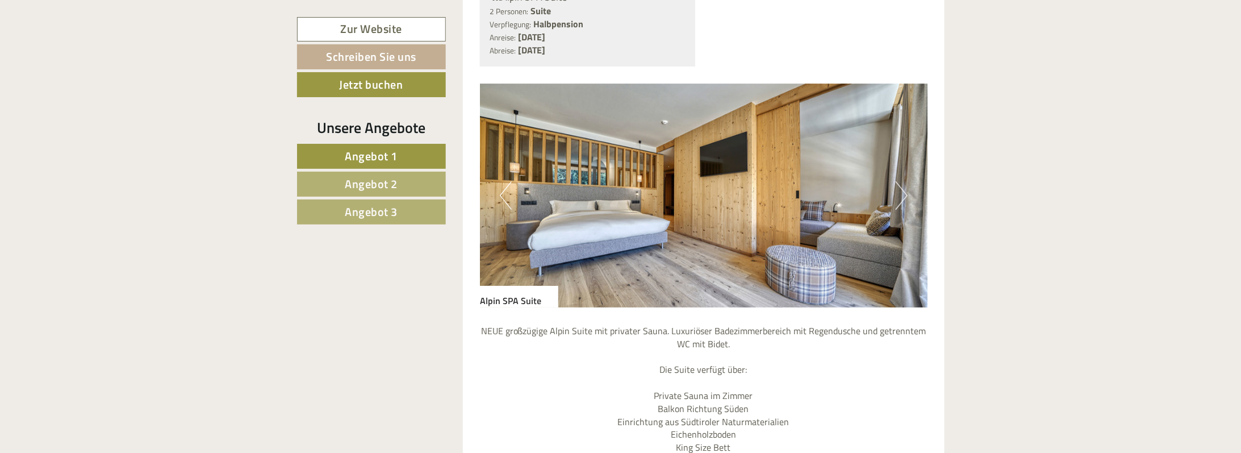
click at [903, 181] on button "Next" at bounding box center [901, 195] width 12 height 28
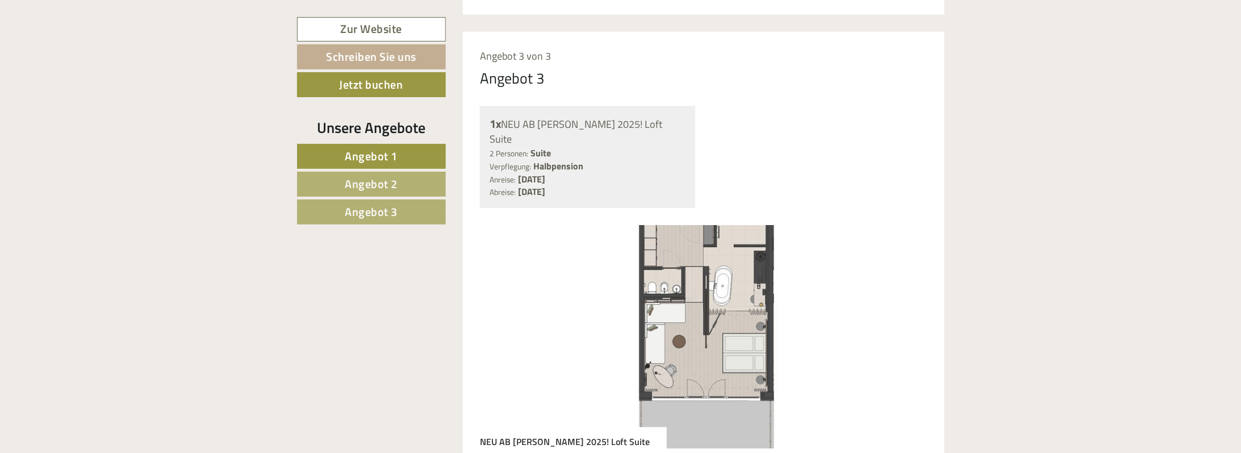
scroll to position [2941, 0]
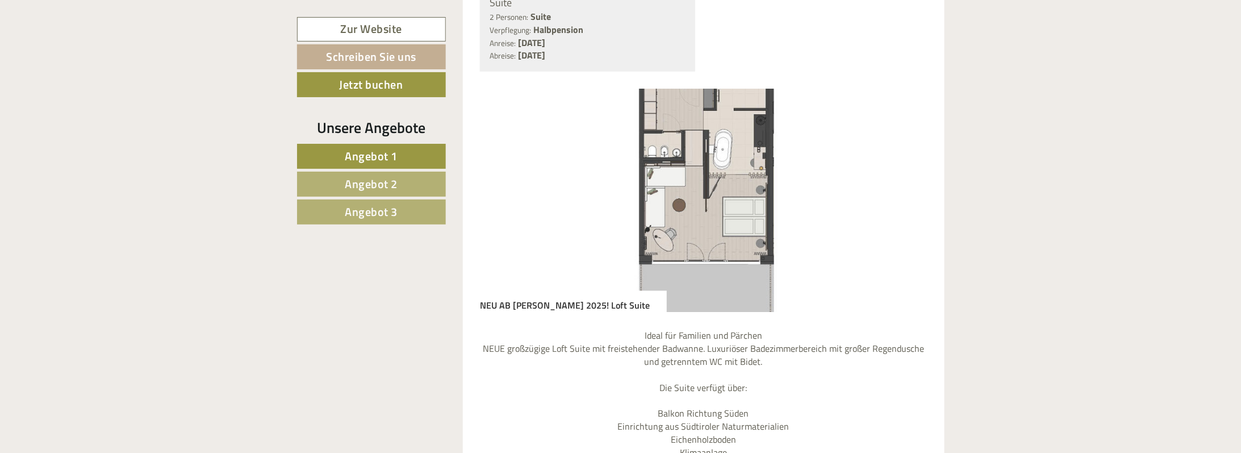
click at [778, 170] on img at bounding box center [703, 201] width 447 height 224
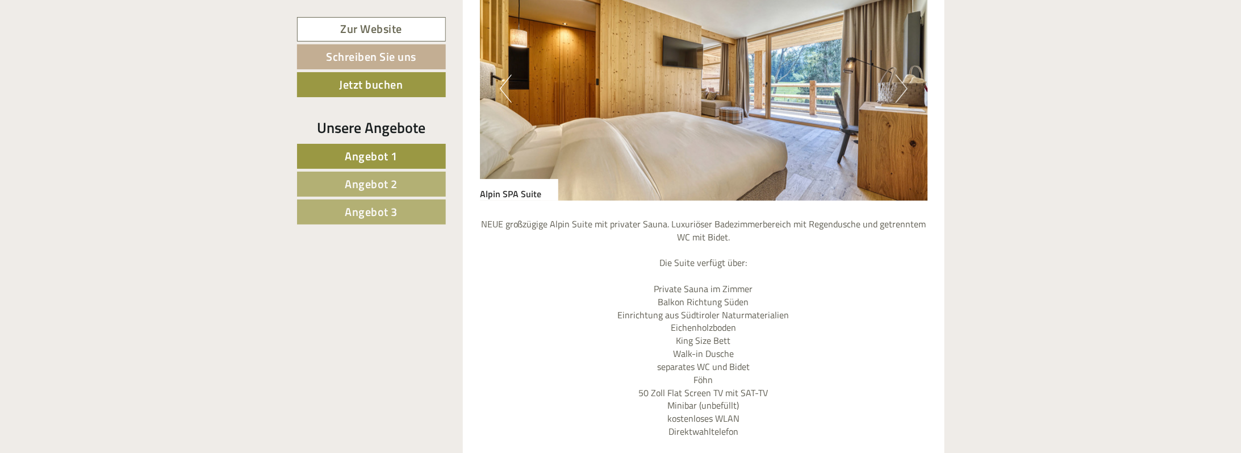
scroll to position [1942, 0]
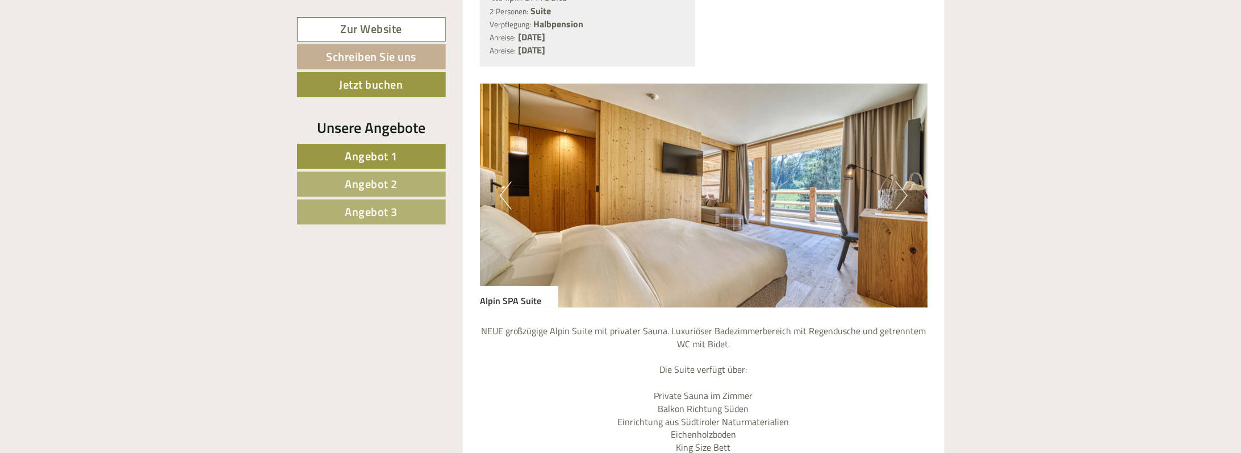
click at [896, 181] on button "Next" at bounding box center [901, 195] width 12 height 28
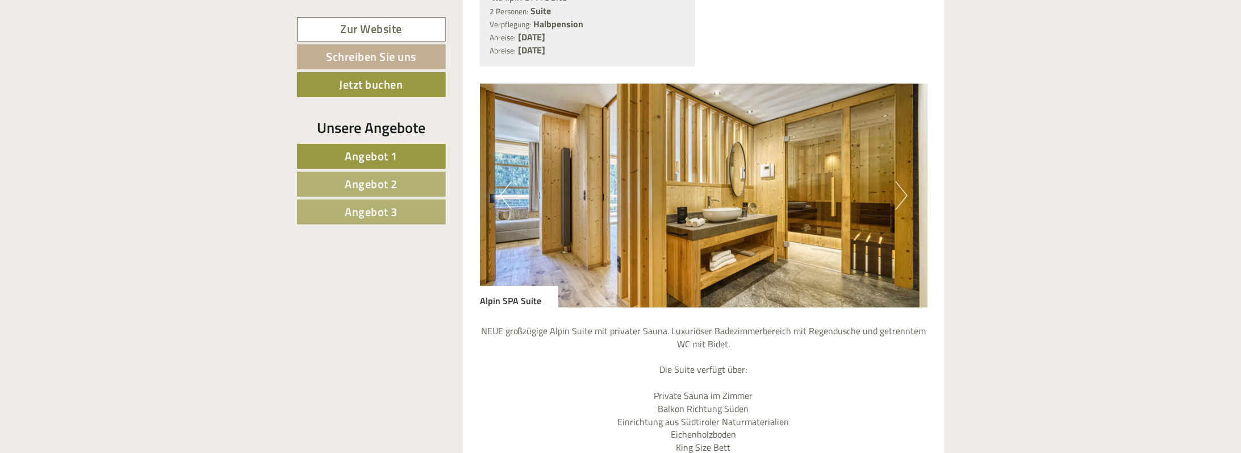
click at [896, 181] on button "Next" at bounding box center [901, 195] width 12 height 28
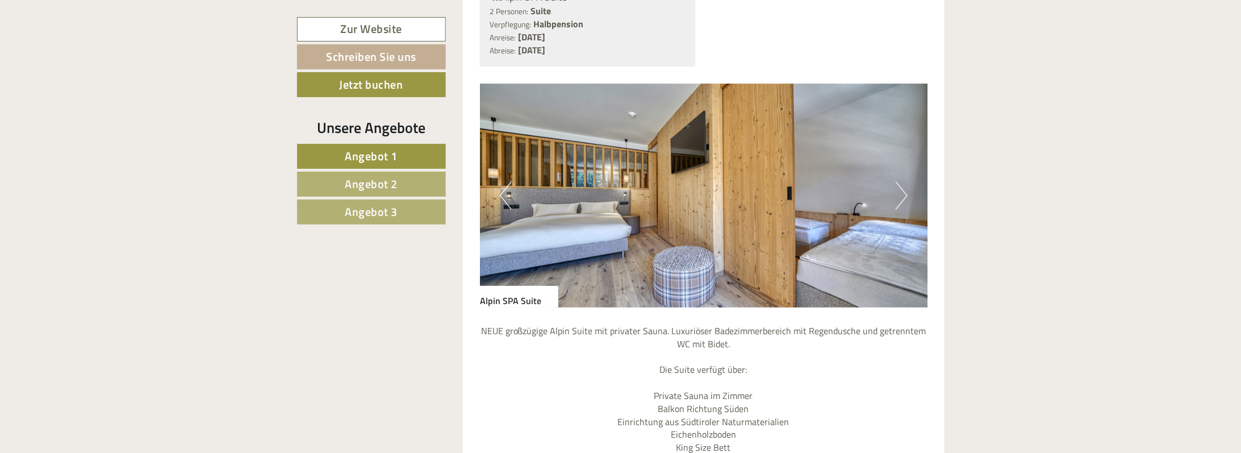
click at [898, 181] on button "Next" at bounding box center [901, 195] width 12 height 28
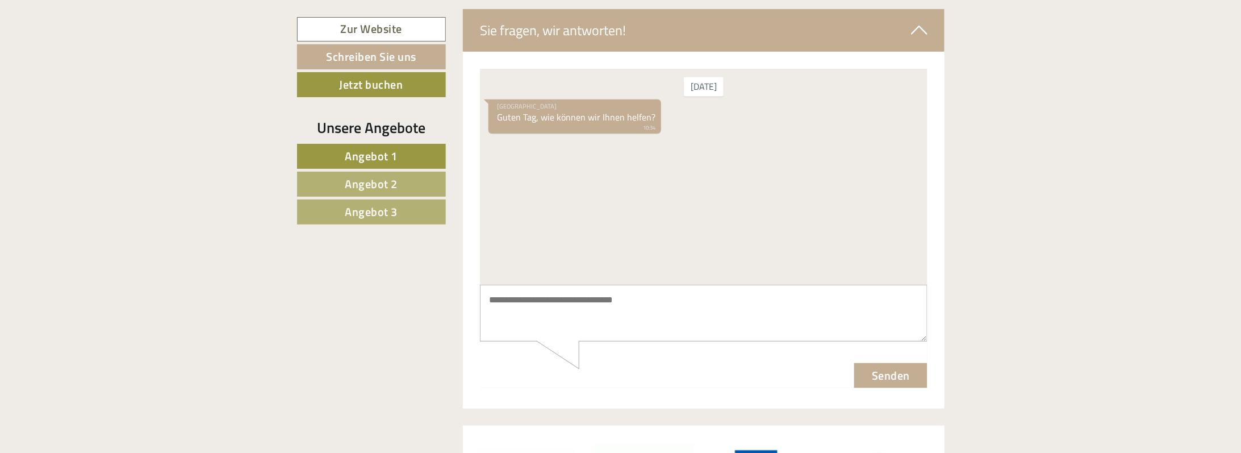
scroll to position [4476, 0]
